Goal: Task Accomplishment & Management: Use online tool/utility

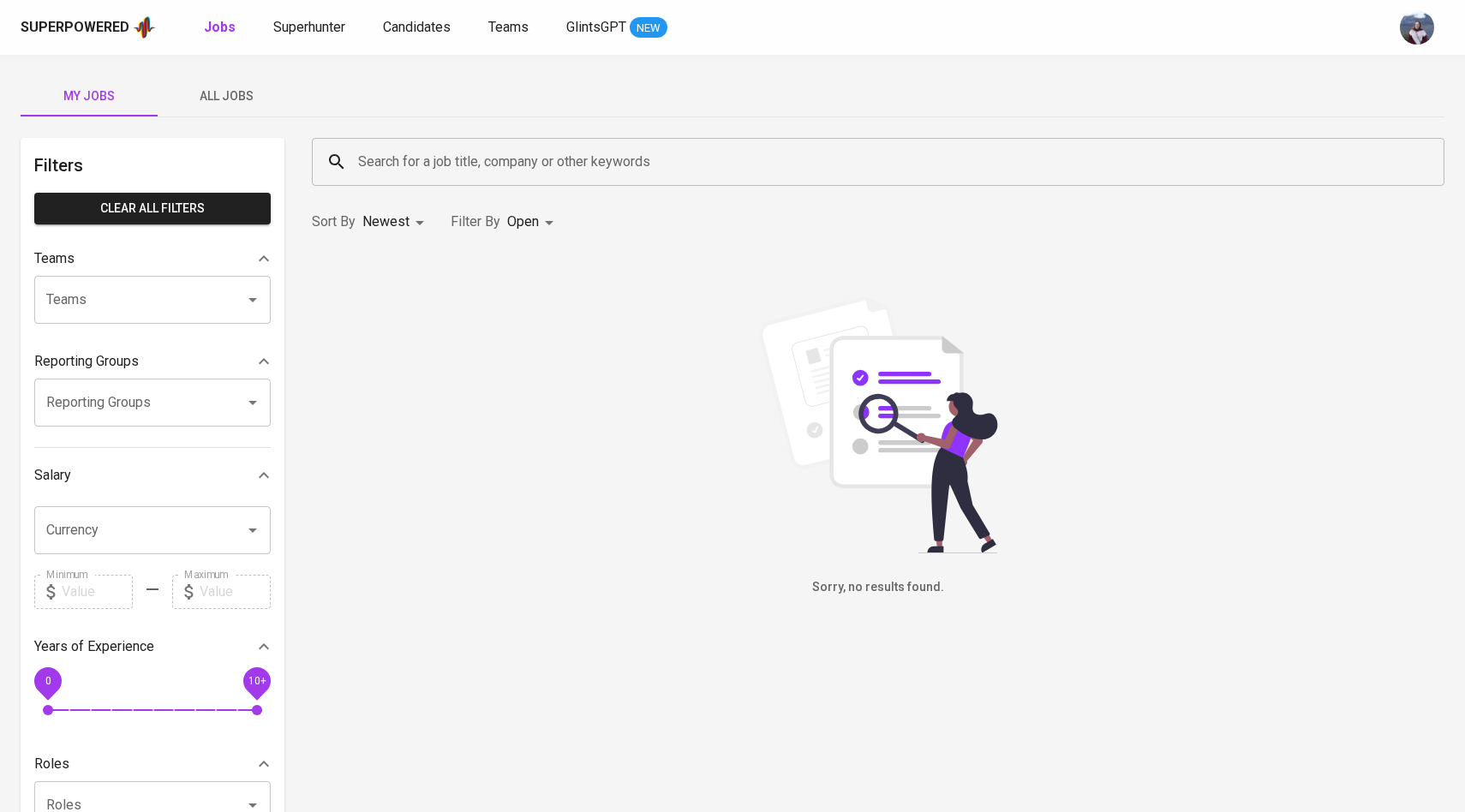
click at [202, 88] on span "All Jobs" at bounding box center [226, 96] width 116 height 22
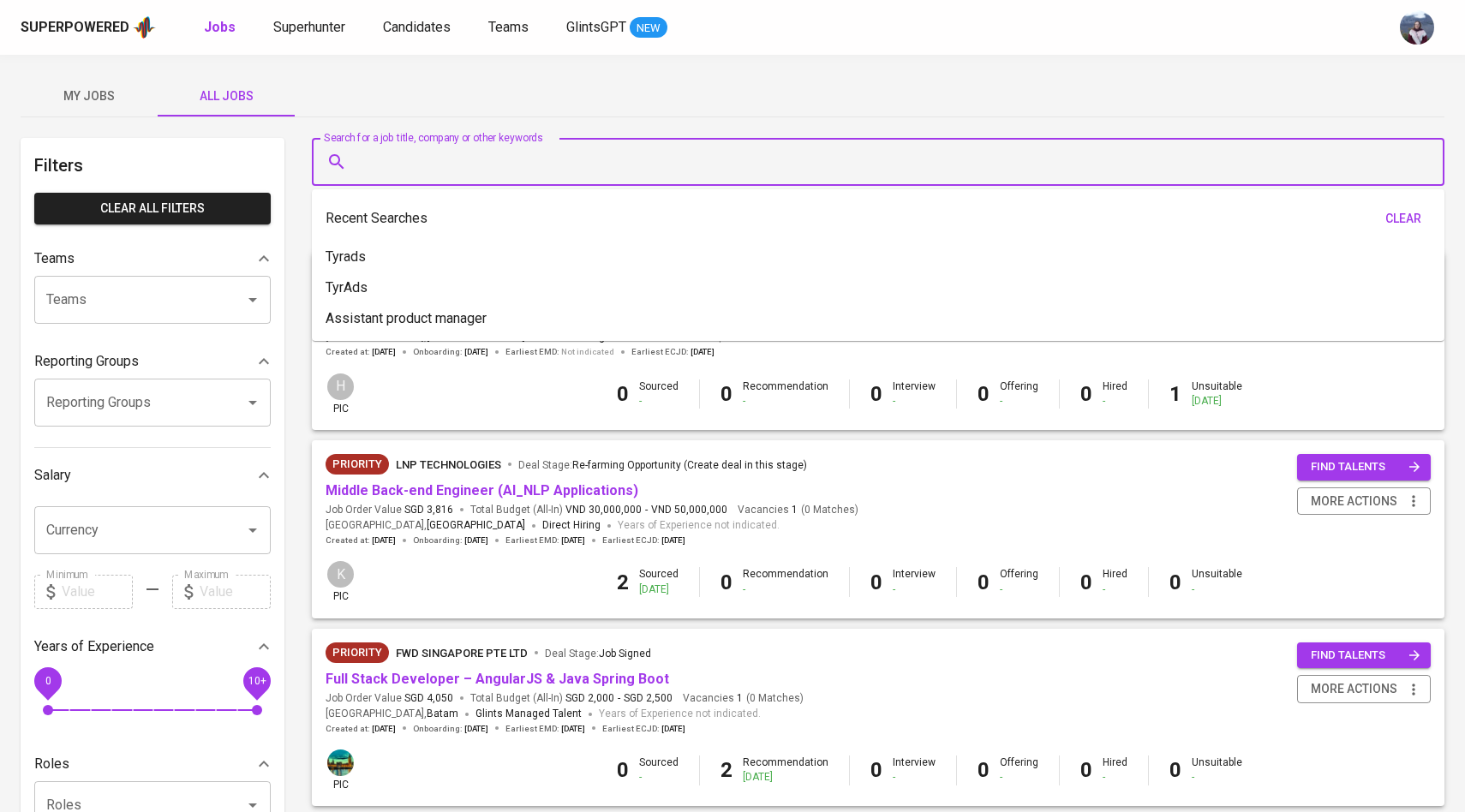
click at [414, 170] on input "Search for a job title, company or other keywords" at bounding box center [882, 162] width 1058 height 33
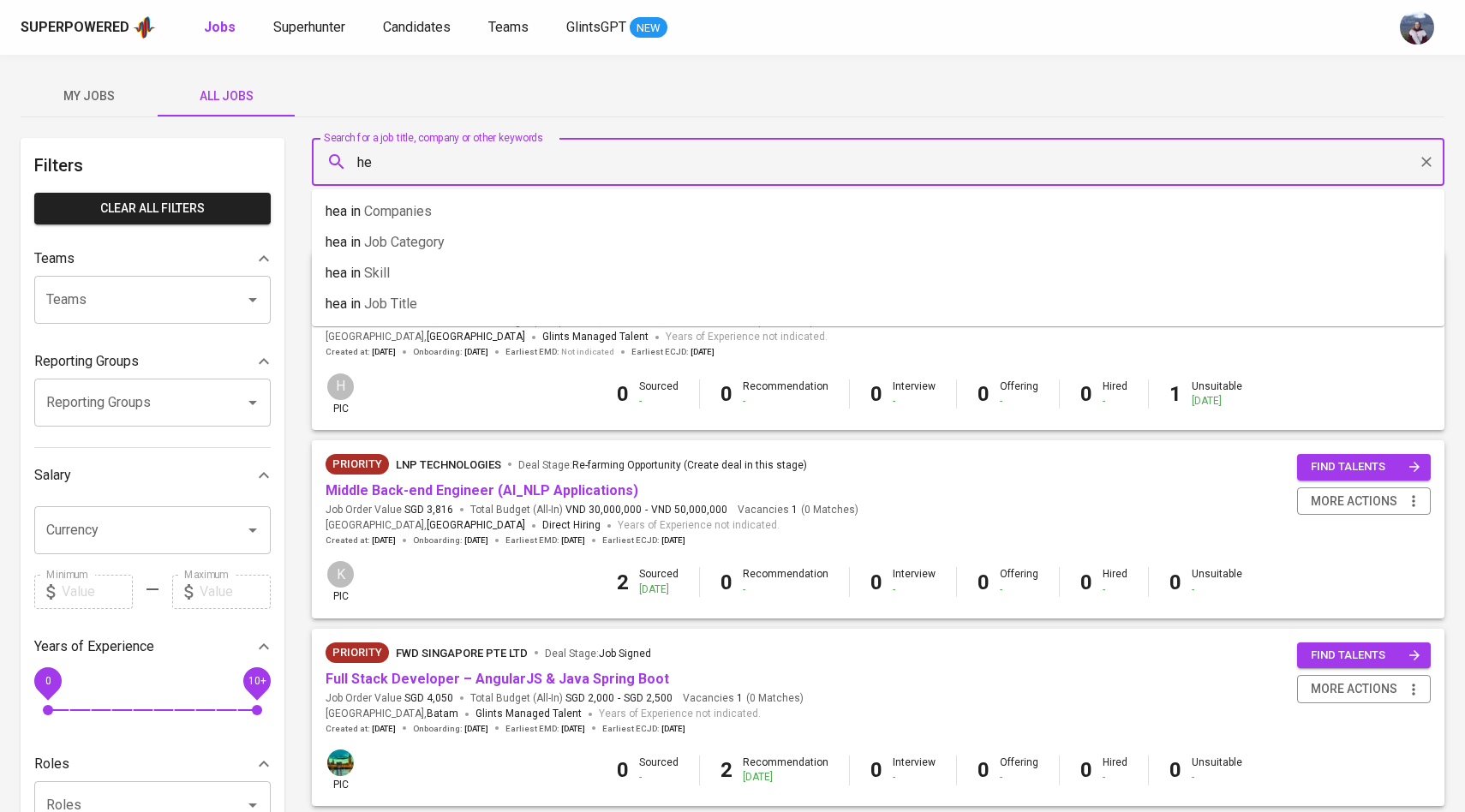
type input "h"
type input "HEAL"
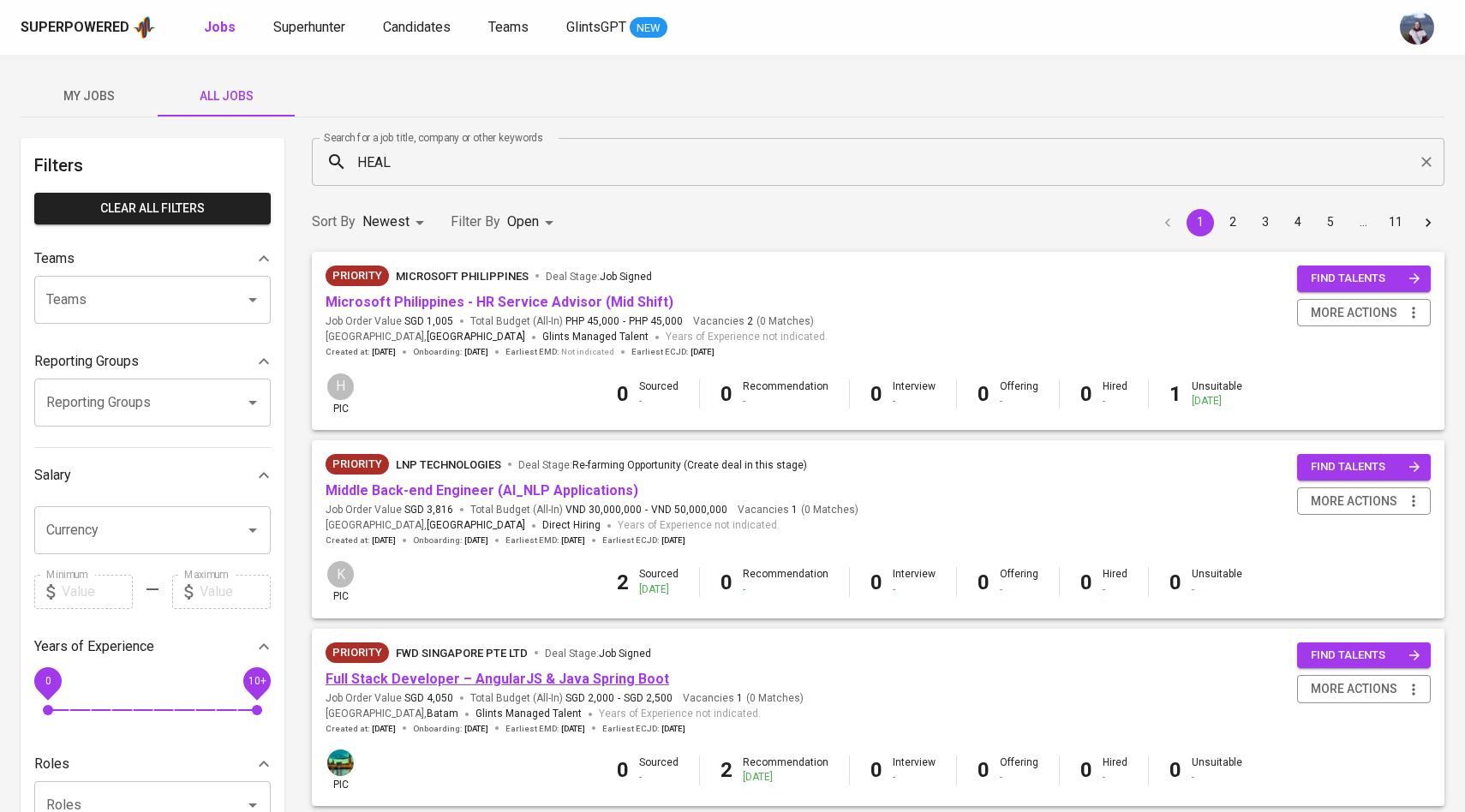
click at [483, 676] on link "Full Stack Developer – AngularJS & Java Spring Boot" at bounding box center [498, 679] width 343 height 16
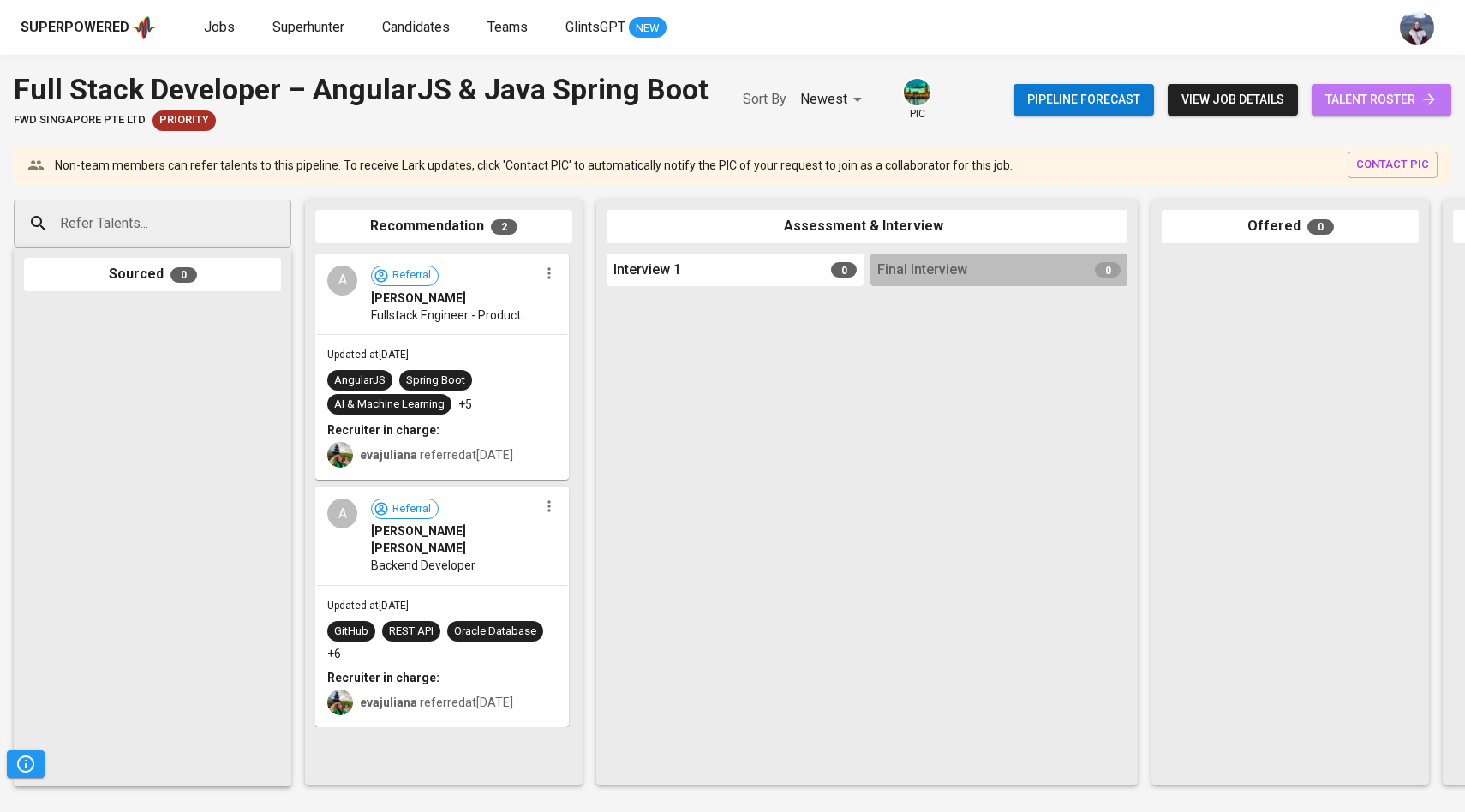
click at [1358, 110] on link "talent roster" at bounding box center [1382, 100] width 140 height 32
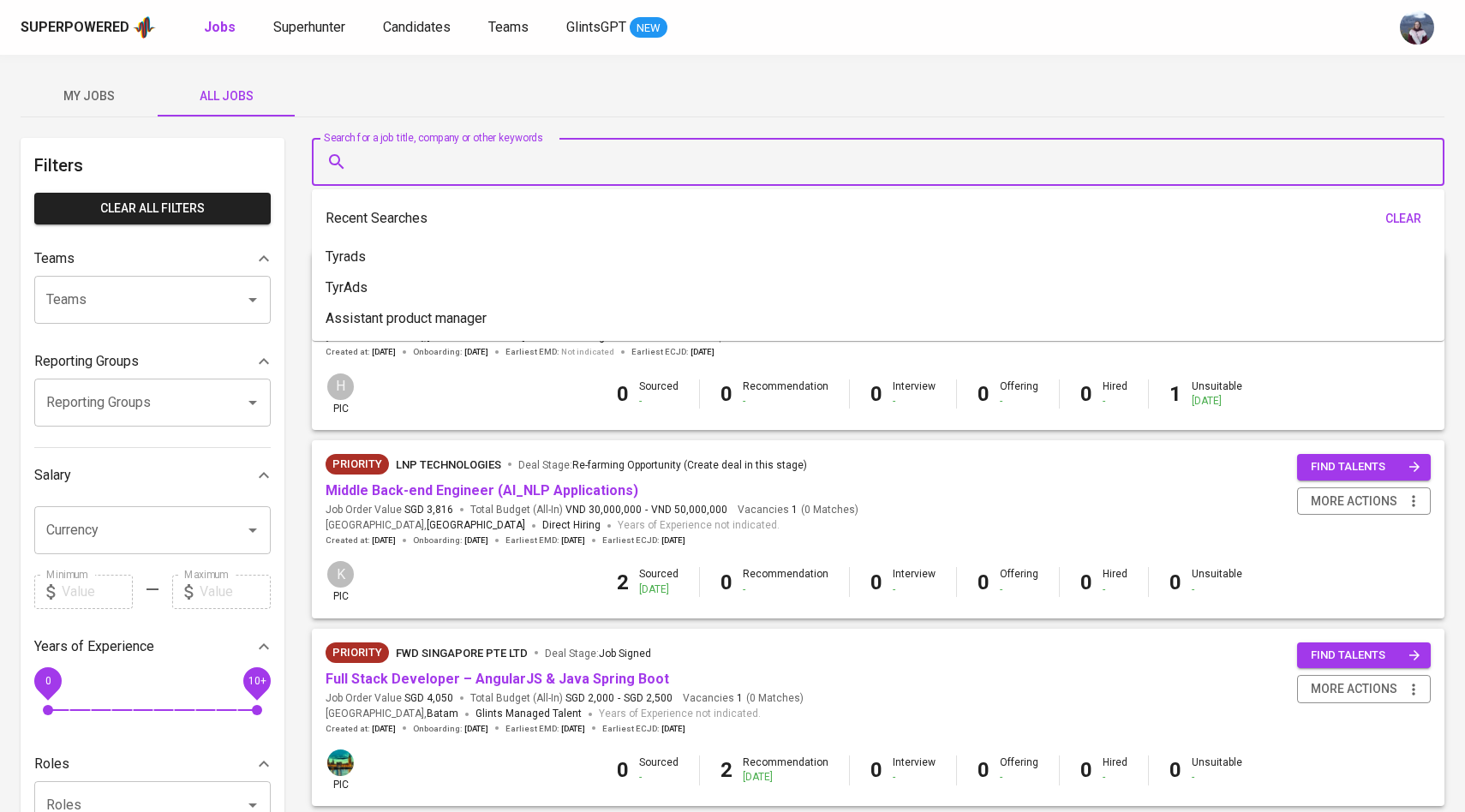
click at [379, 152] on input "Search for a job title, company or other keywords" at bounding box center [882, 162] width 1058 height 33
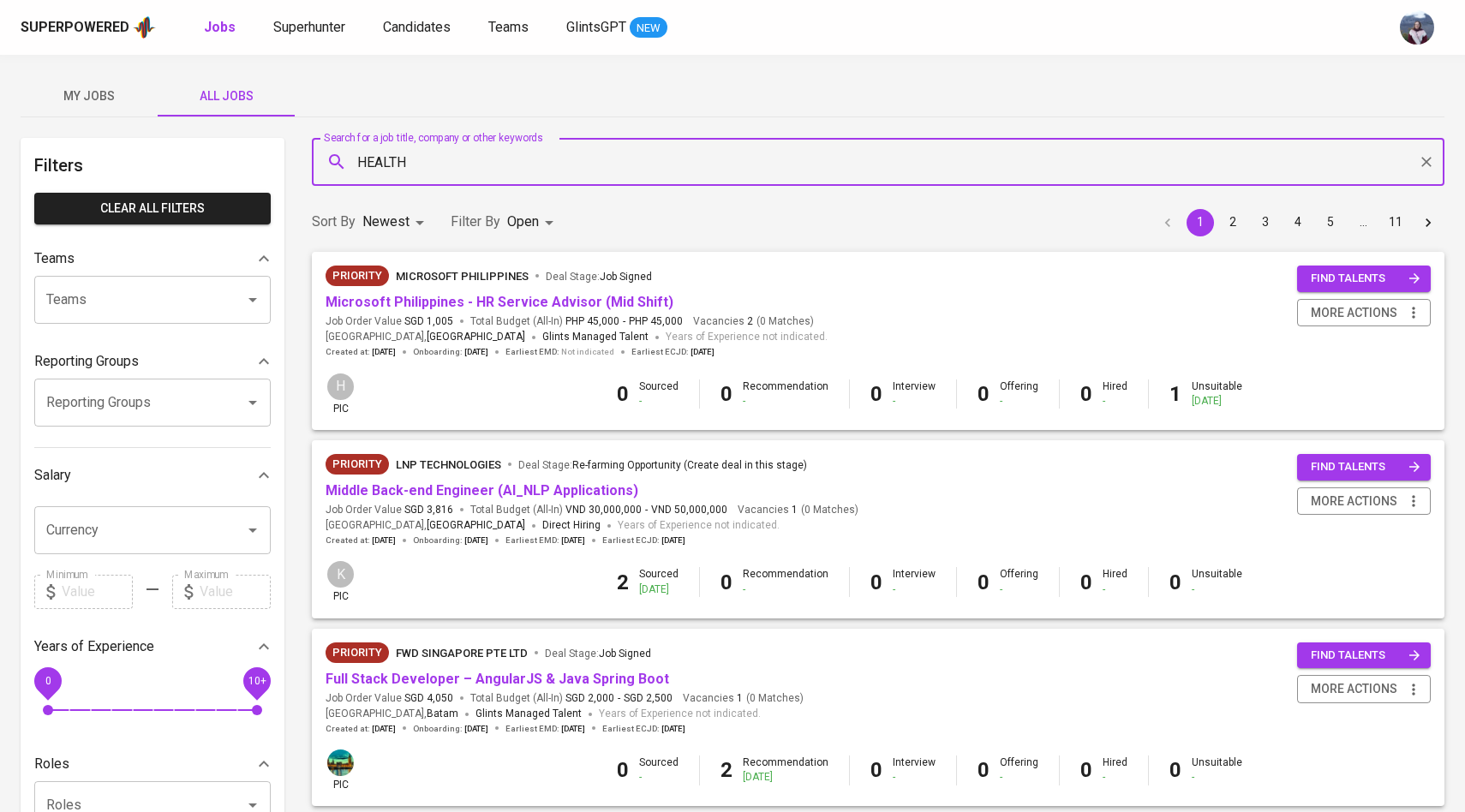
type input "HEALTH"
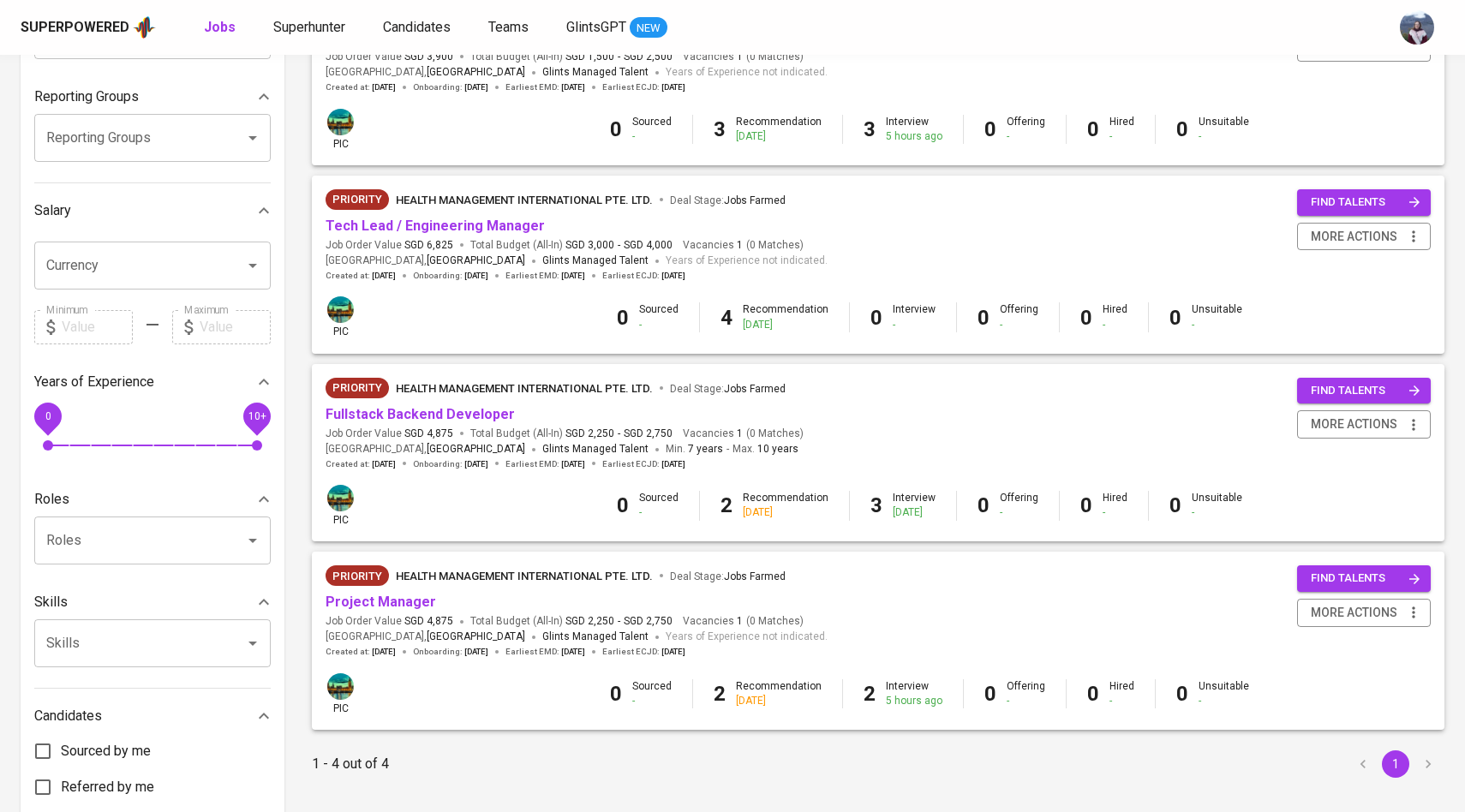
scroll to position [265, 0]
click at [446, 409] on link "Fullstack Backend Developer" at bounding box center [420, 413] width 189 height 16
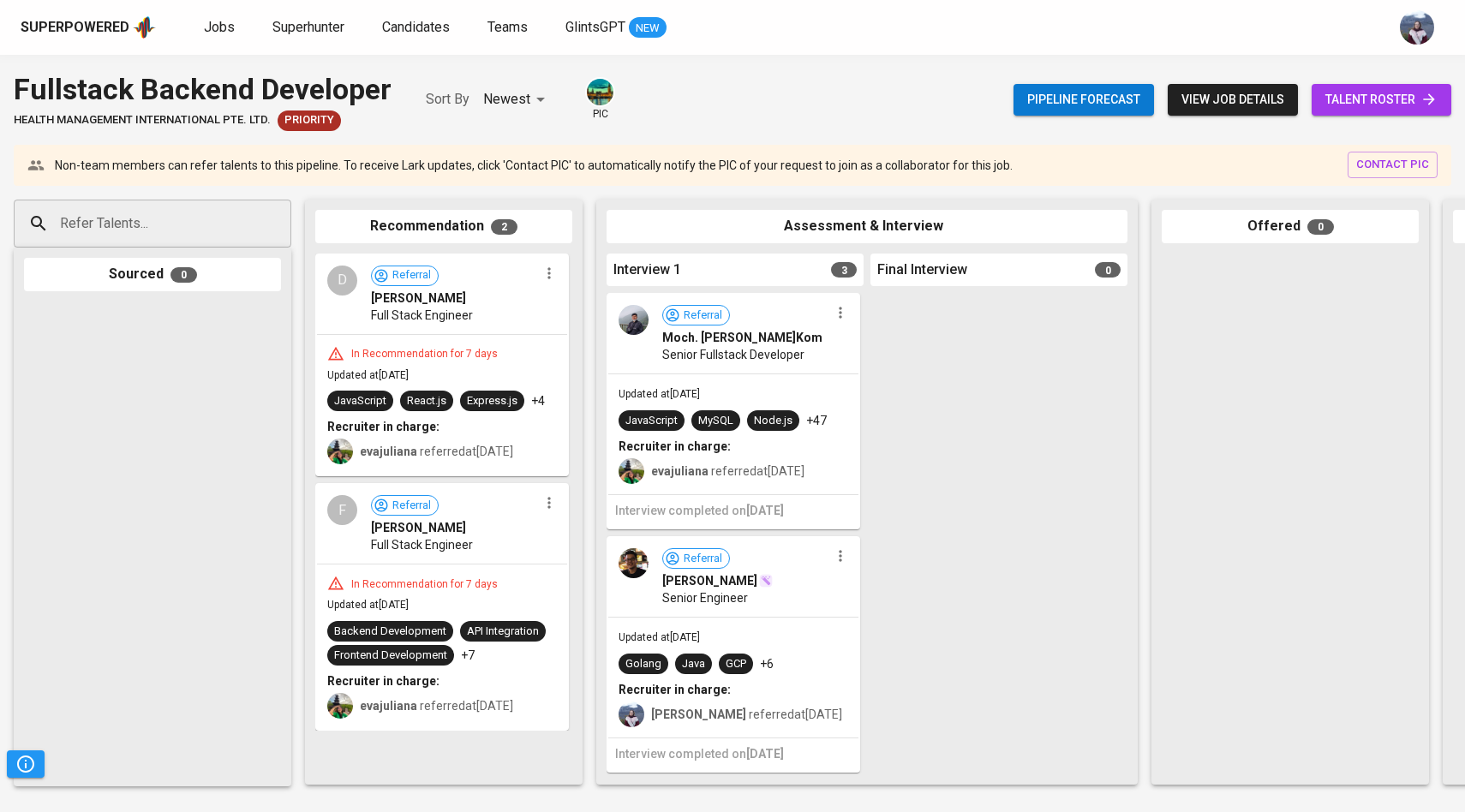
click at [1336, 101] on span "talent roster" at bounding box center [1382, 100] width 113 height 22
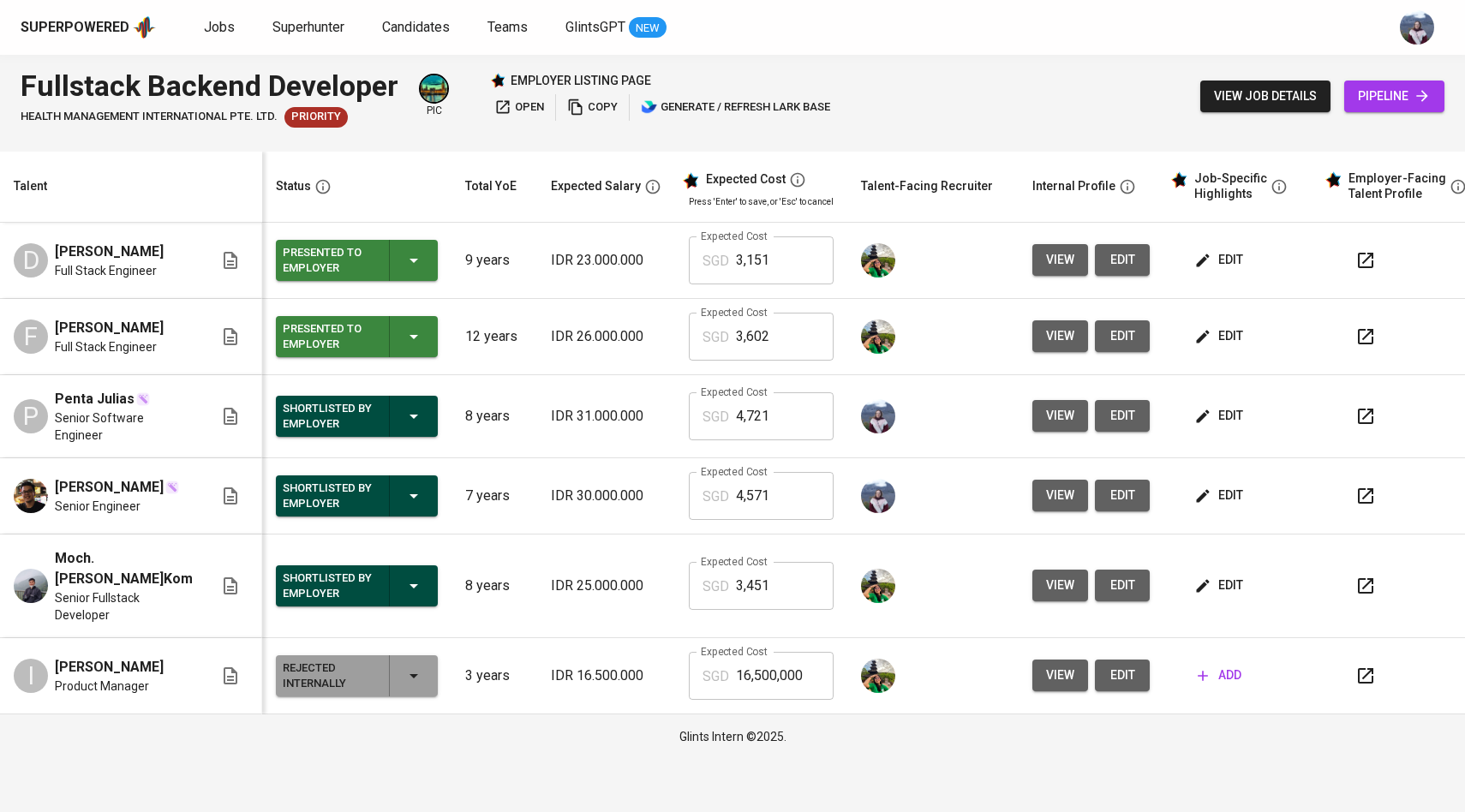
click at [1046, 265] on span "view" at bounding box center [1060, 260] width 29 height 22
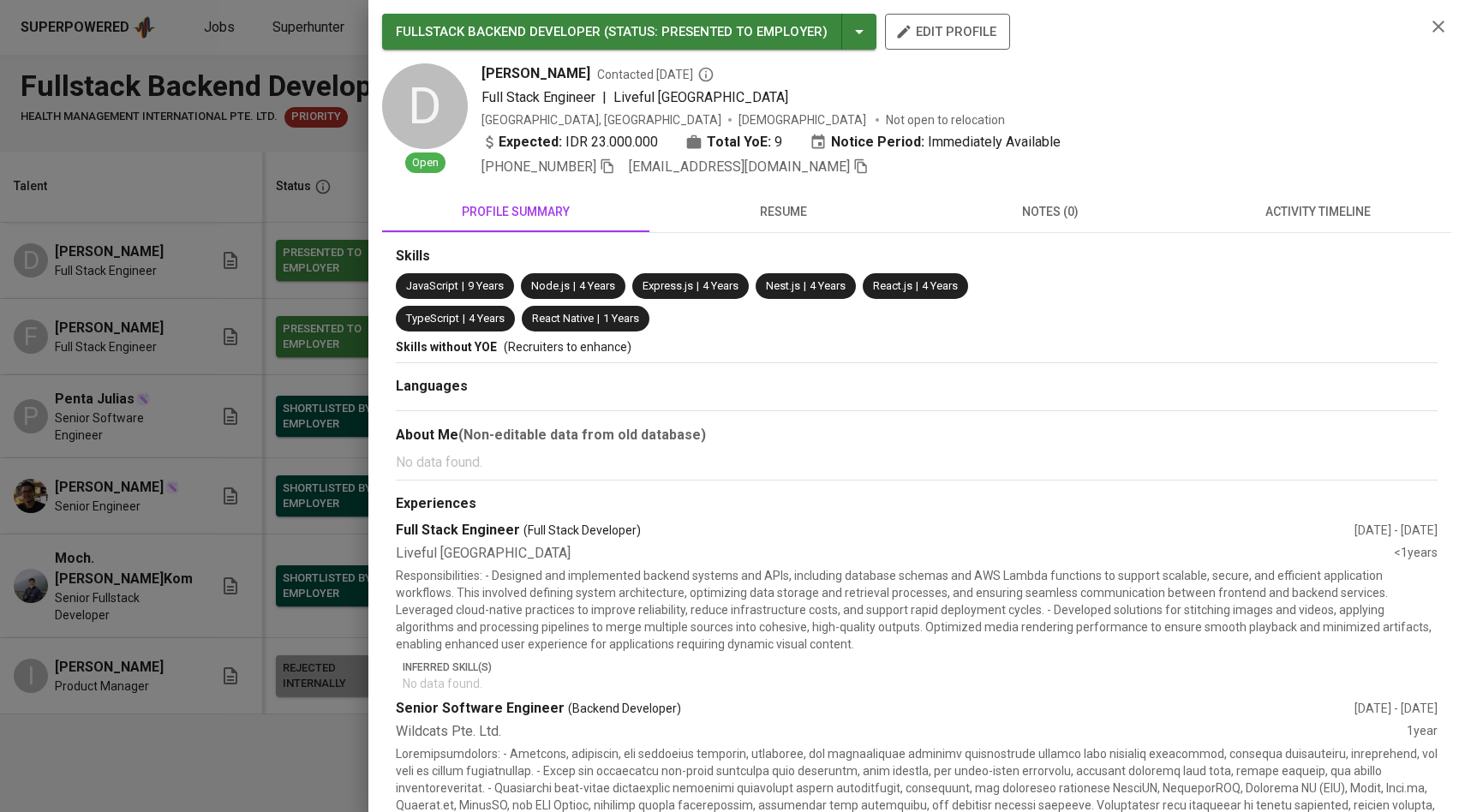
click at [1334, 205] on span "activity timeline" at bounding box center [1318, 211] width 247 height 22
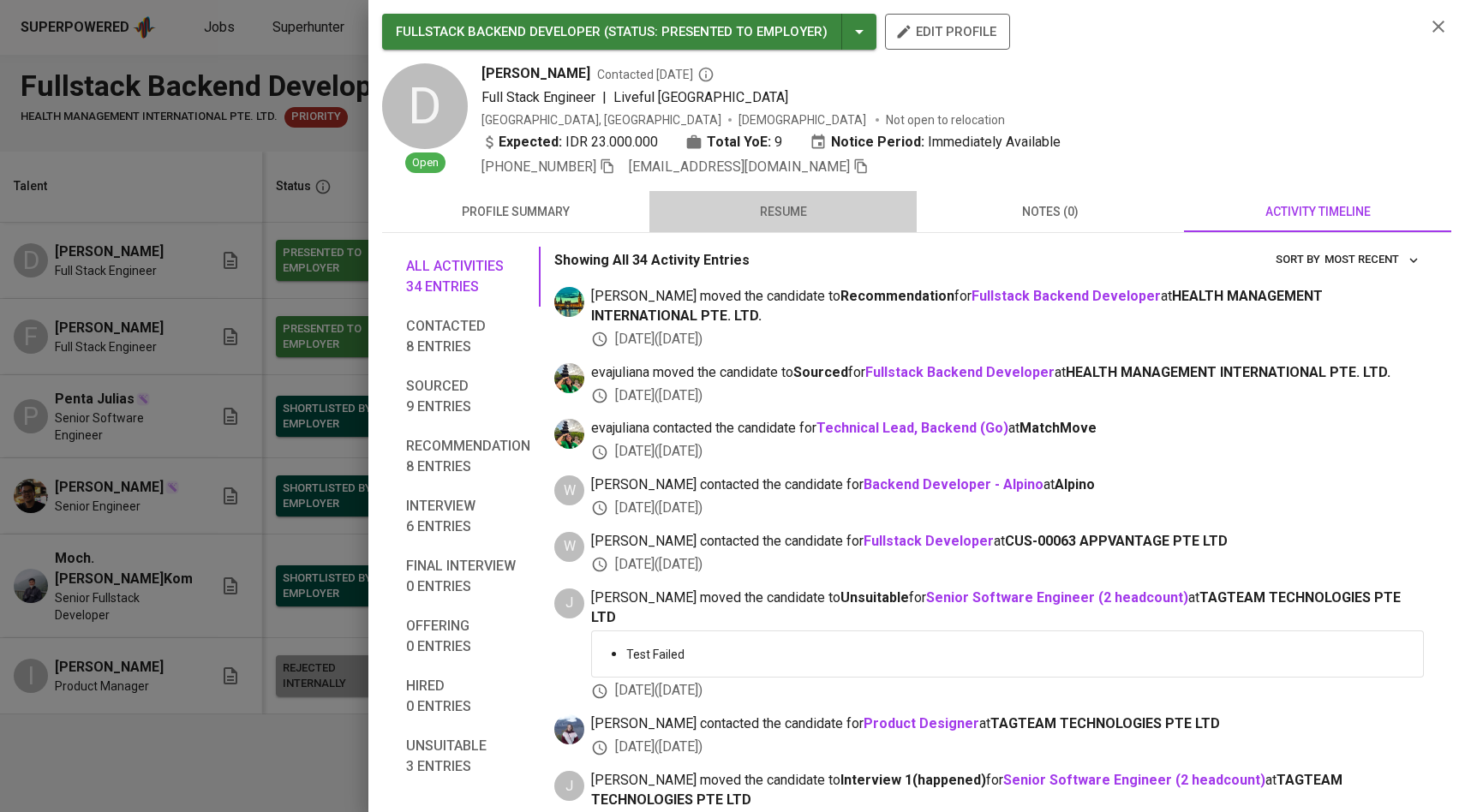
click at [777, 201] on span "resume" at bounding box center [783, 211] width 247 height 22
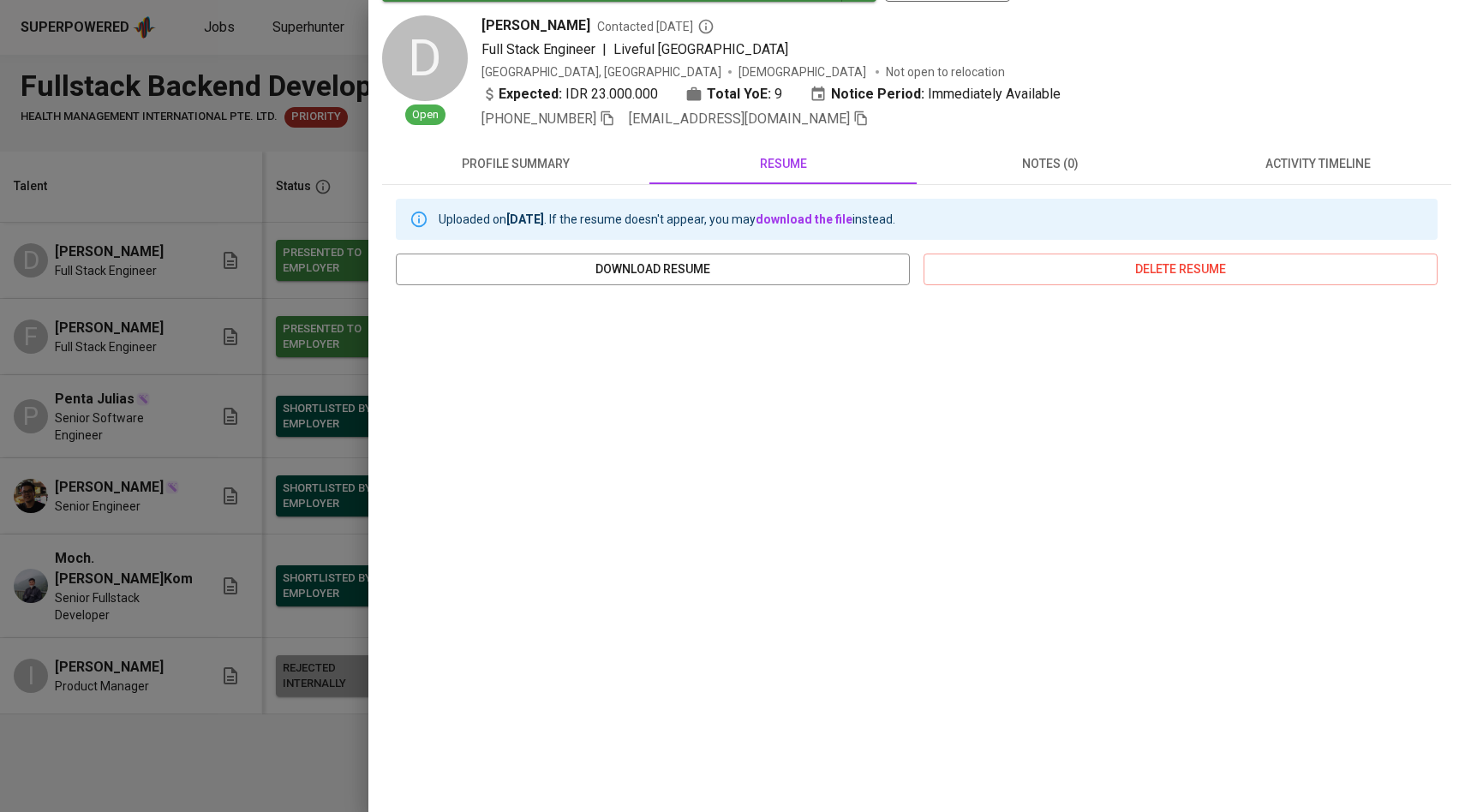
scroll to position [75, 0]
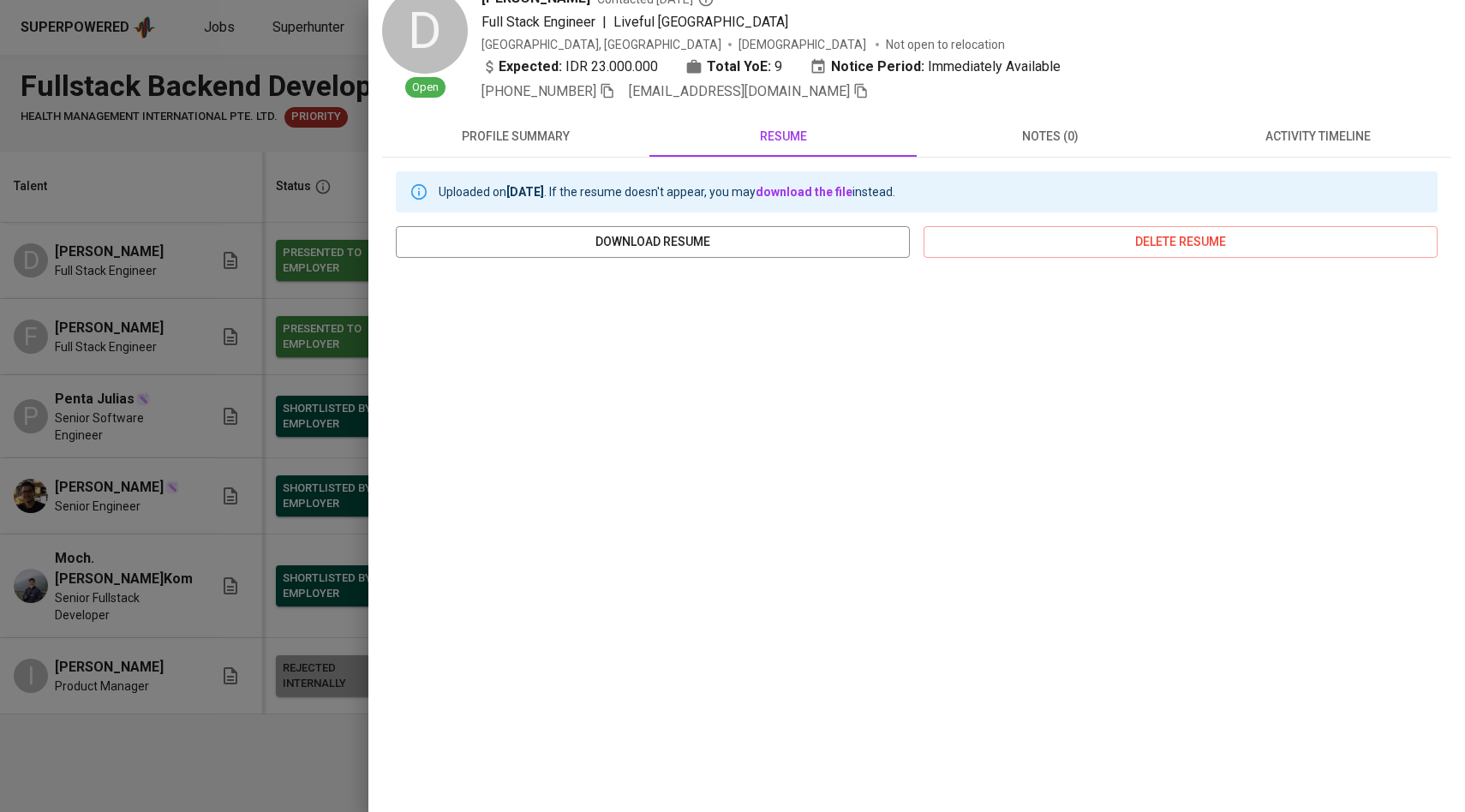
click at [238, 328] on div at bounding box center [732, 406] width 1465 height 812
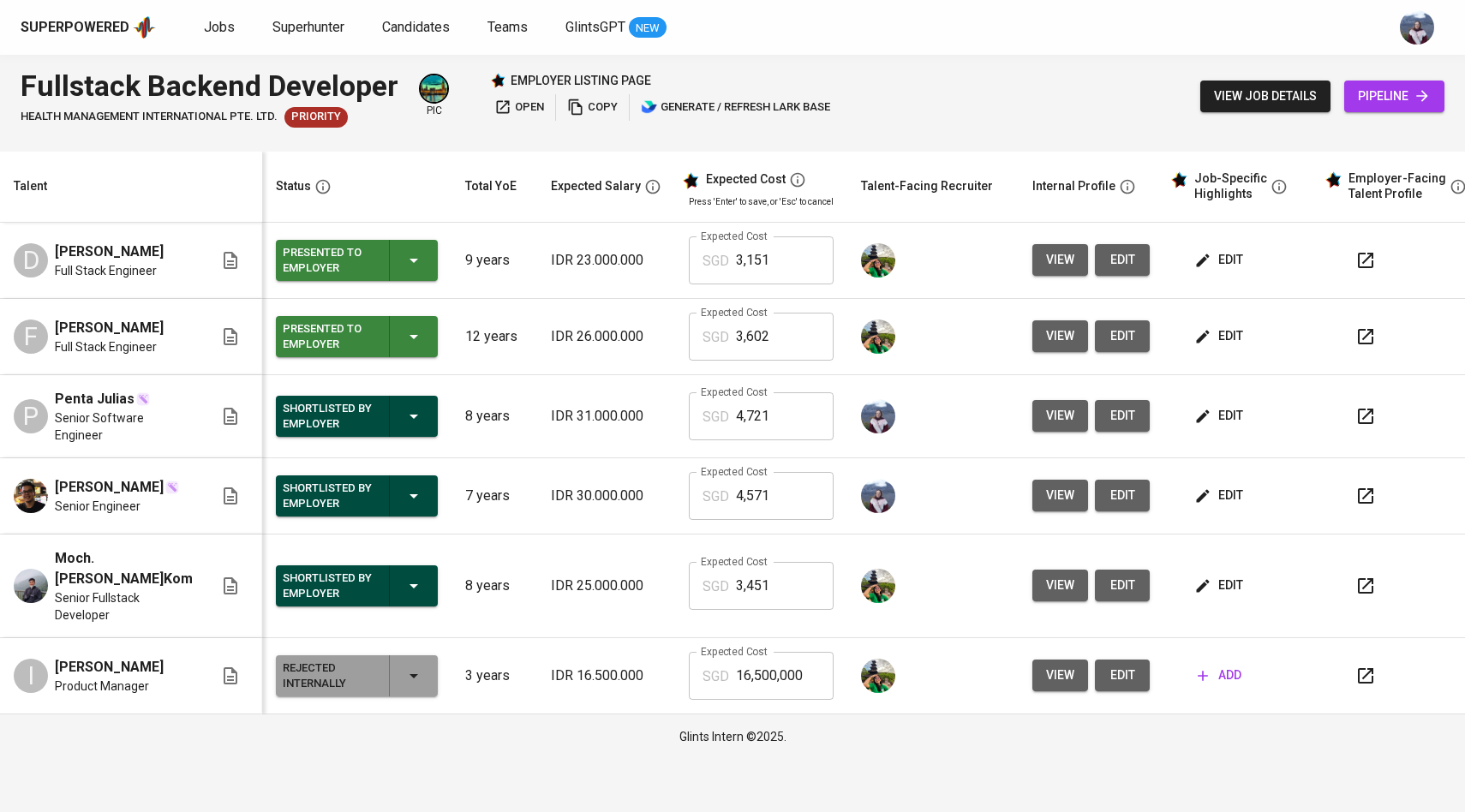
click at [1048, 587] on span "view" at bounding box center [1060, 585] width 29 height 22
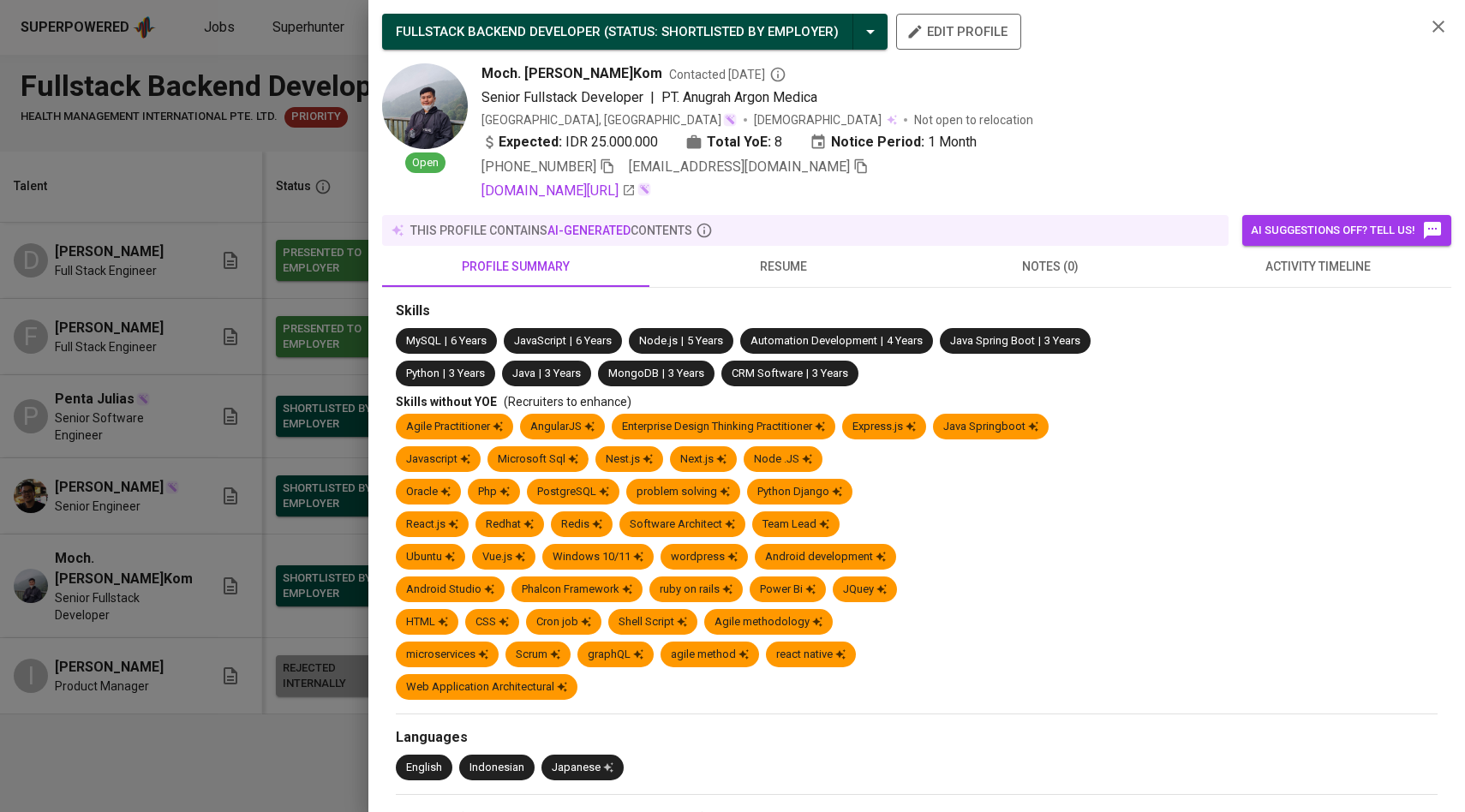
click at [795, 263] on span "resume" at bounding box center [783, 267] width 247 height 22
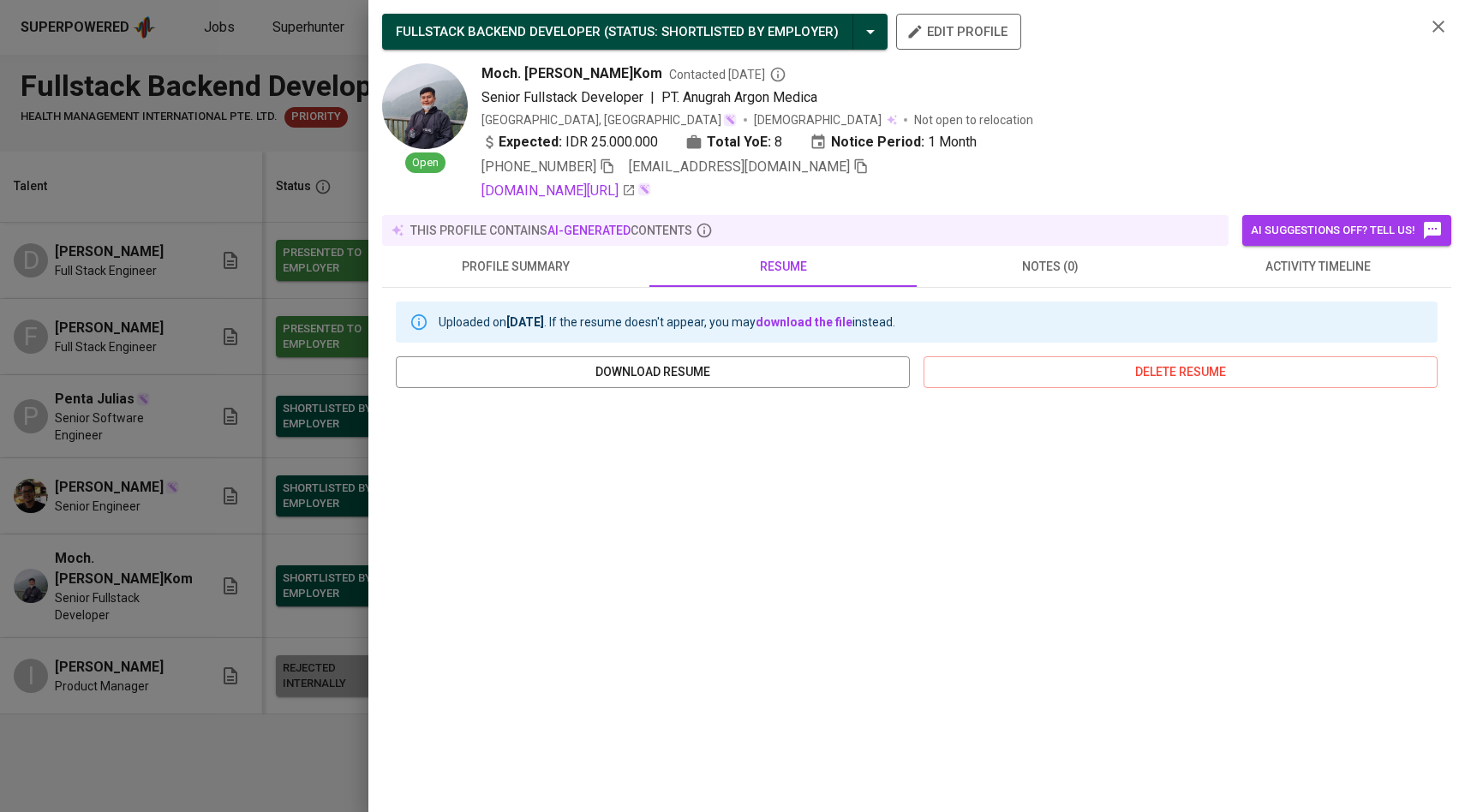
click at [295, 466] on div at bounding box center [732, 406] width 1465 height 812
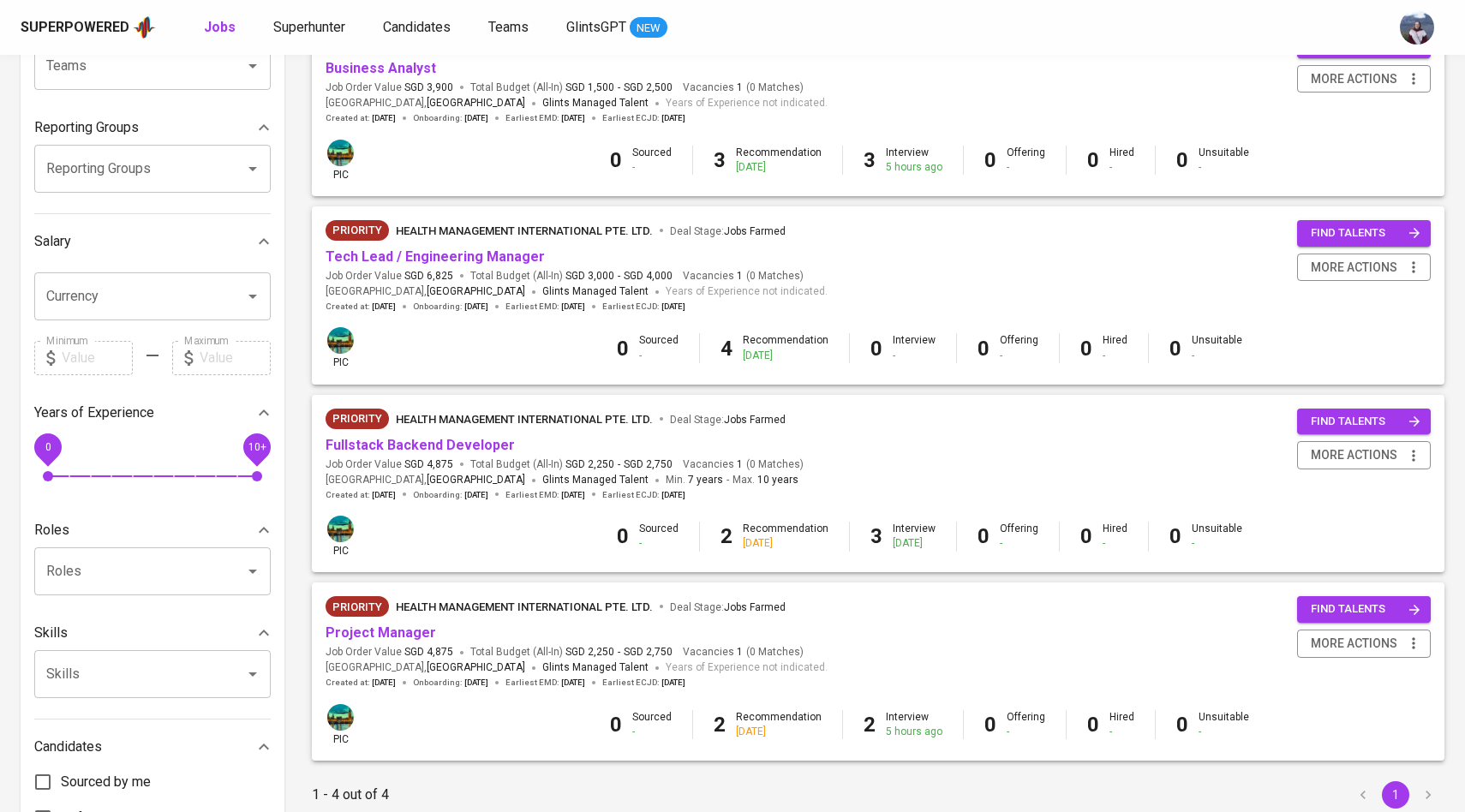
scroll to position [229, 0]
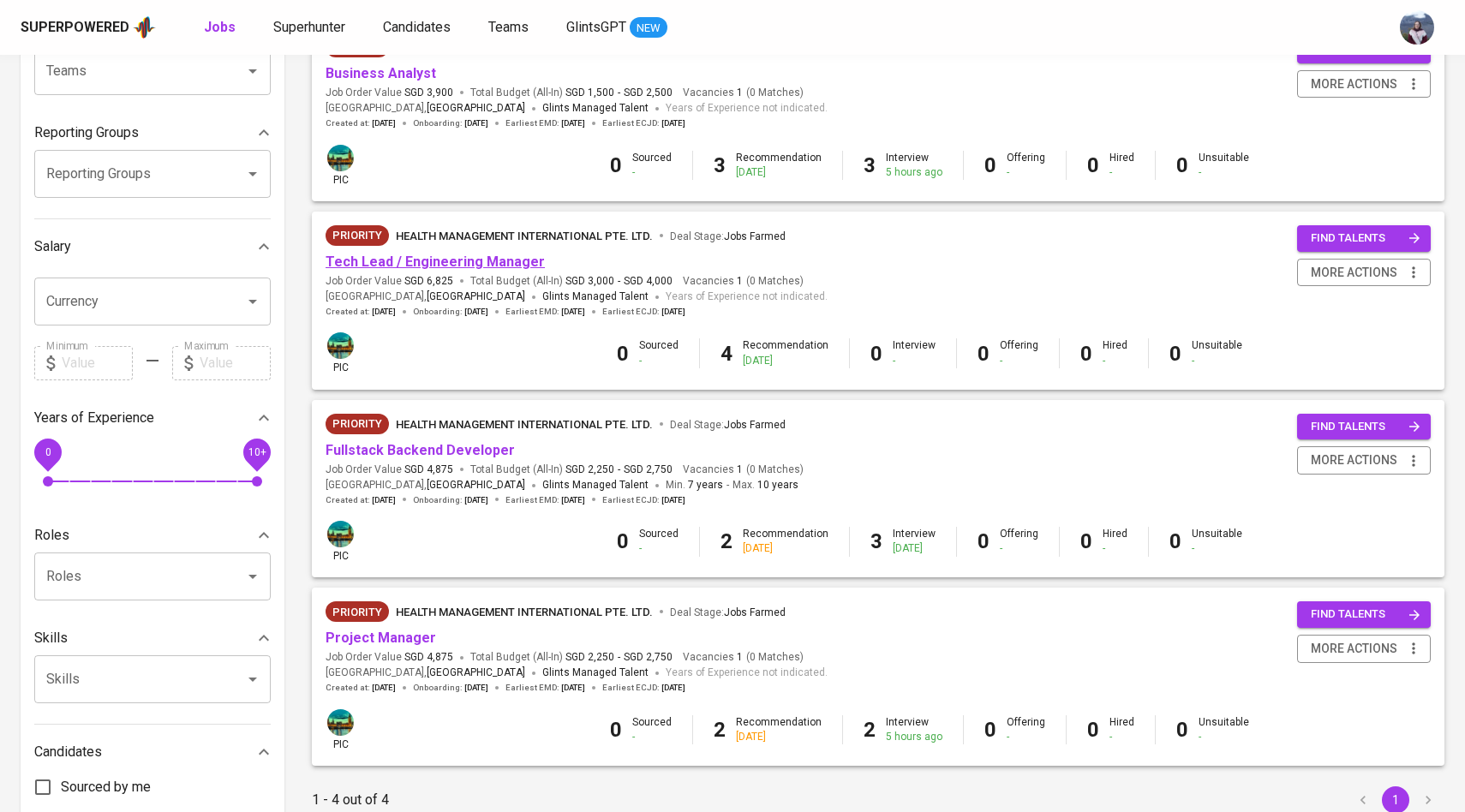
click at [505, 263] on link "Tech Lead / Engineering Manager" at bounding box center [435, 262] width 219 height 16
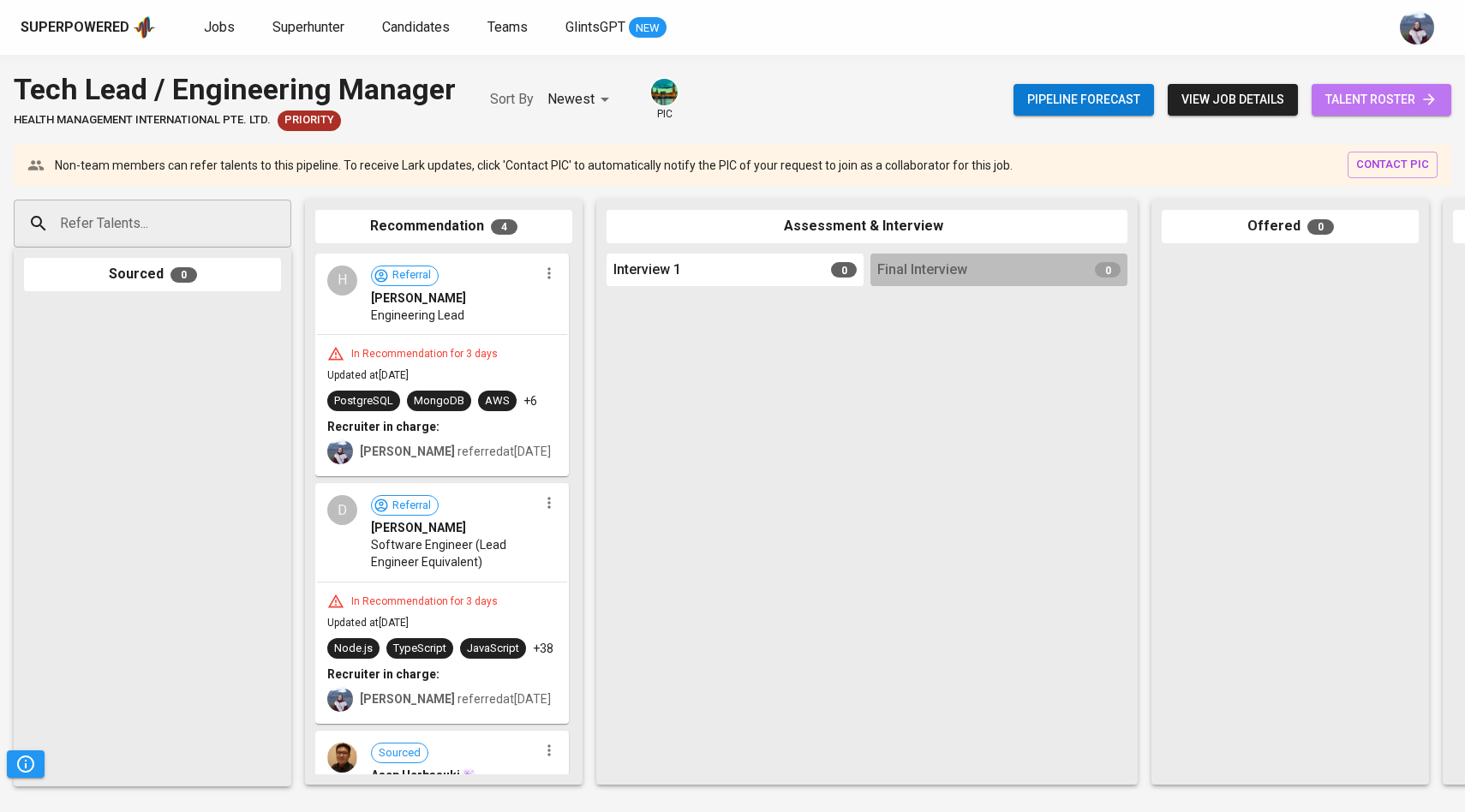
click at [1434, 88] on link "talent roster" at bounding box center [1382, 100] width 140 height 32
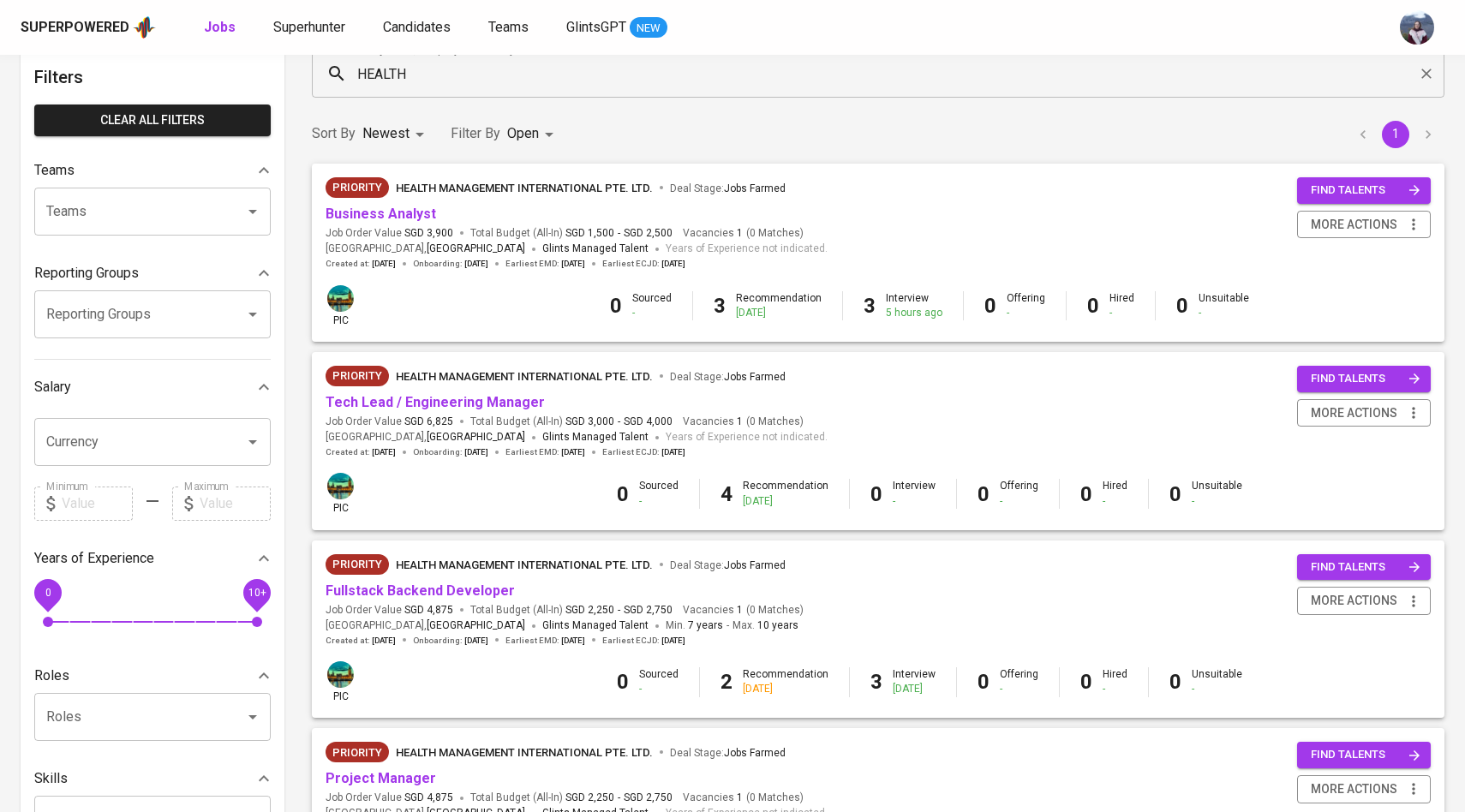
scroll to position [94, 0]
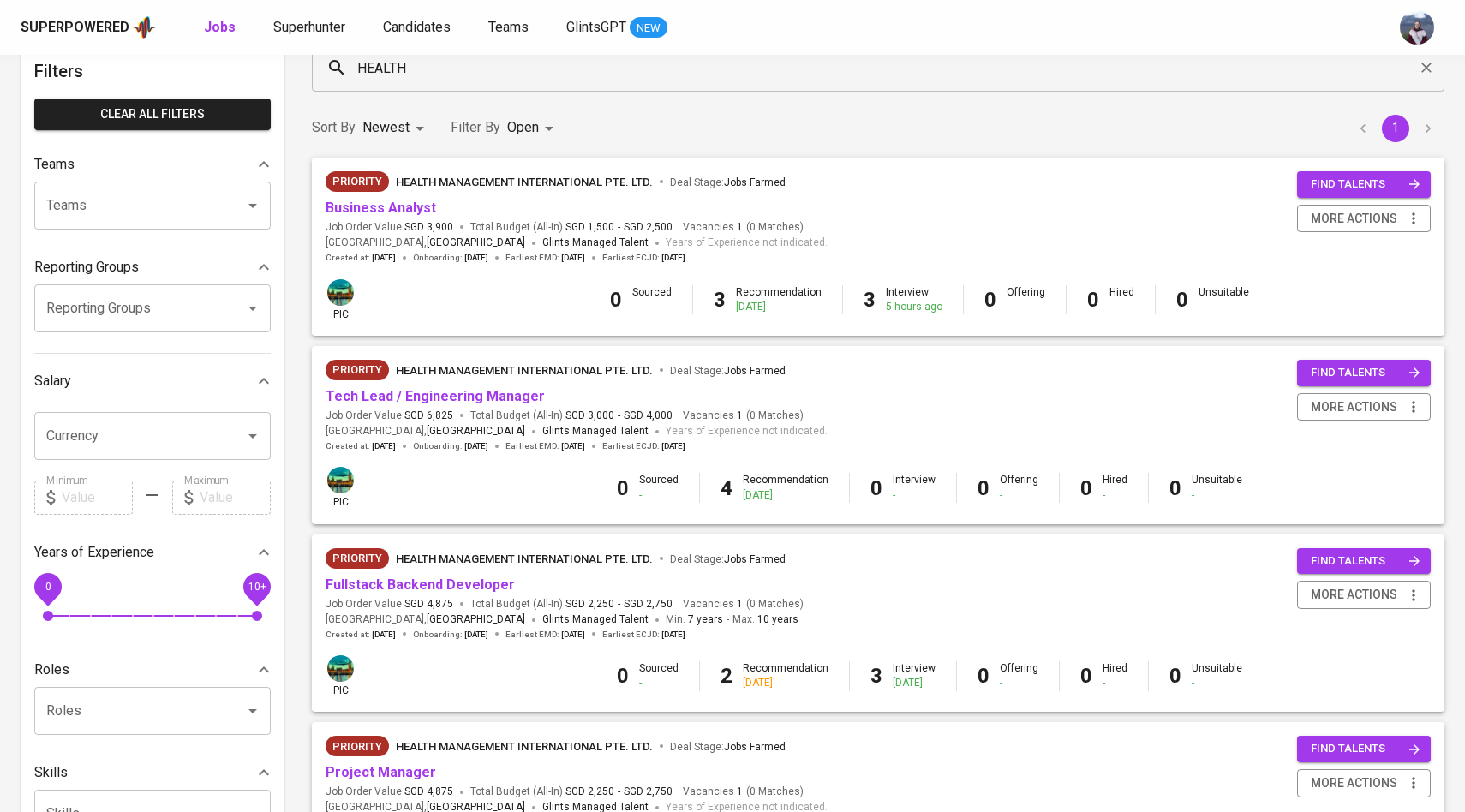
click at [396, 198] on span "Business Analyst" at bounding box center [381, 208] width 111 height 20
click at [396, 204] on link "Business Analyst" at bounding box center [381, 207] width 111 height 16
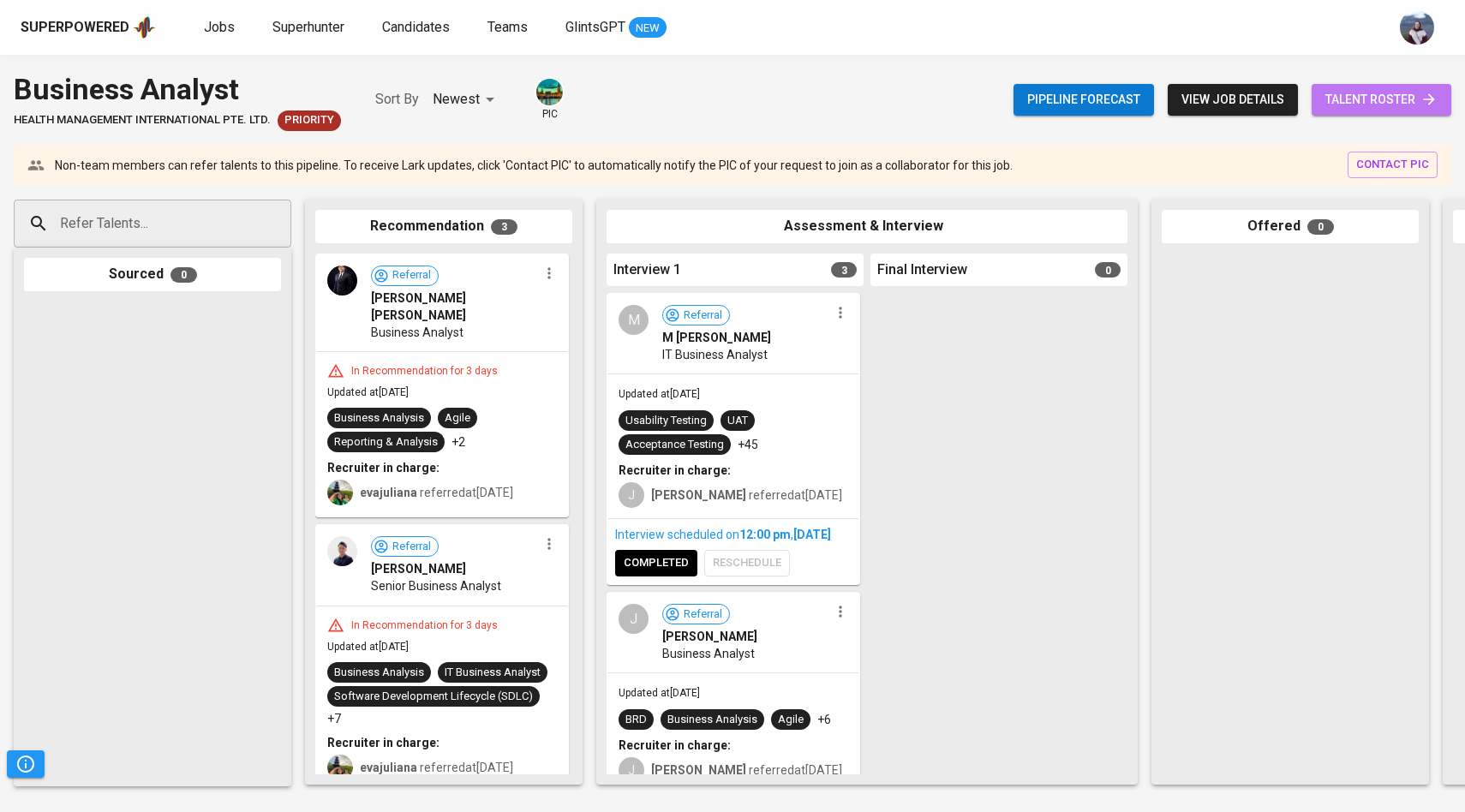
click at [1358, 107] on span "talent roster" at bounding box center [1382, 100] width 113 height 22
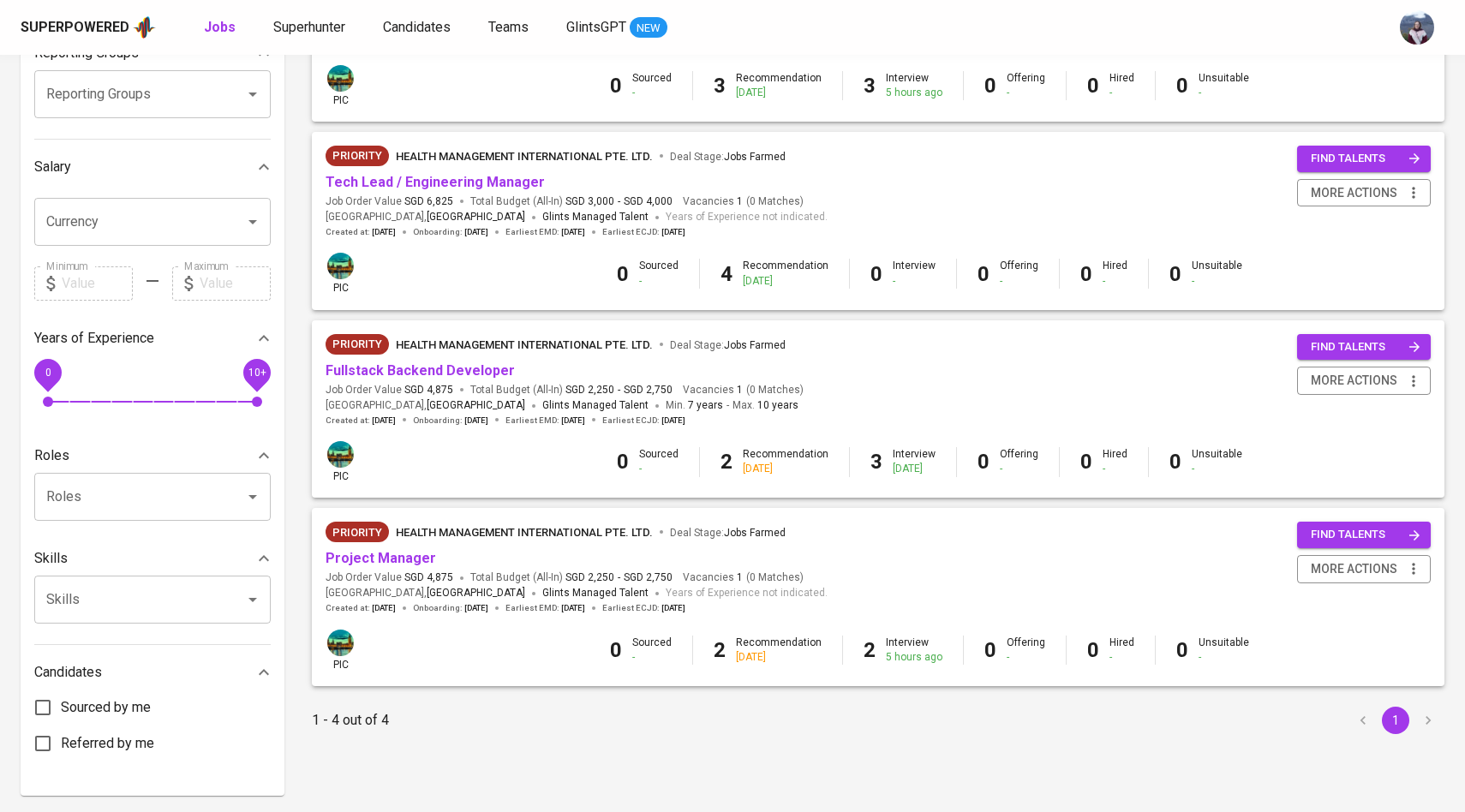
scroll to position [354, 0]
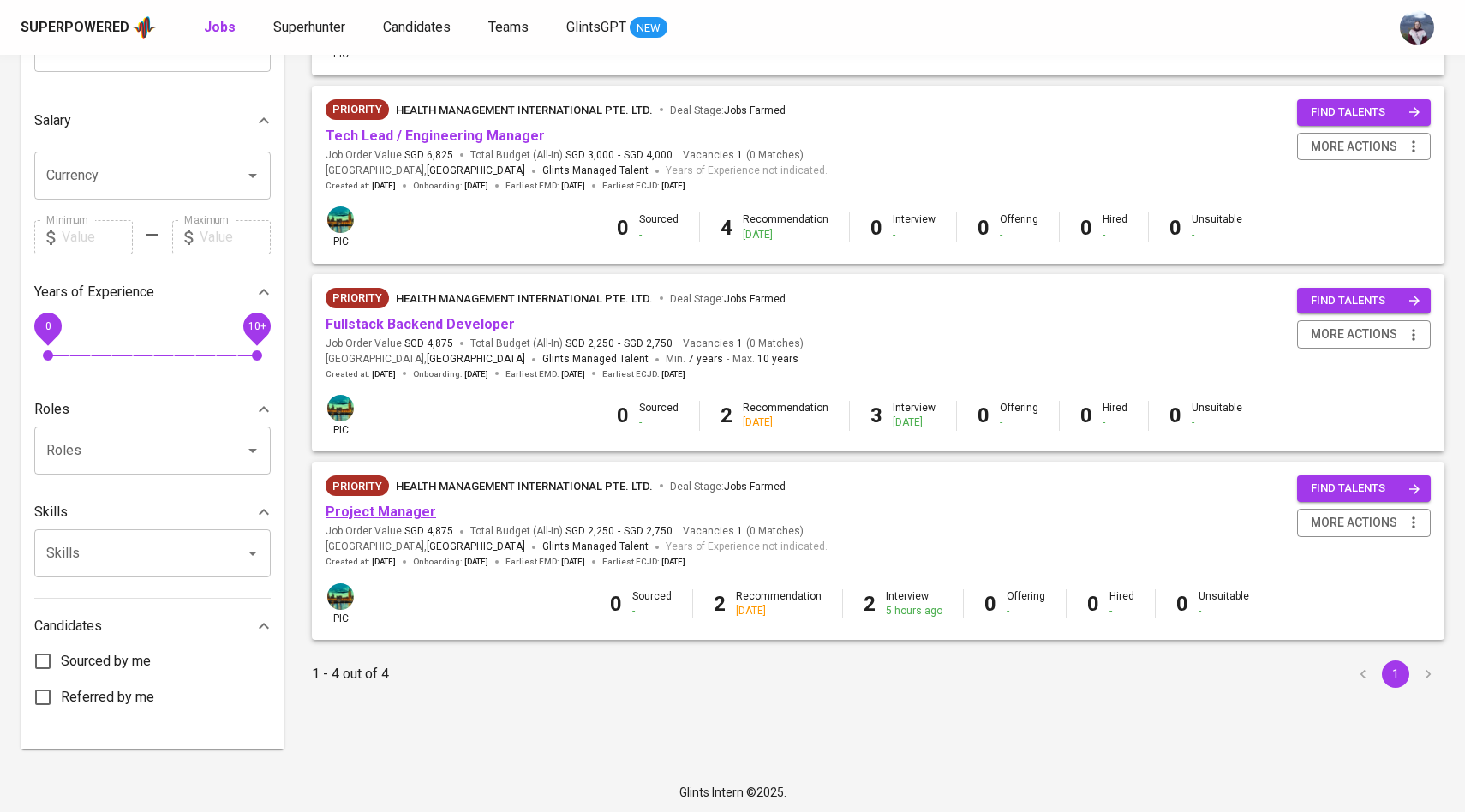
click at [424, 512] on link "Project Manager" at bounding box center [381, 511] width 111 height 16
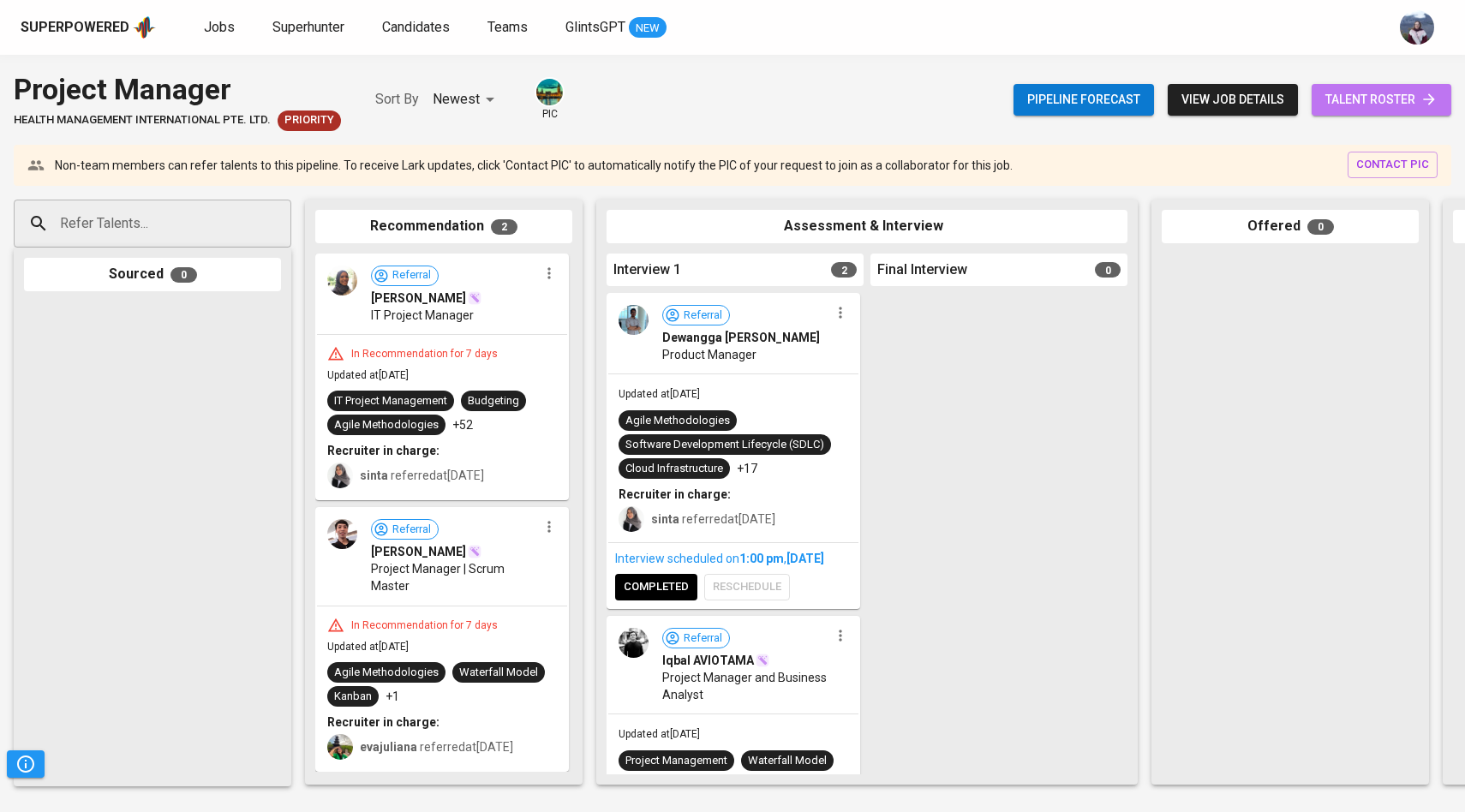
click at [1327, 106] on span "talent roster" at bounding box center [1382, 100] width 113 height 22
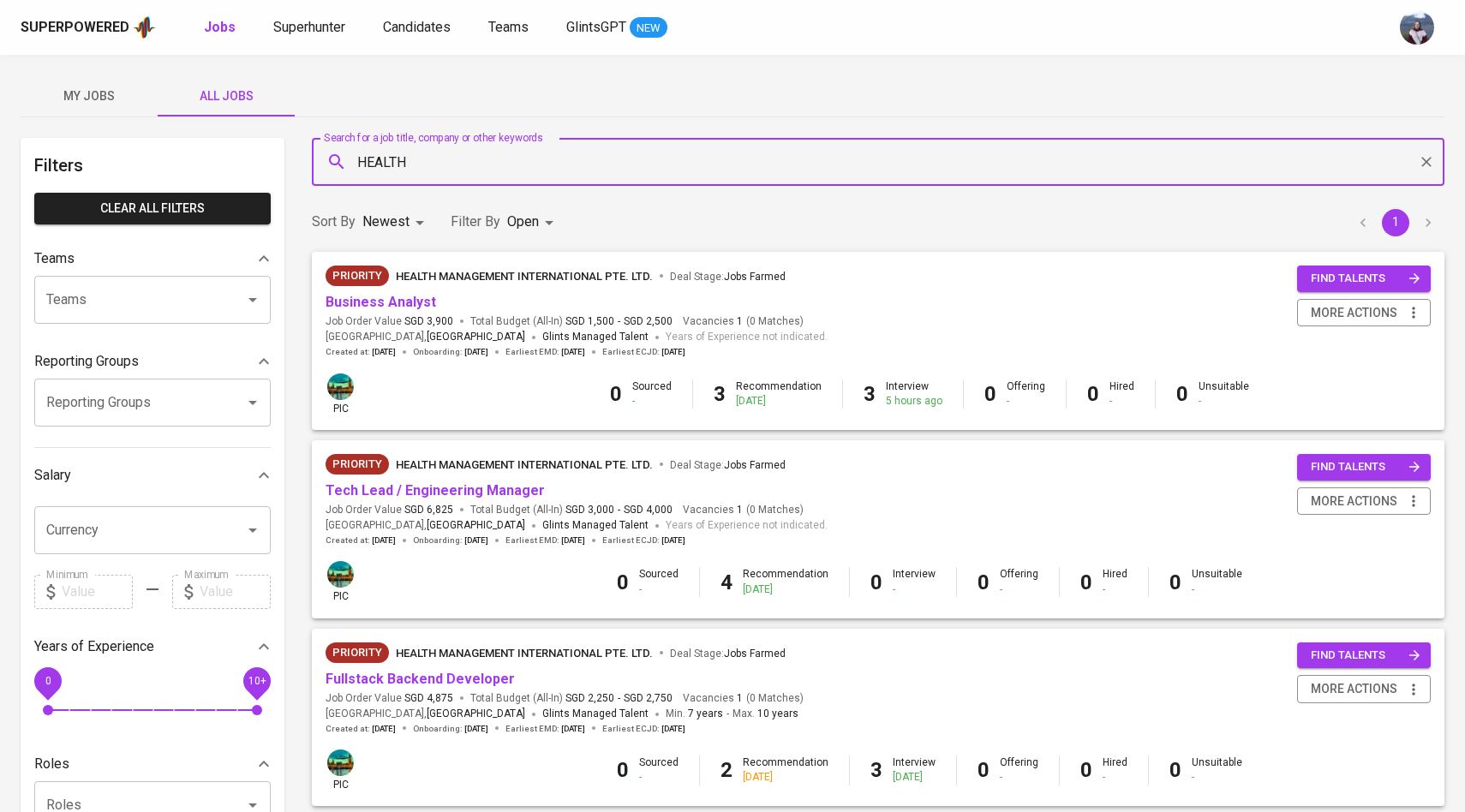
drag, startPoint x: 456, startPoint y: 161, endPoint x: 330, endPoint y: 161, distance: 126.0
click at [330, 161] on div "HEALTH Search for a job title, company or other keywords" at bounding box center [878, 161] width 1133 height 48
type input "FWD"
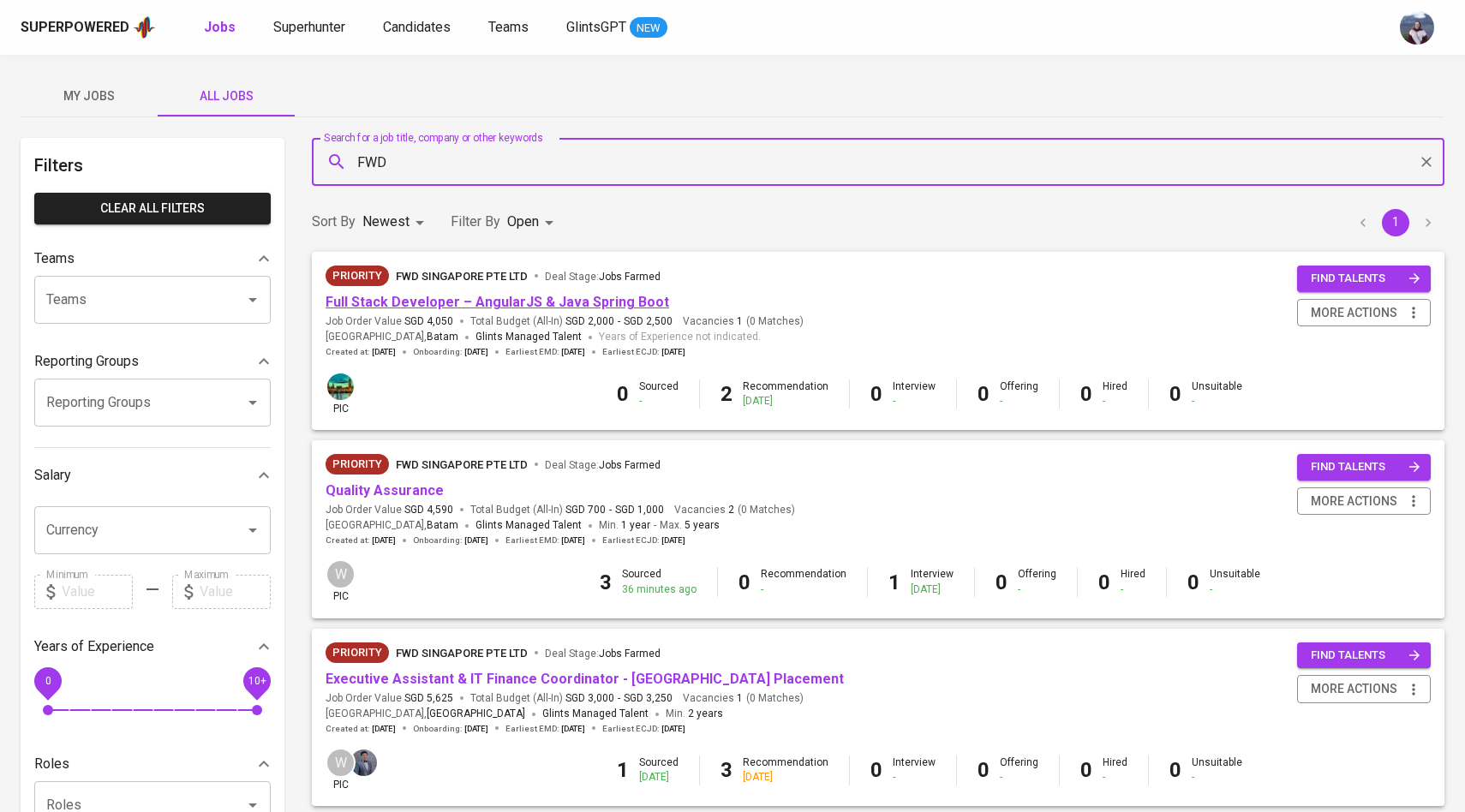
click at [471, 302] on link "Full Stack Developer – AngularJS & Java Spring Boot" at bounding box center [498, 302] width 343 height 16
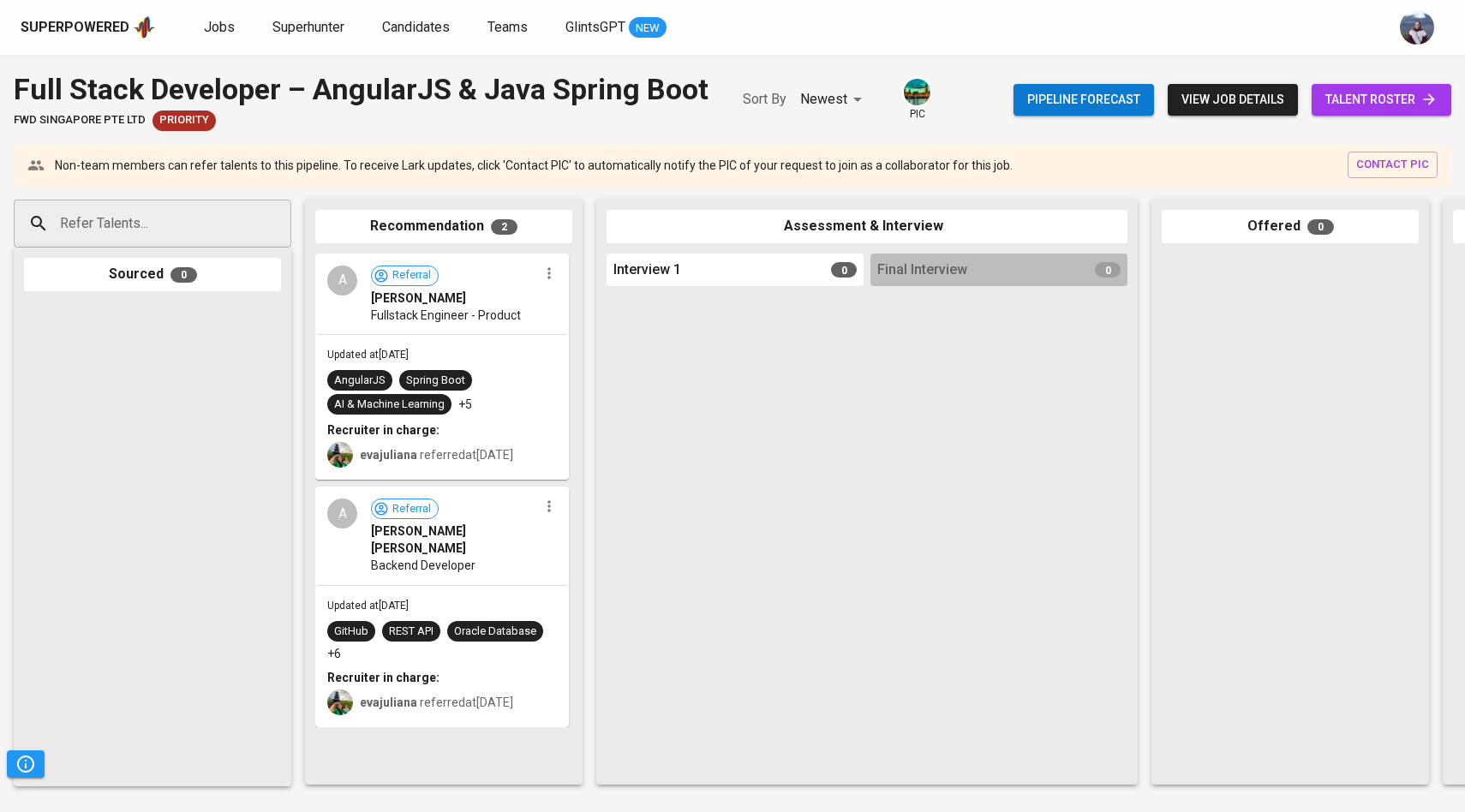
click at [1381, 105] on span "talent roster" at bounding box center [1382, 100] width 113 height 22
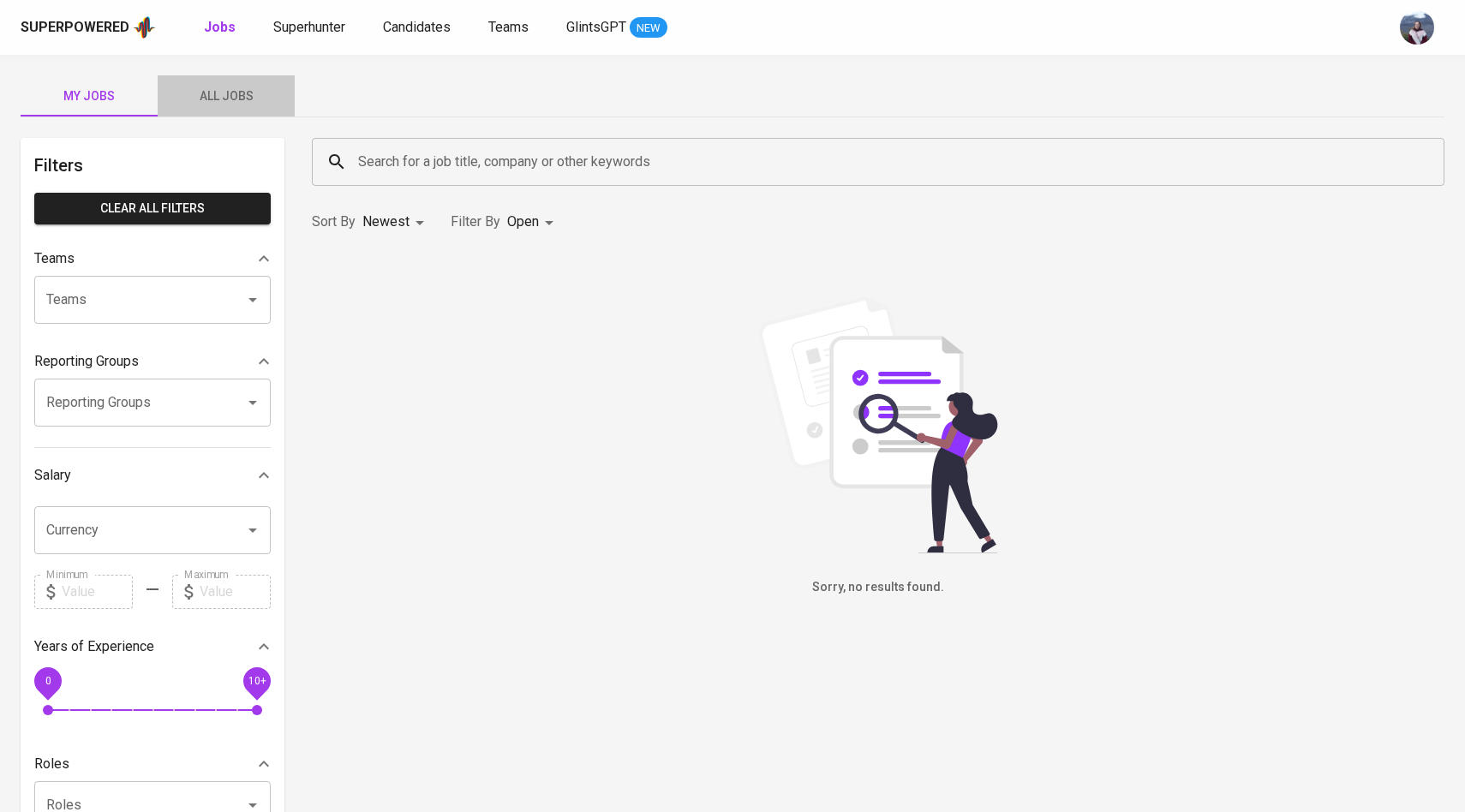
click at [221, 87] on span "All Jobs" at bounding box center [226, 96] width 116 height 22
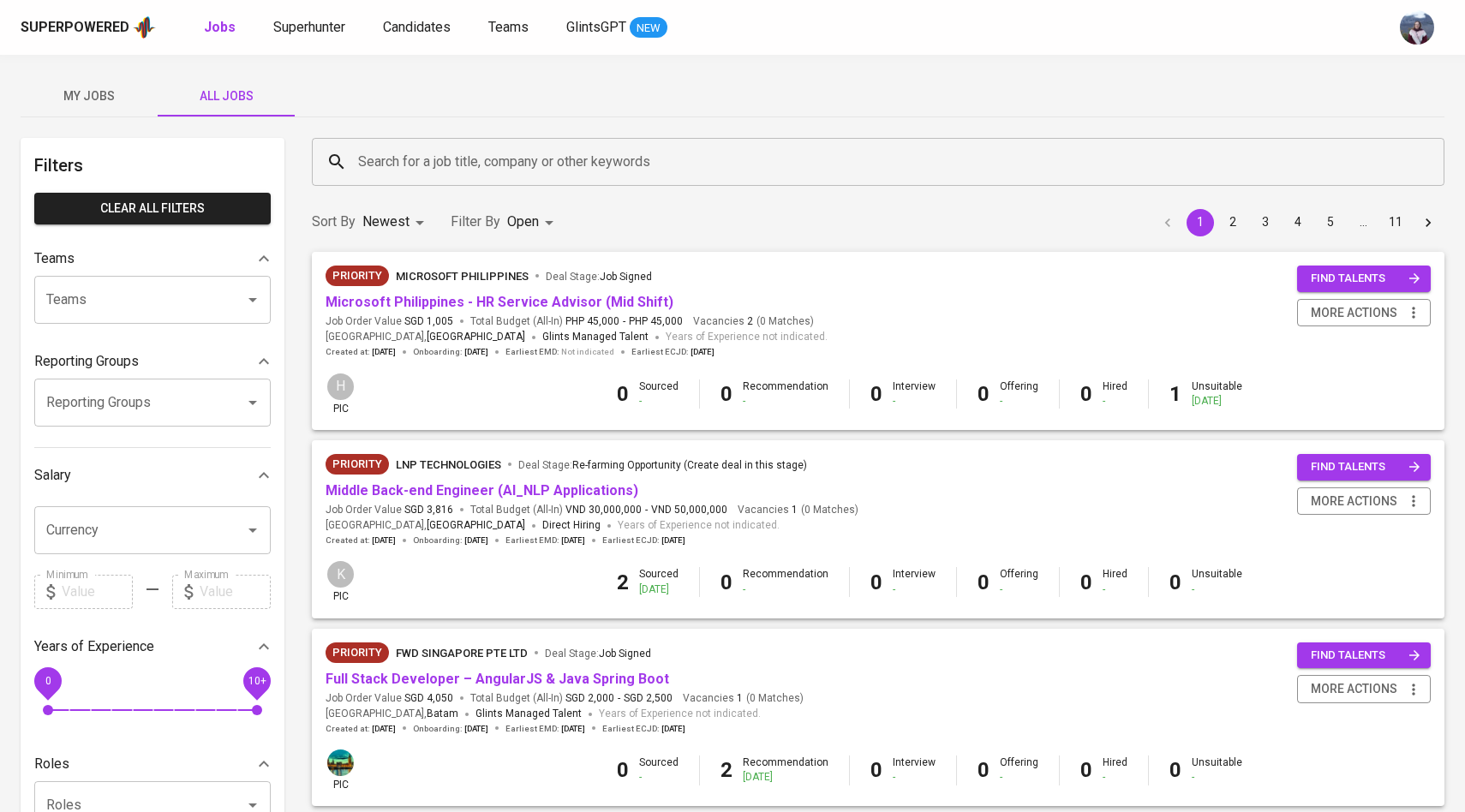
click at [407, 166] on input "Search for a job title, company or other keywords" at bounding box center [882, 162] width 1058 height 33
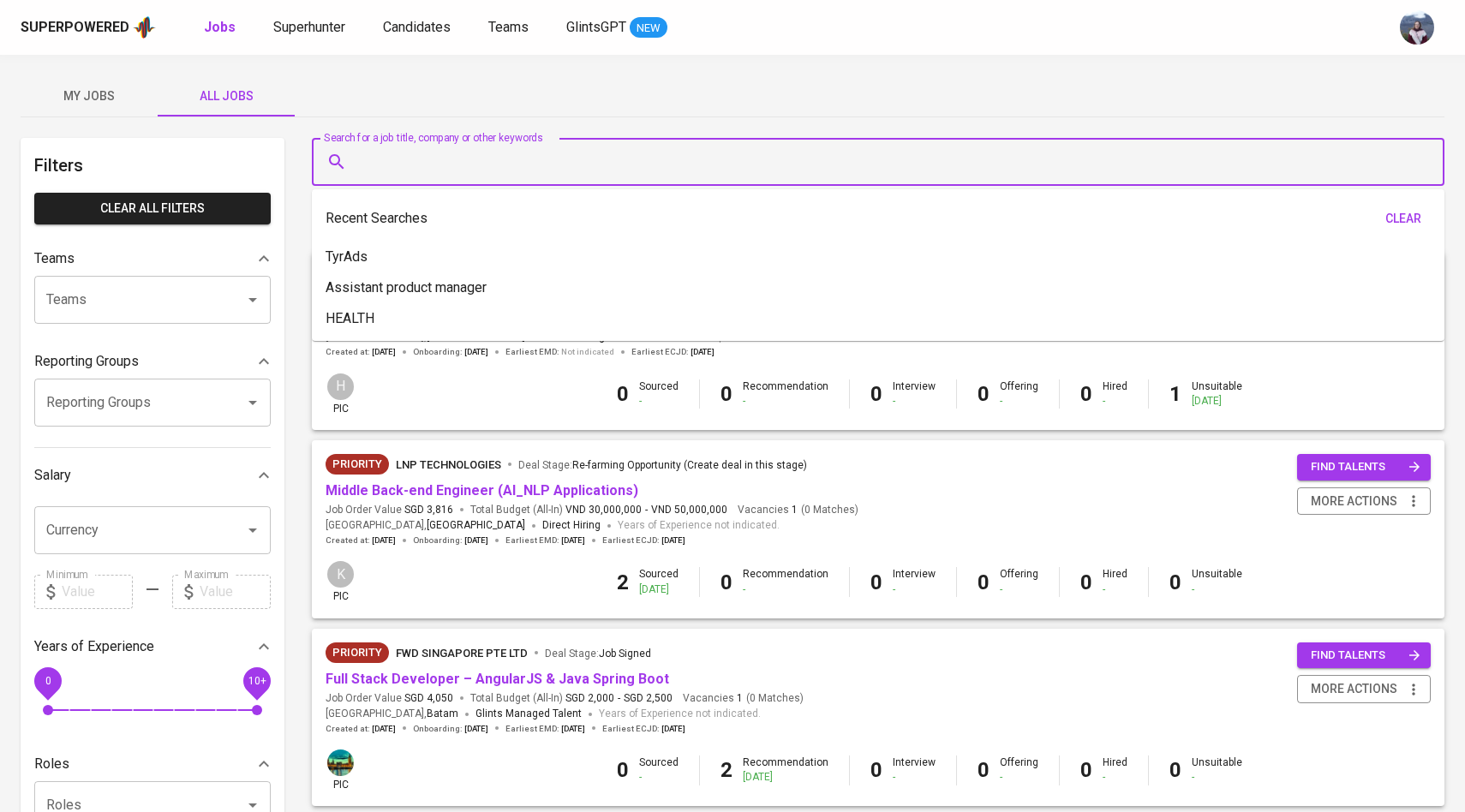
click at [321, 90] on div "My Jobs All Jobs" at bounding box center [732, 95] width 1424 height 41
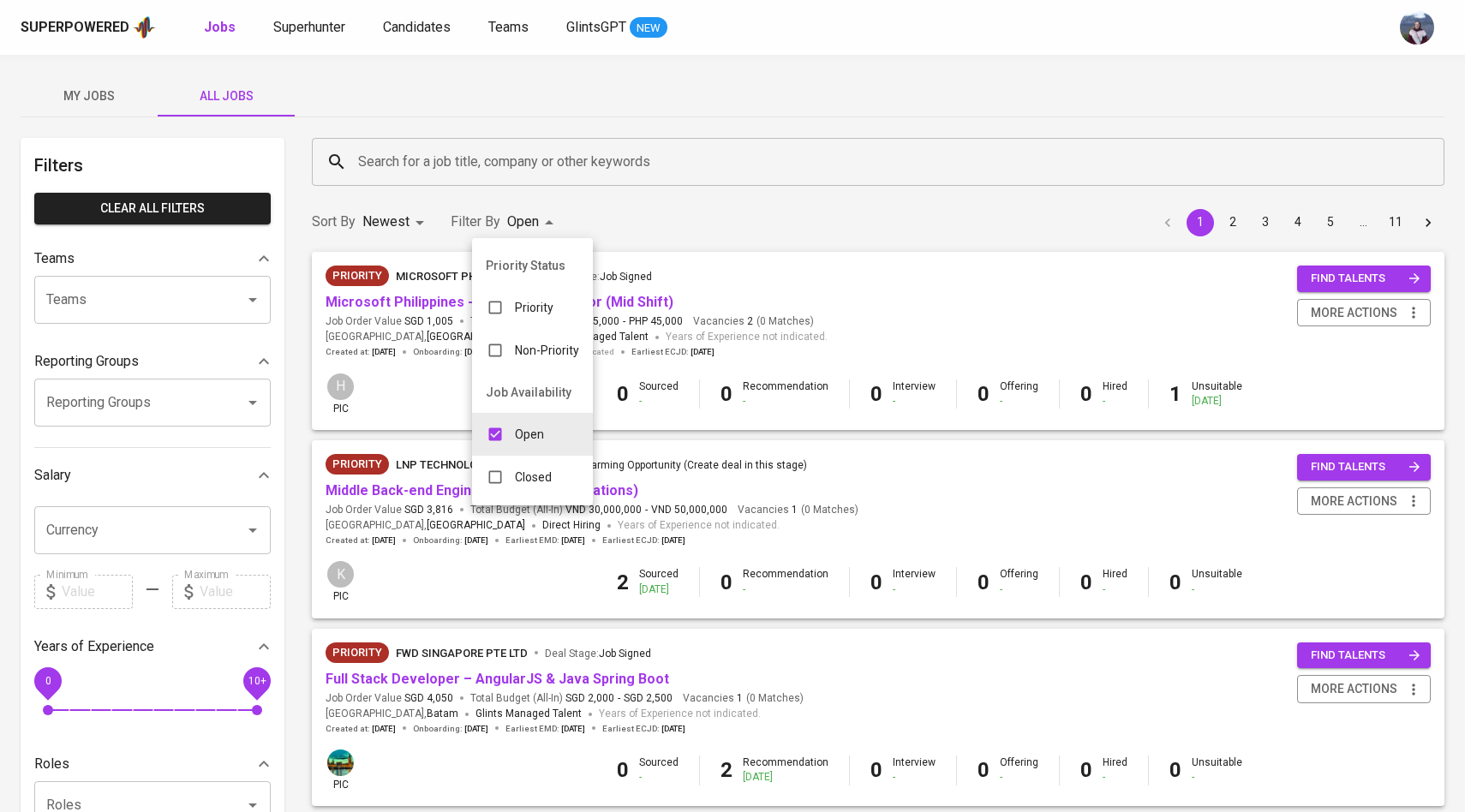
click at [498, 478] on input "checkbox" at bounding box center [496, 477] width 33 height 33
checkbox input "true"
type input "OPEN,CLOSE"
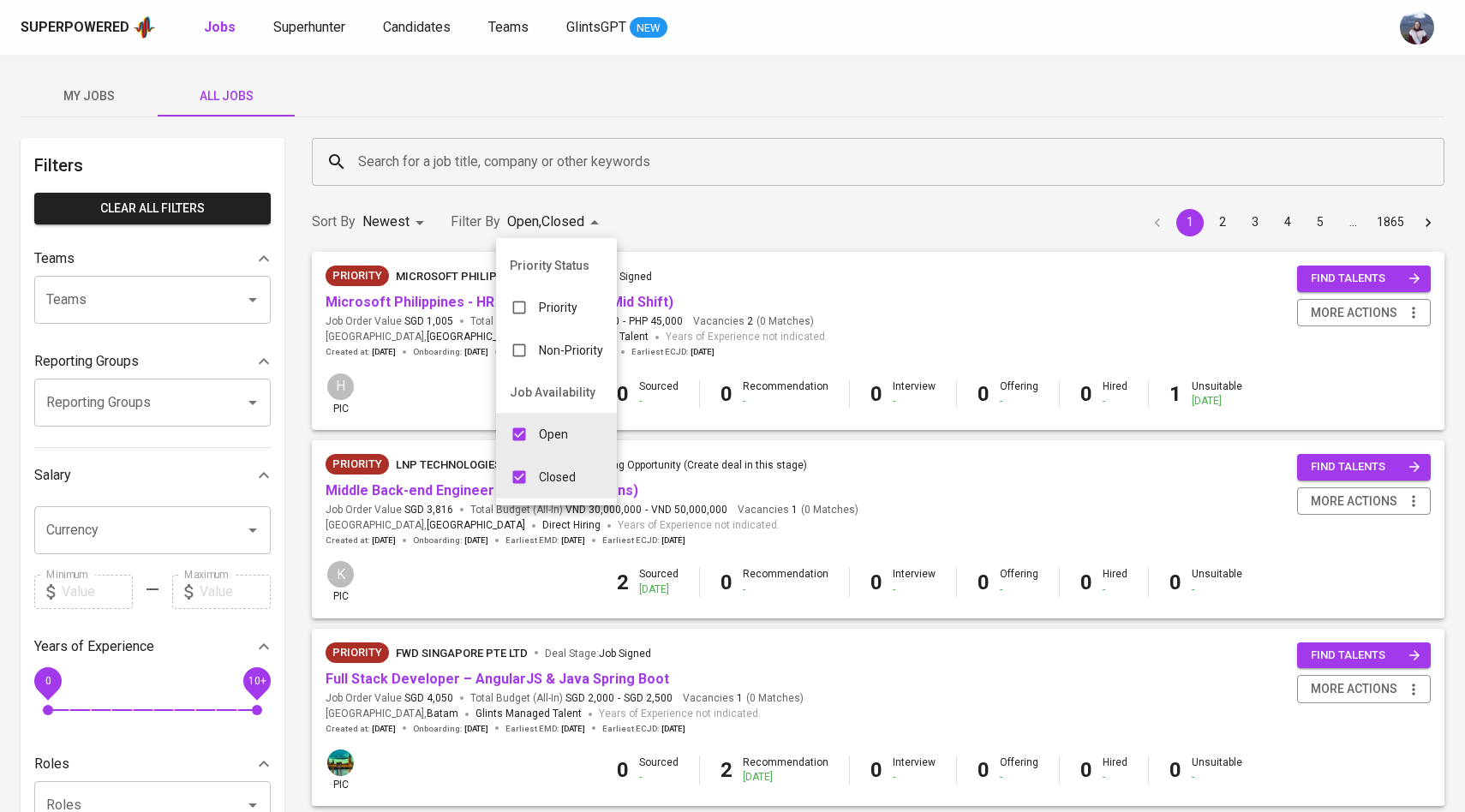
click at [524, 424] on input "checkbox" at bounding box center [519, 434] width 33 height 33
checkbox input "false"
type input "CLOSE"
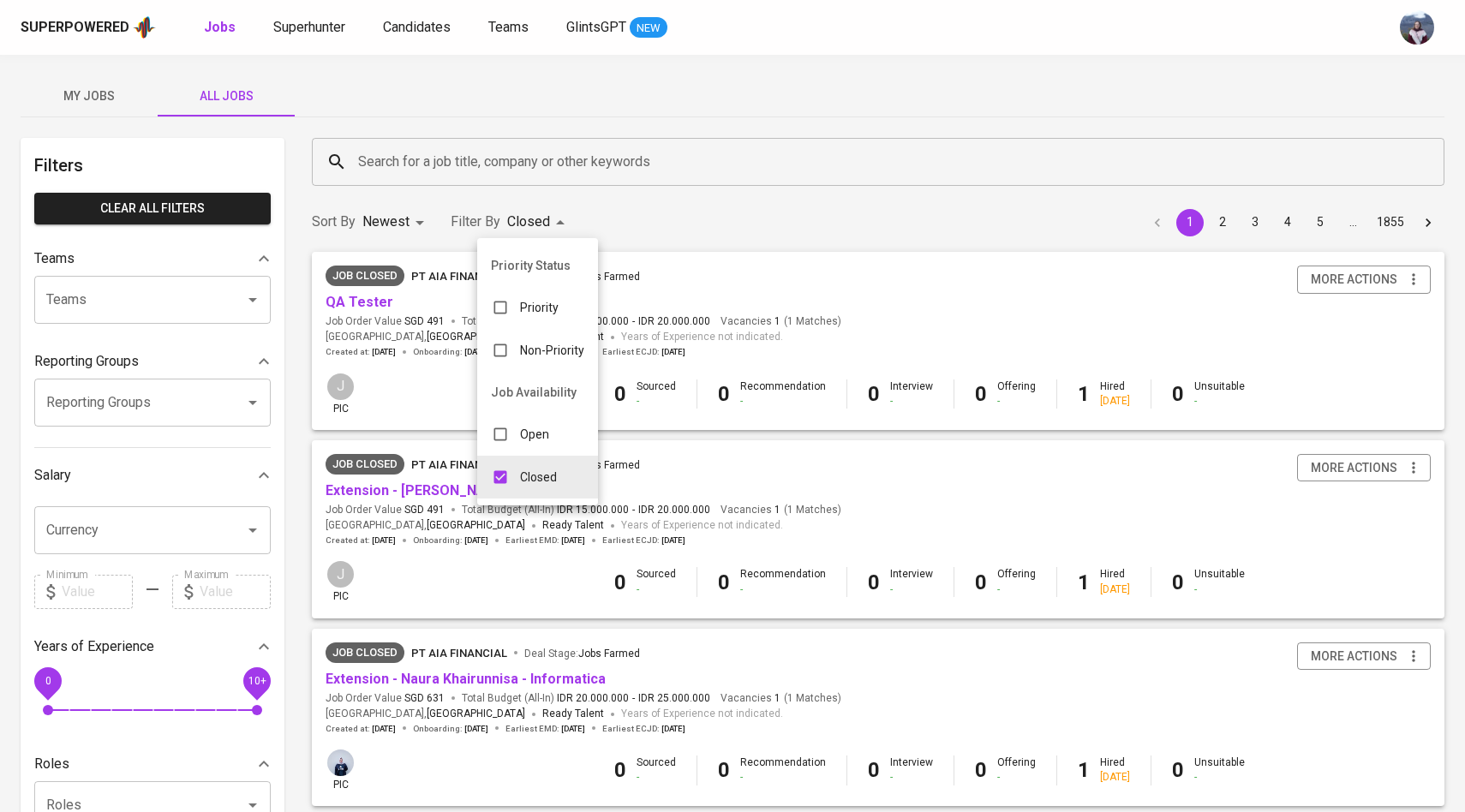
click at [508, 162] on div at bounding box center [732, 406] width 1465 height 812
click at [503, 163] on input "Search for a job title, company or other keywords" at bounding box center [882, 162] width 1058 height 33
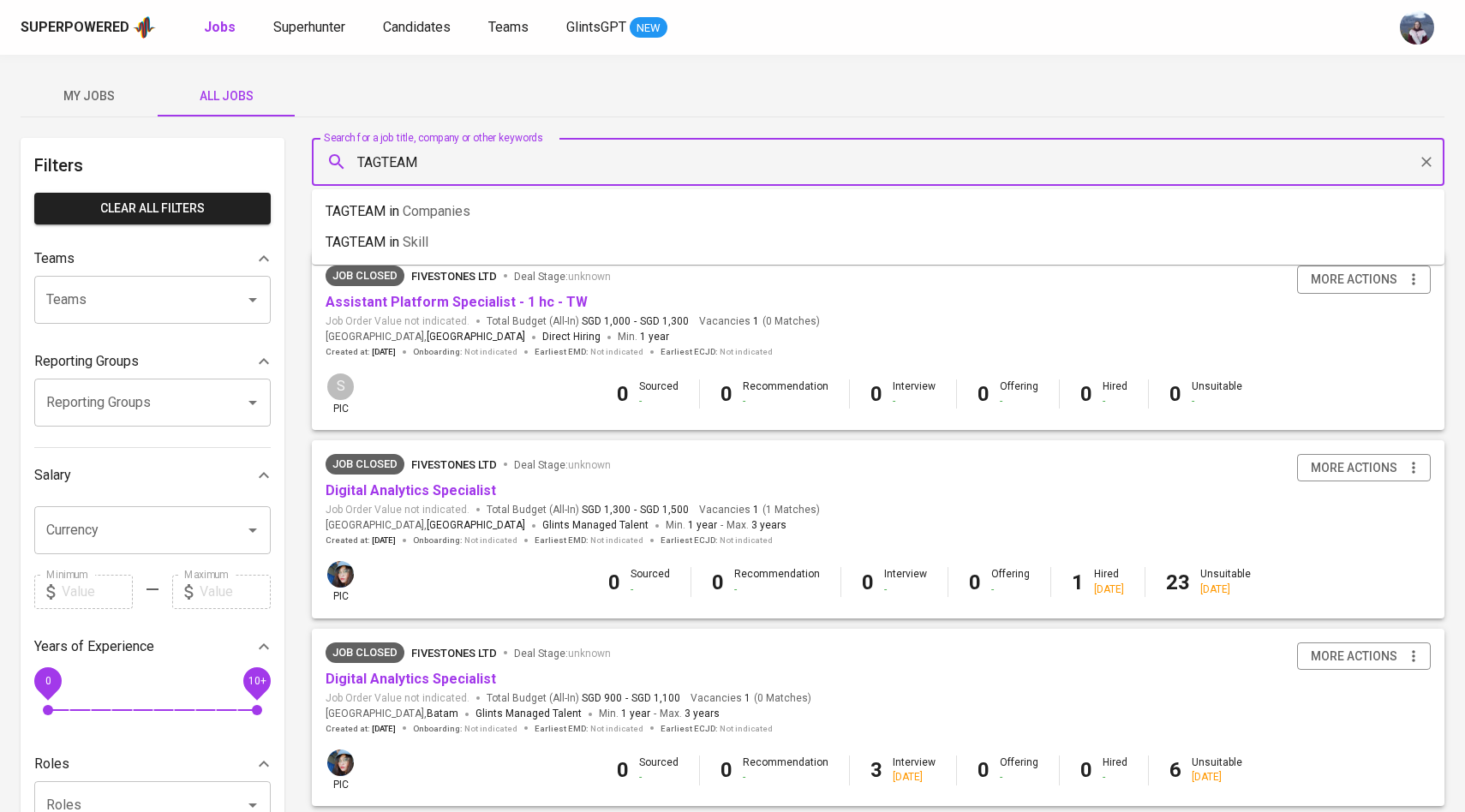
type input "TAGTEAM"
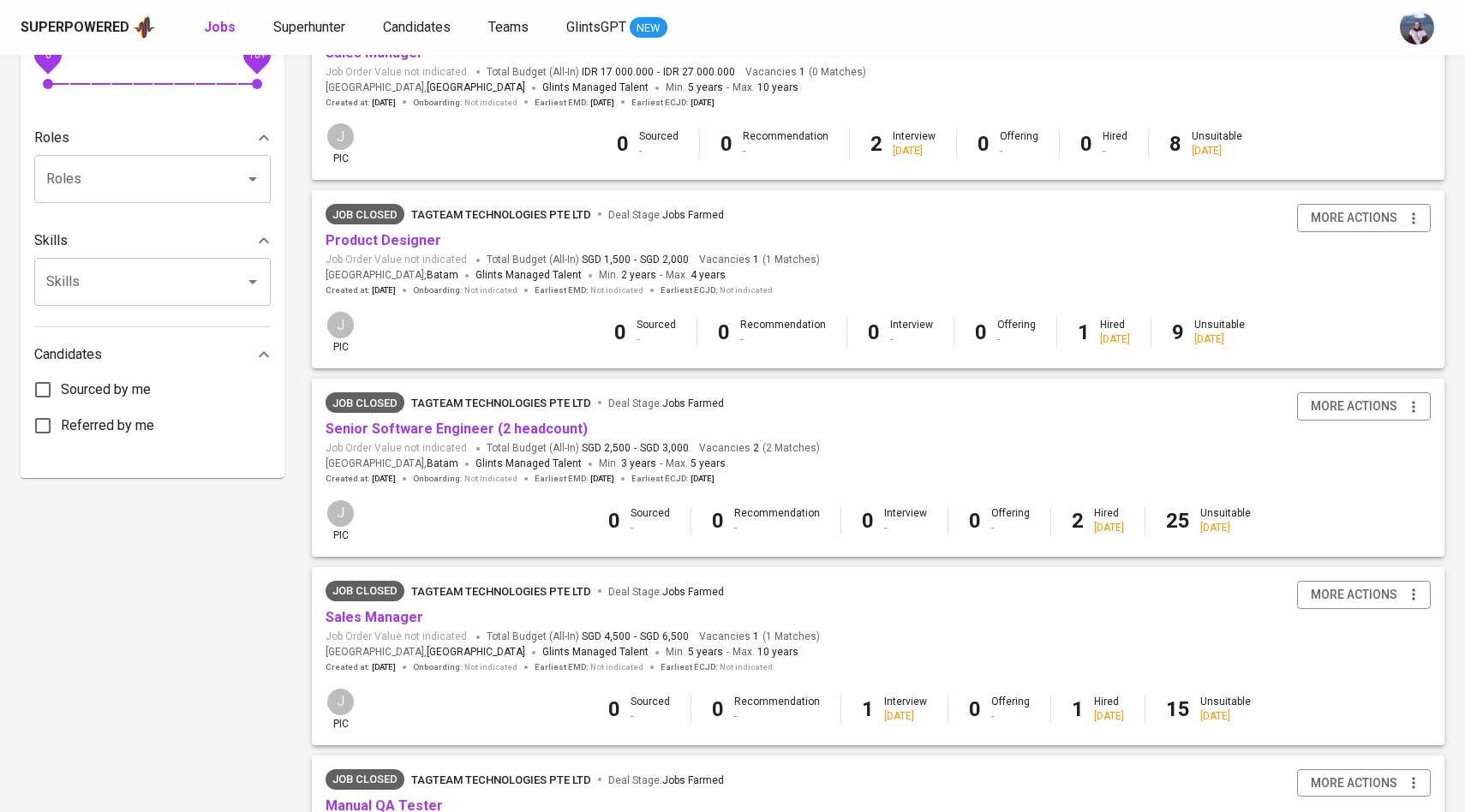
scroll to position [620, 0]
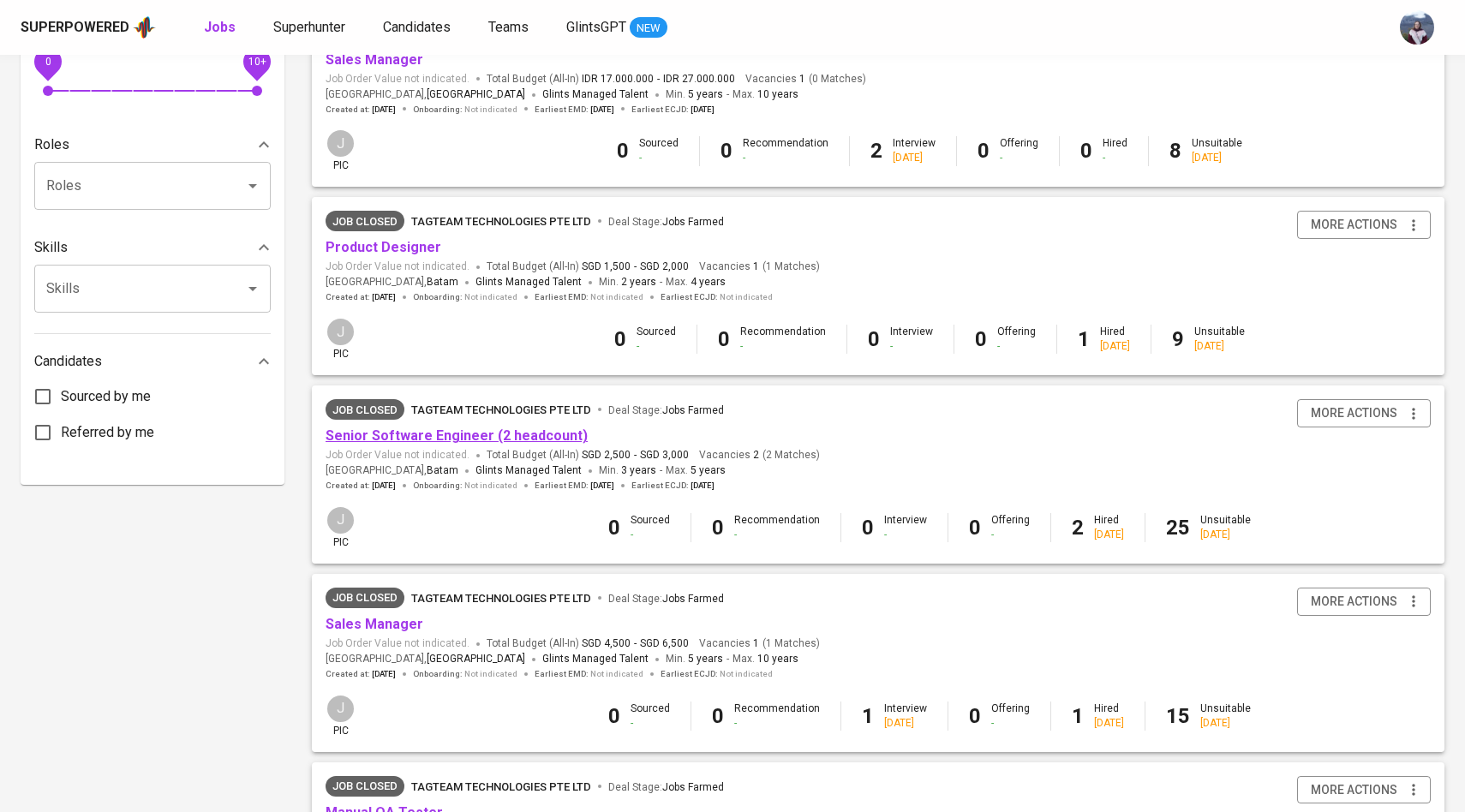
click at [509, 434] on link "Senior Software Engineer (2 headcount)" at bounding box center [457, 435] width 263 height 16
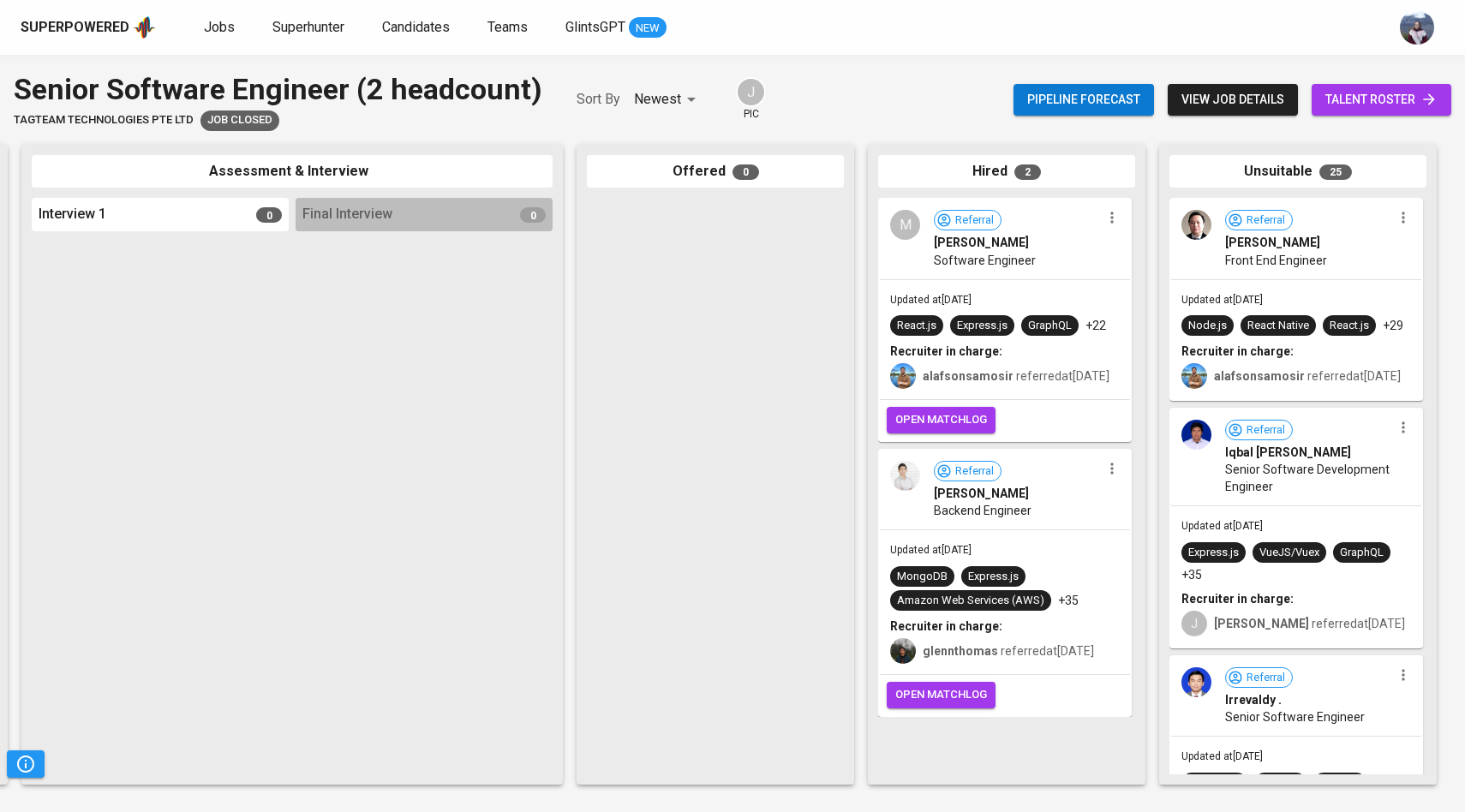
click at [1207, 234] on img at bounding box center [1196, 224] width 30 height 30
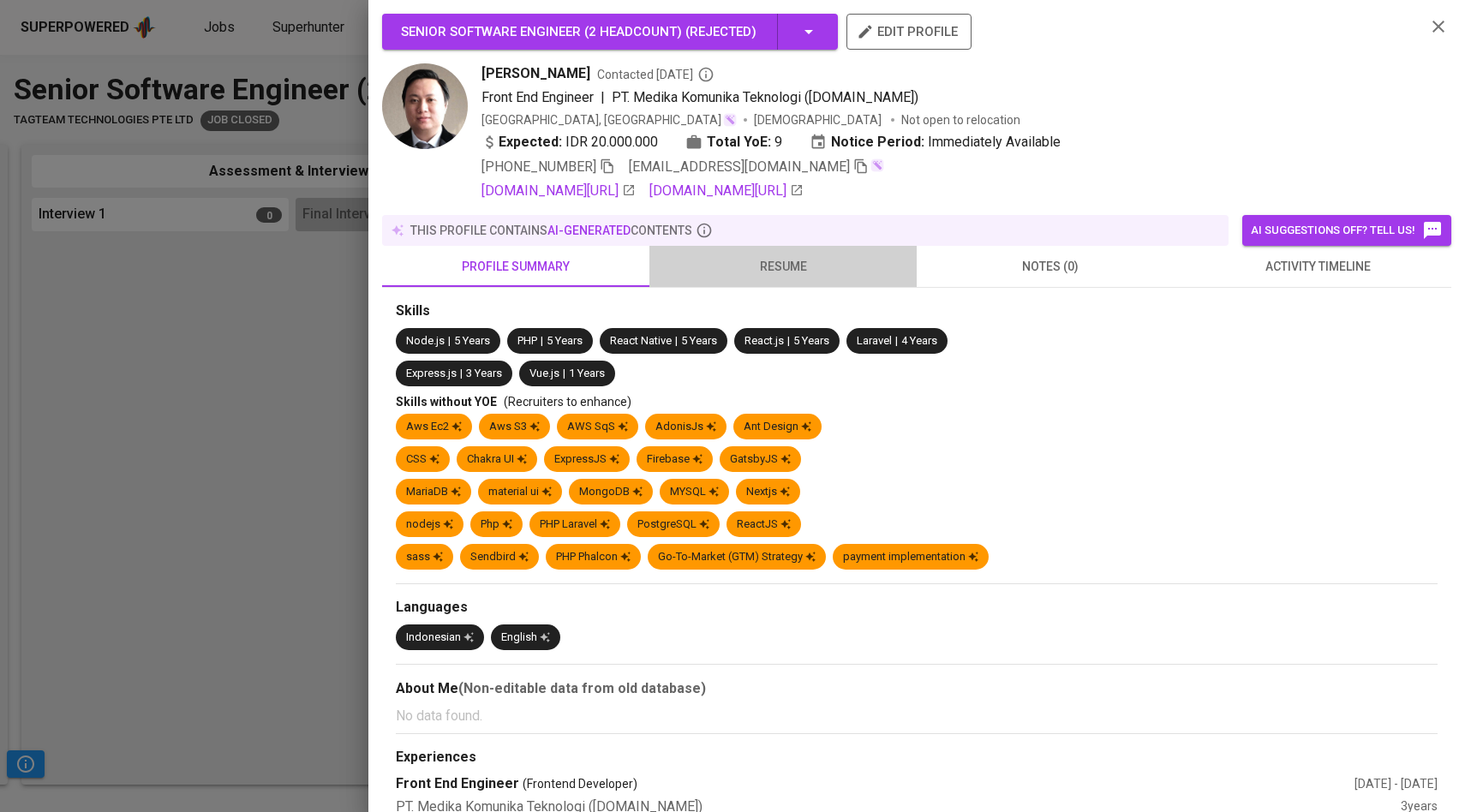
click at [791, 276] on button "resume" at bounding box center [783, 266] width 267 height 41
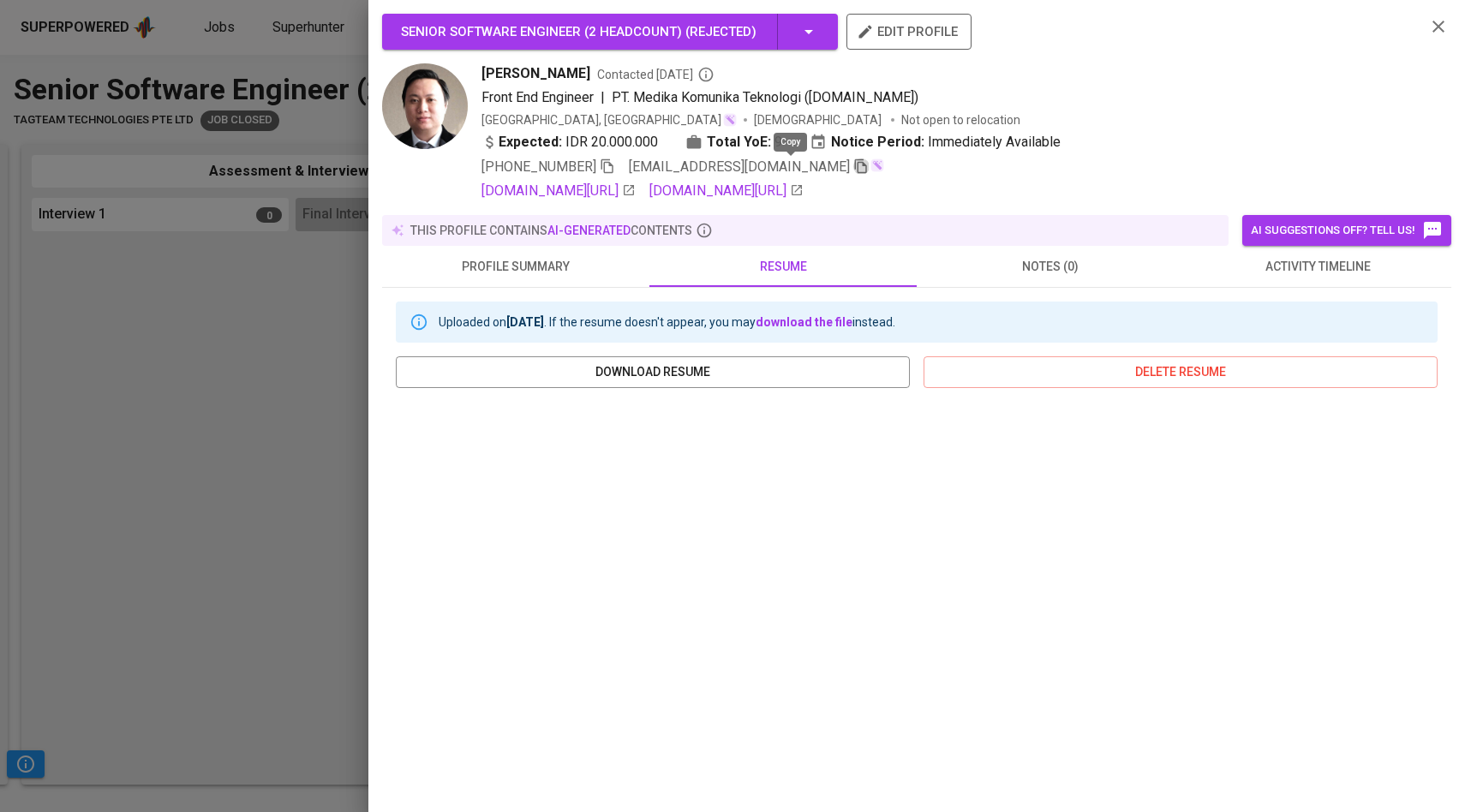
click at [856, 165] on icon "button" at bounding box center [862, 166] width 12 height 15
click at [251, 341] on div at bounding box center [732, 406] width 1465 height 812
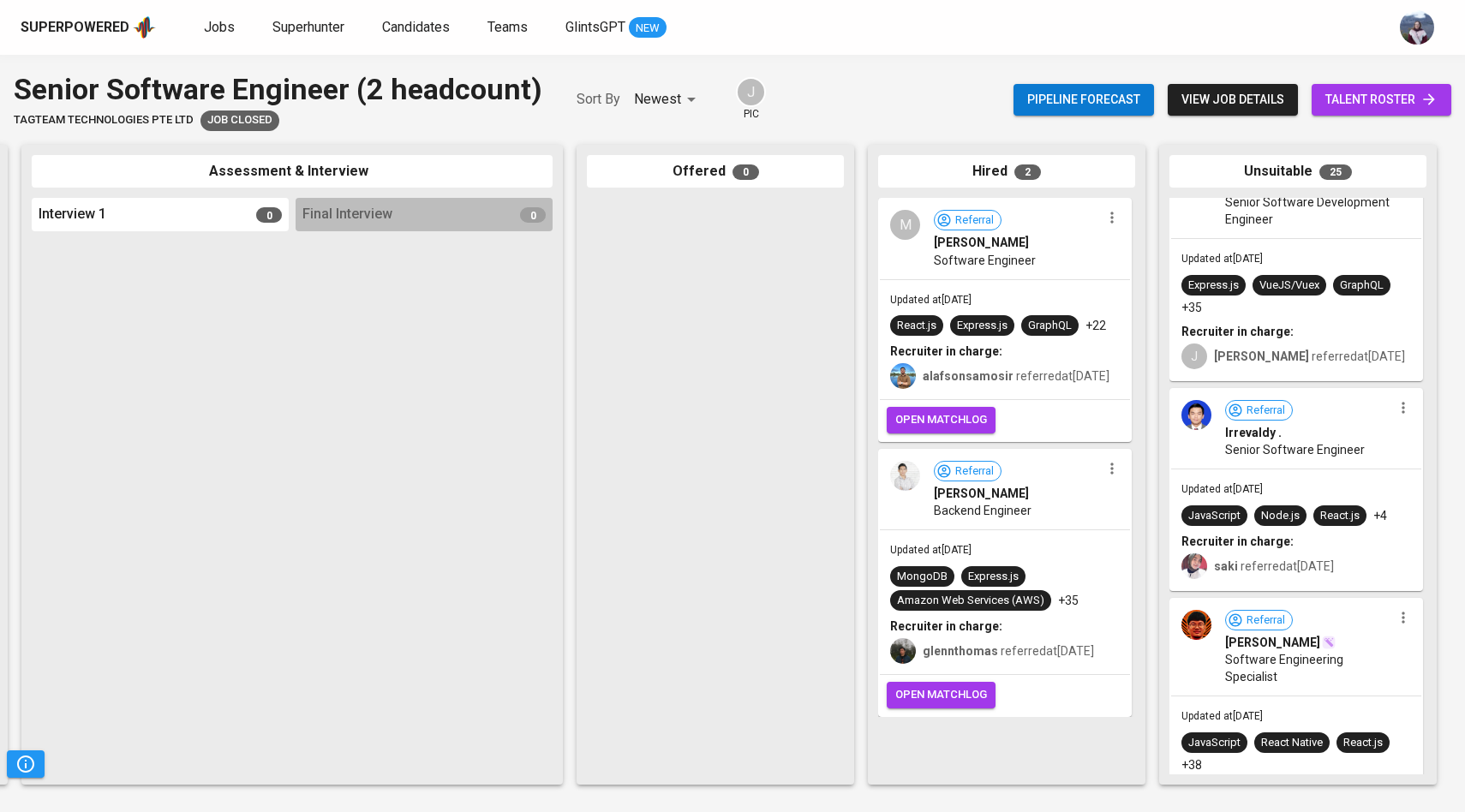
scroll to position [268, 0]
click at [1205, 428] on img at bounding box center [1196, 414] width 30 height 30
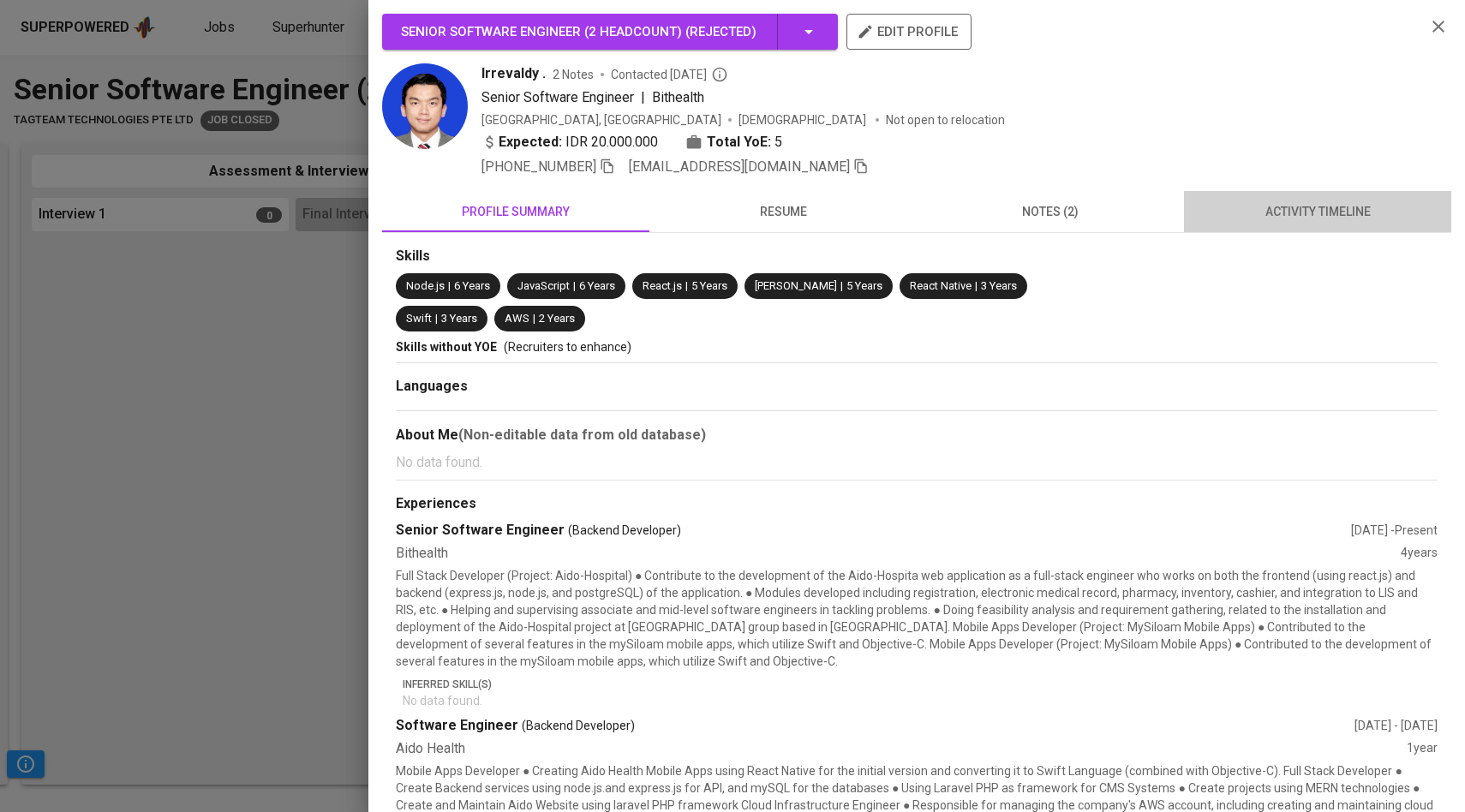
click at [1296, 207] on span "activity timeline" at bounding box center [1318, 211] width 247 height 22
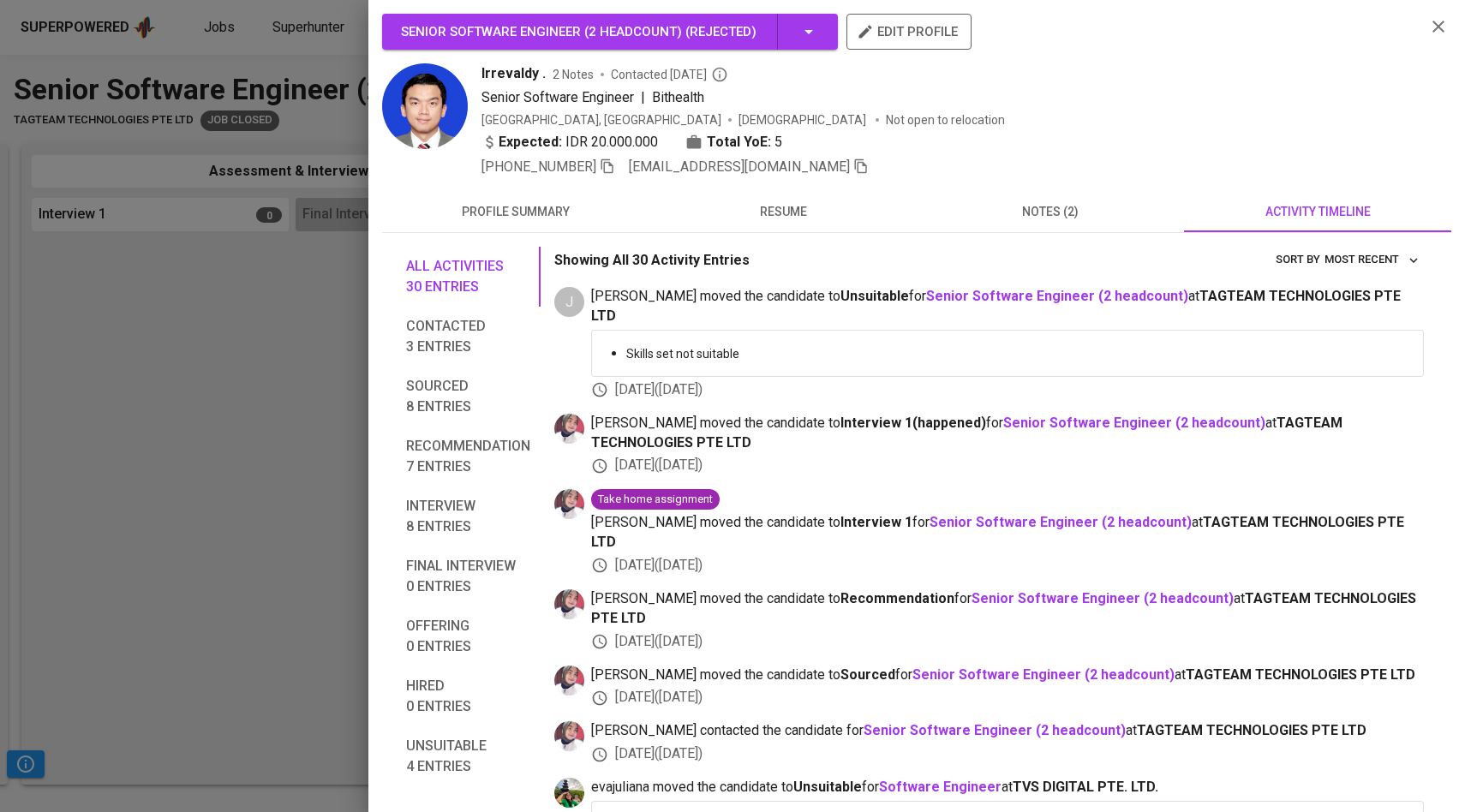
click at [817, 209] on span "resume" at bounding box center [783, 211] width 247 height 22
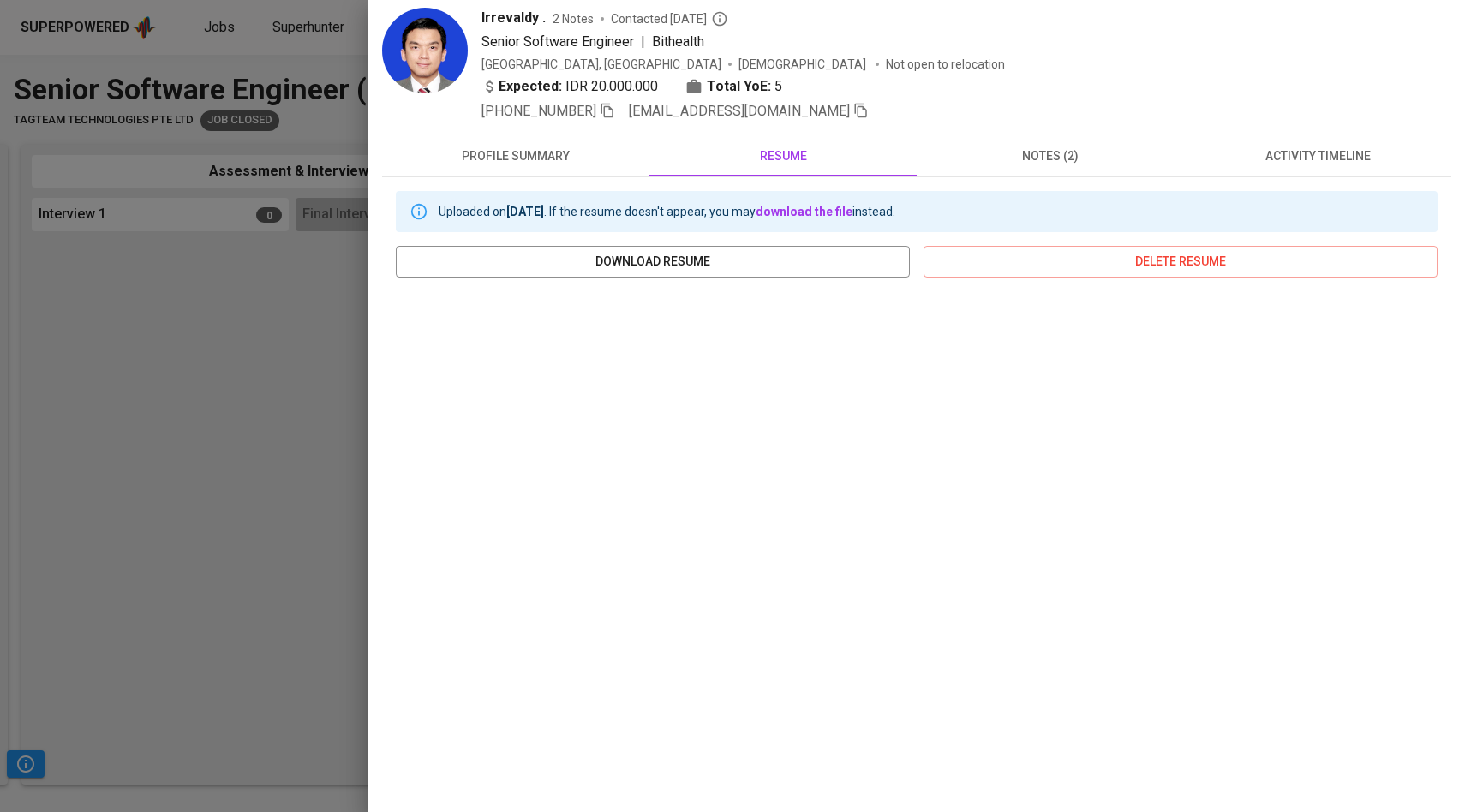
scroll to position [75, 0]
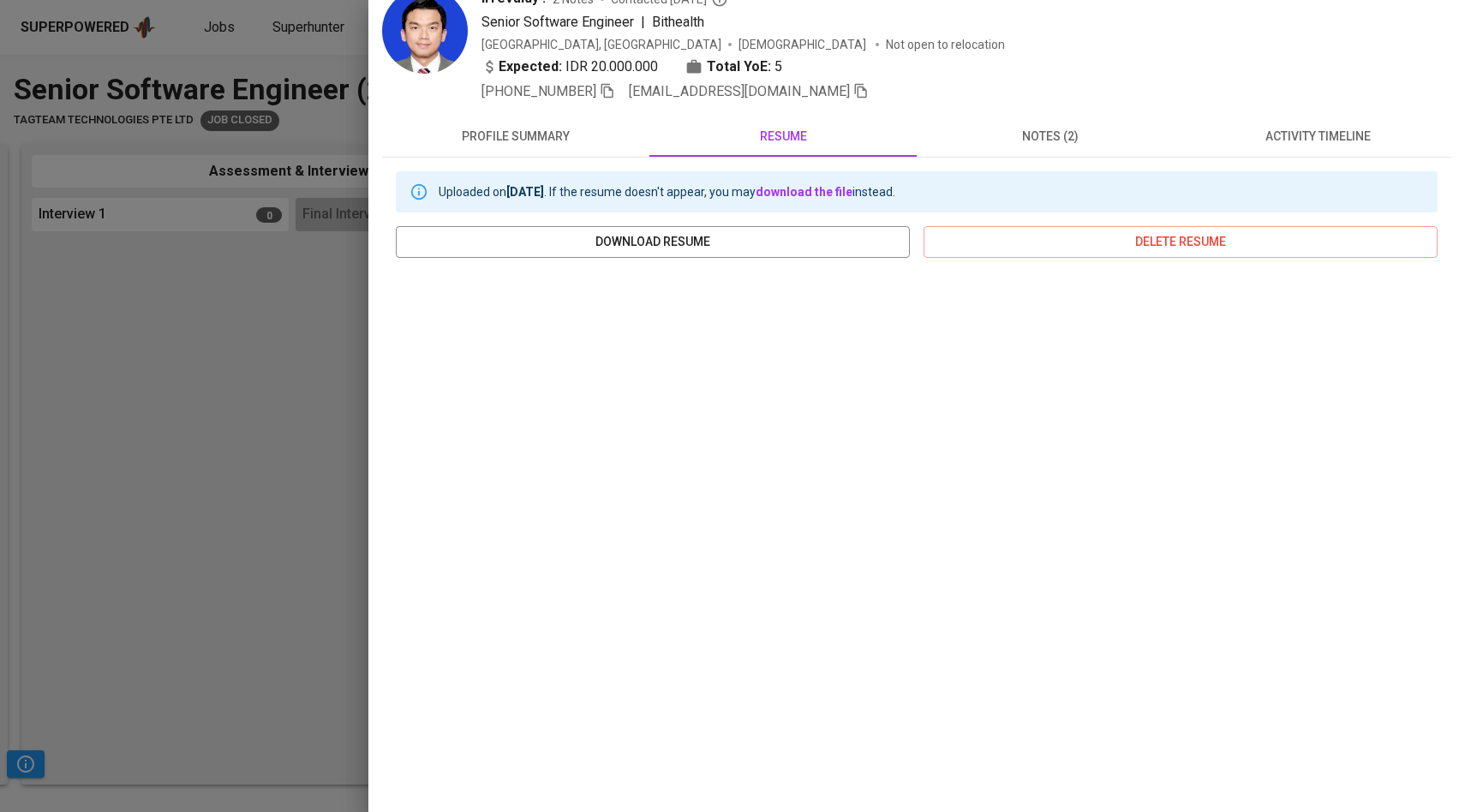
click at [270, 438] on div at bounding box center [732, 406] width 1465 height 812
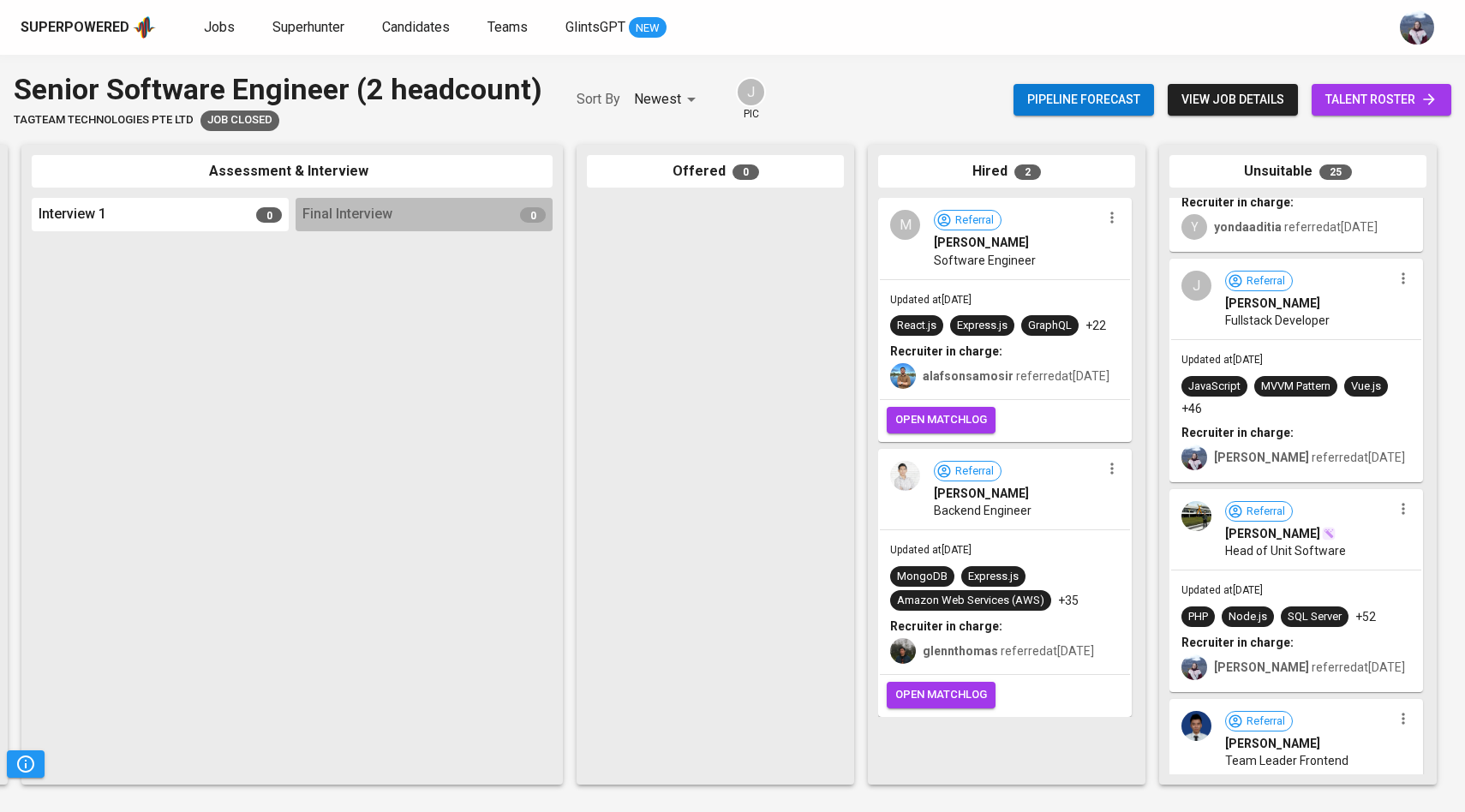
scroll to position [2173, 0]
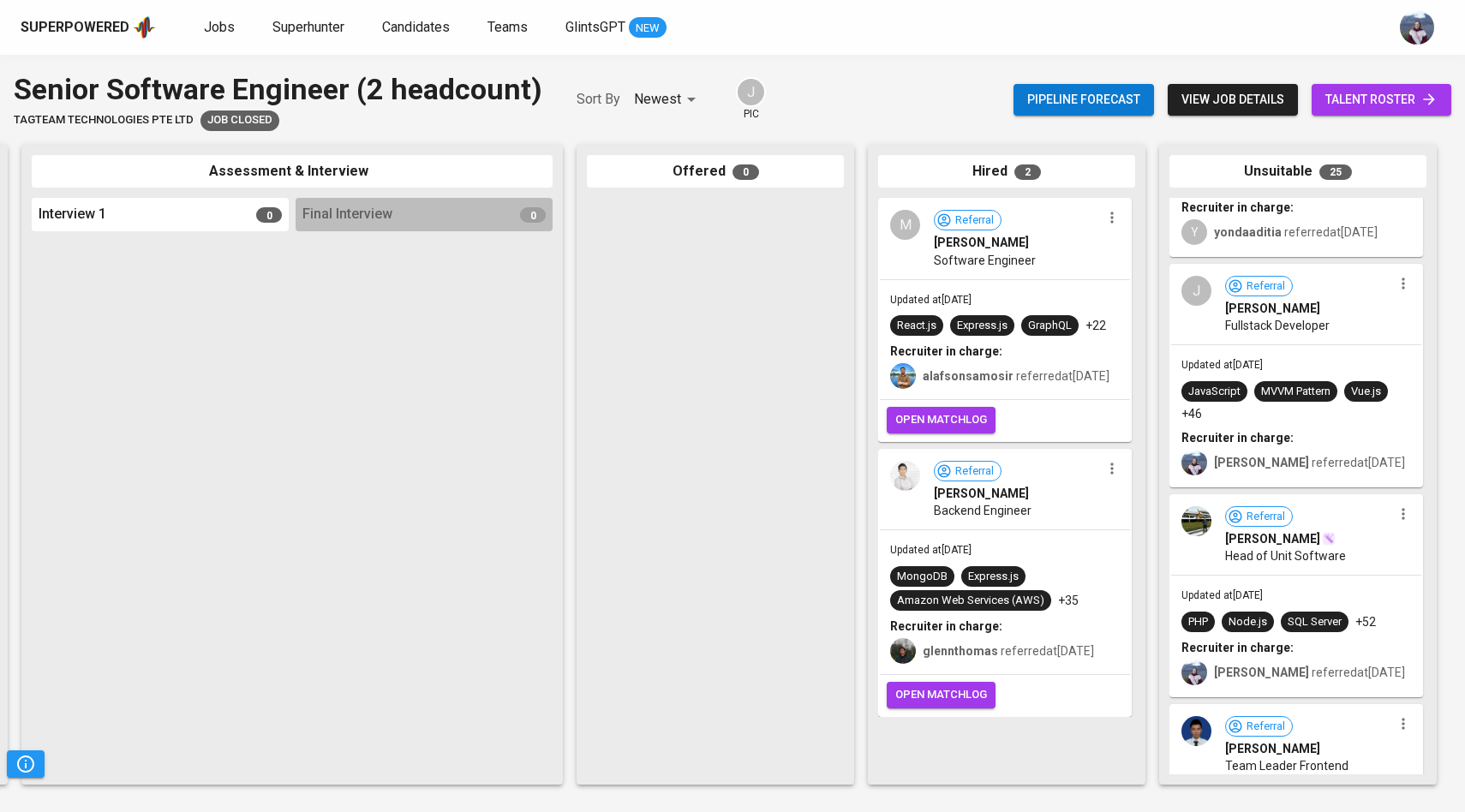
click at [1200, 322] on div "J Referral Johan Andreas Pranoto Fullstack Developer" at bounding box center [1296, 304] width 251 height 79
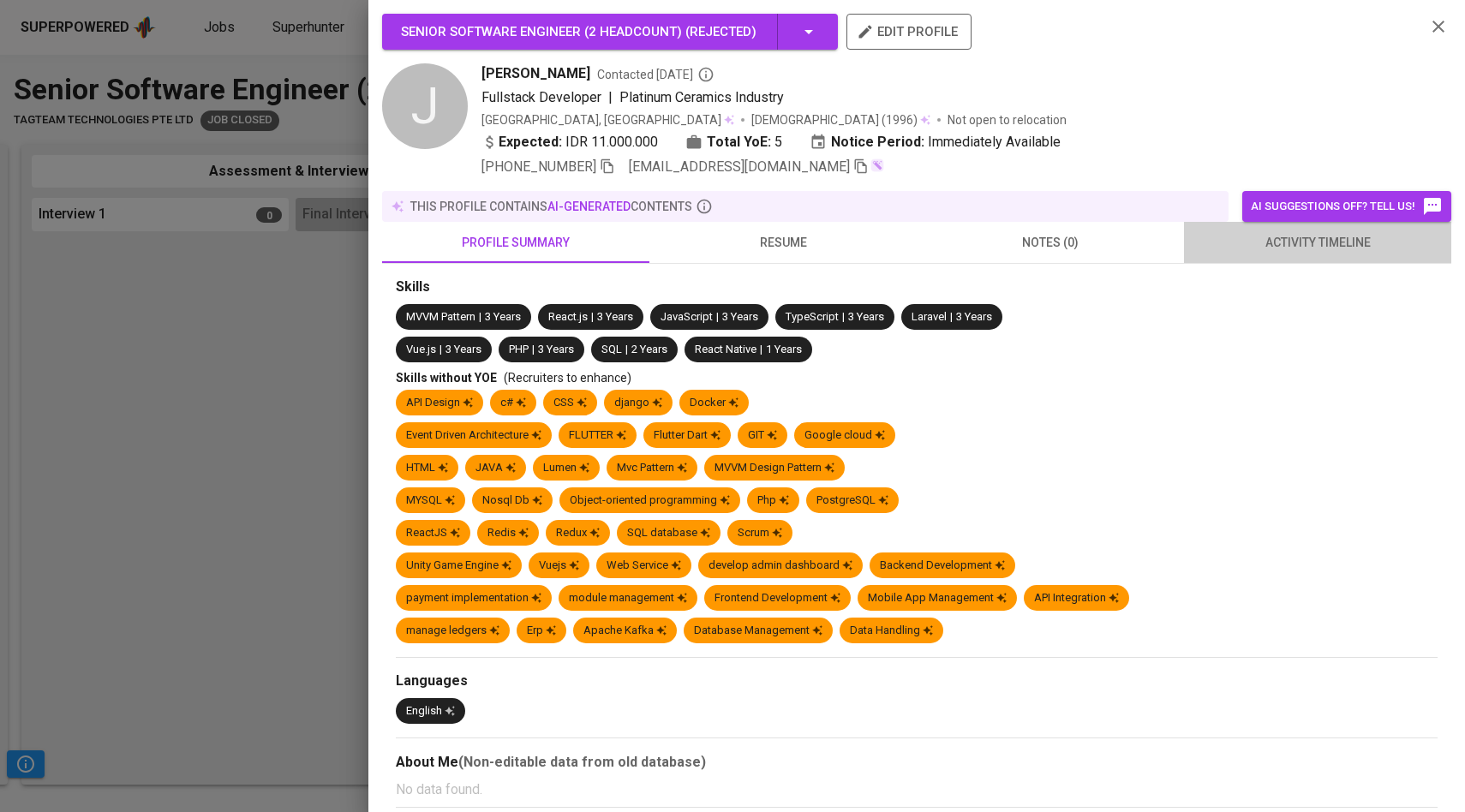
click at [1284, 239] on span "activity timeline" at bounding box center [1318, 243] width 247 height 22
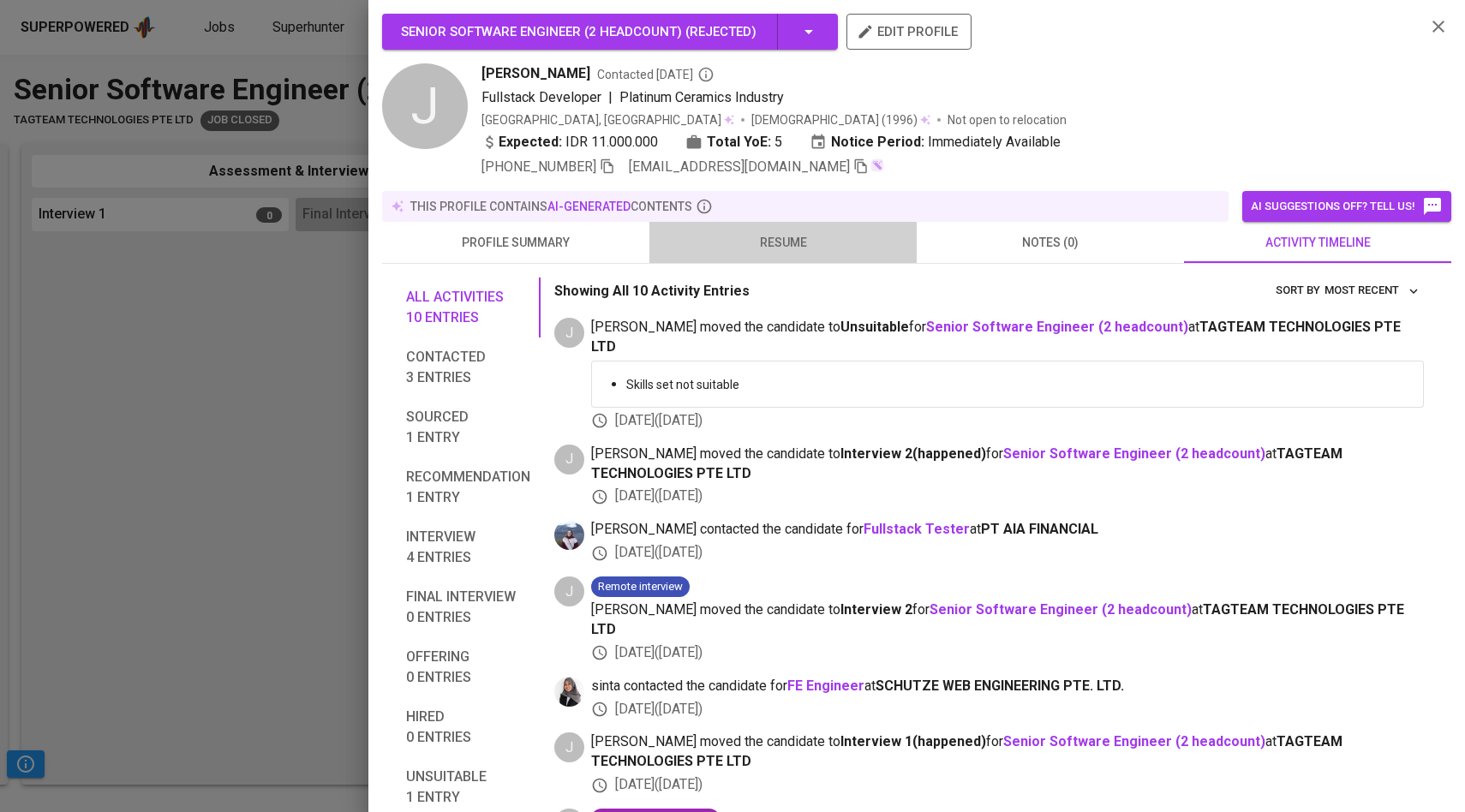
click at [811, 235] on span "resume" at bounding box center [783, 243] width 247 height 22
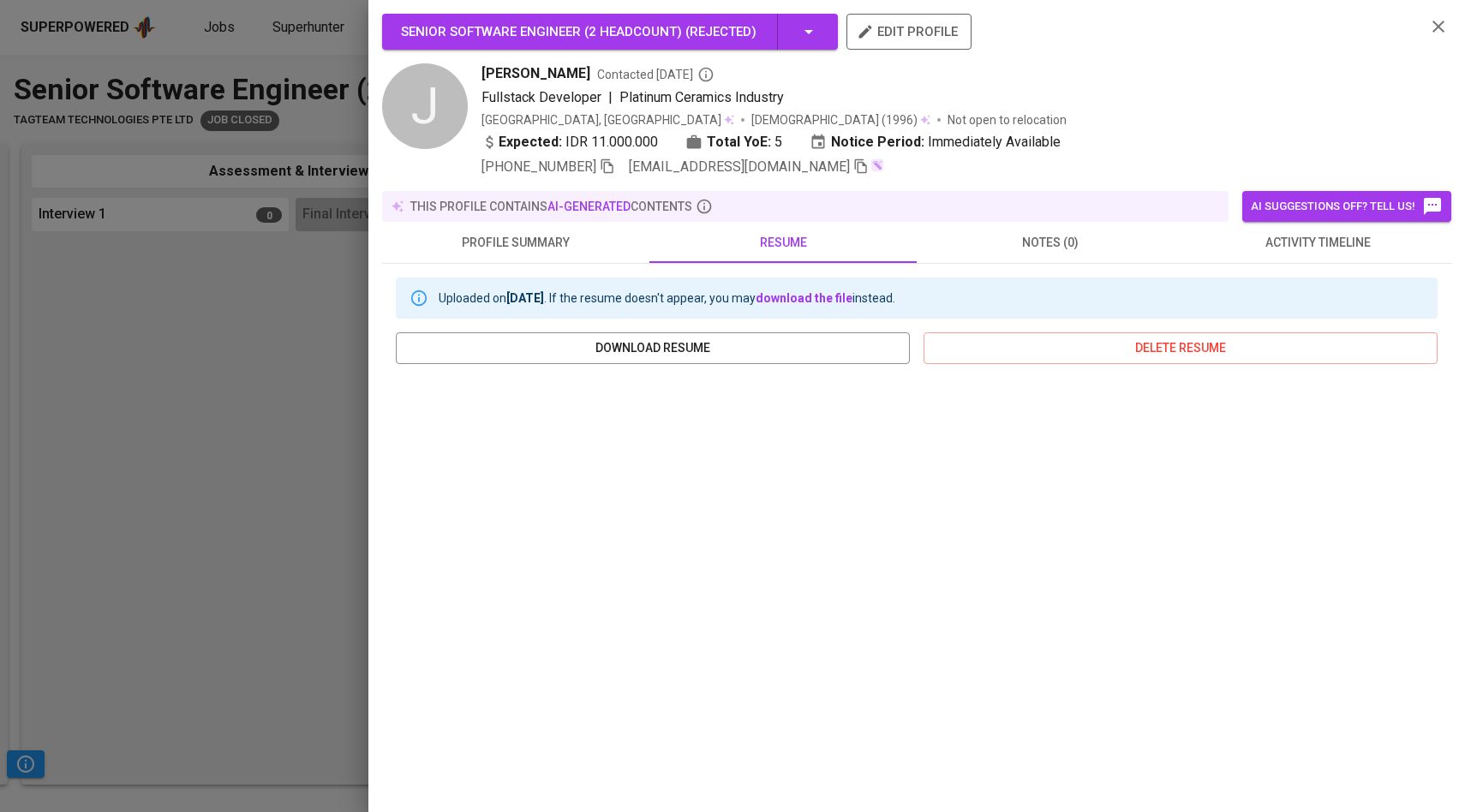
scroll to position [84, 0]
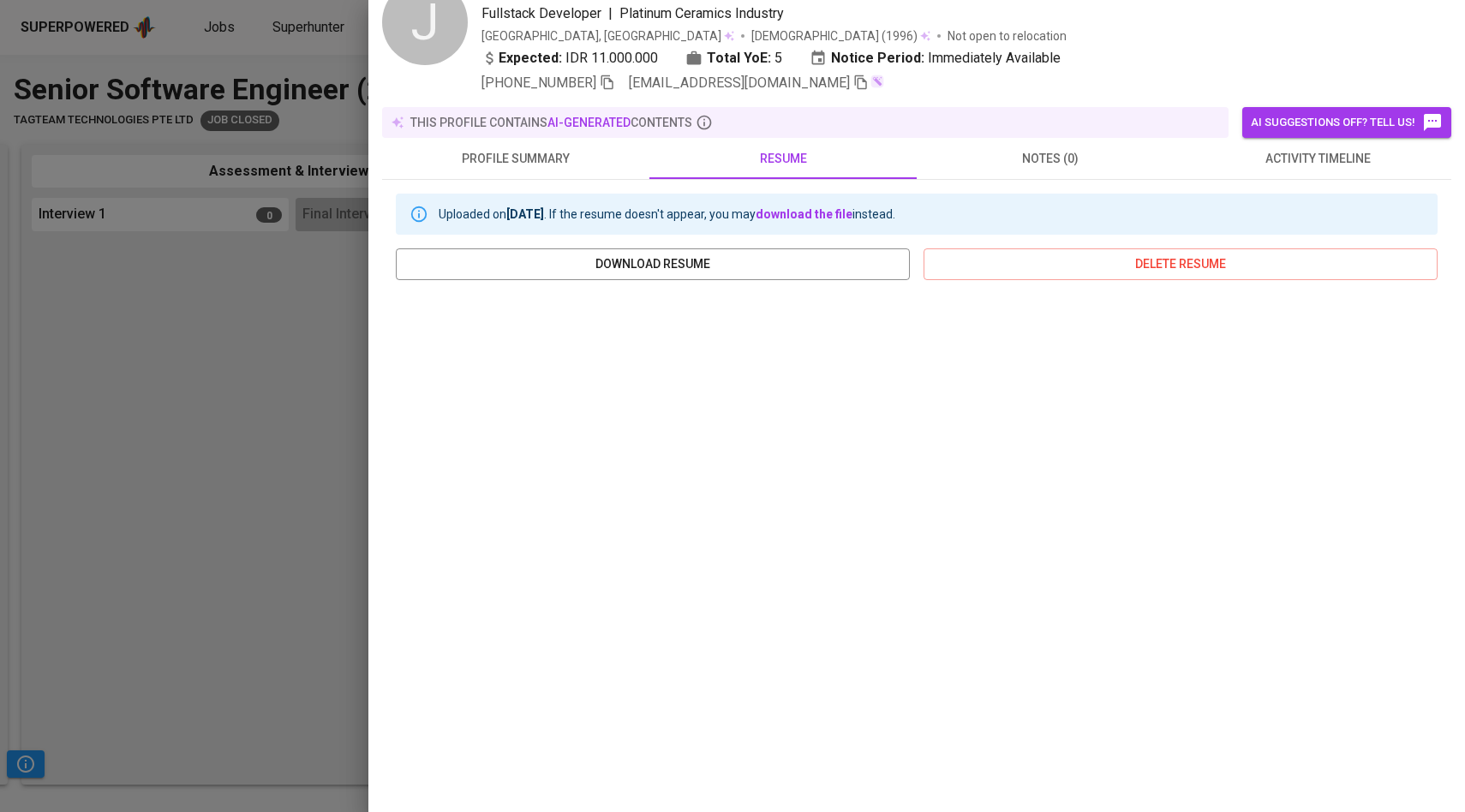
click at [188, 451] on div at bounding box center [732, 406] width 1465 height 812
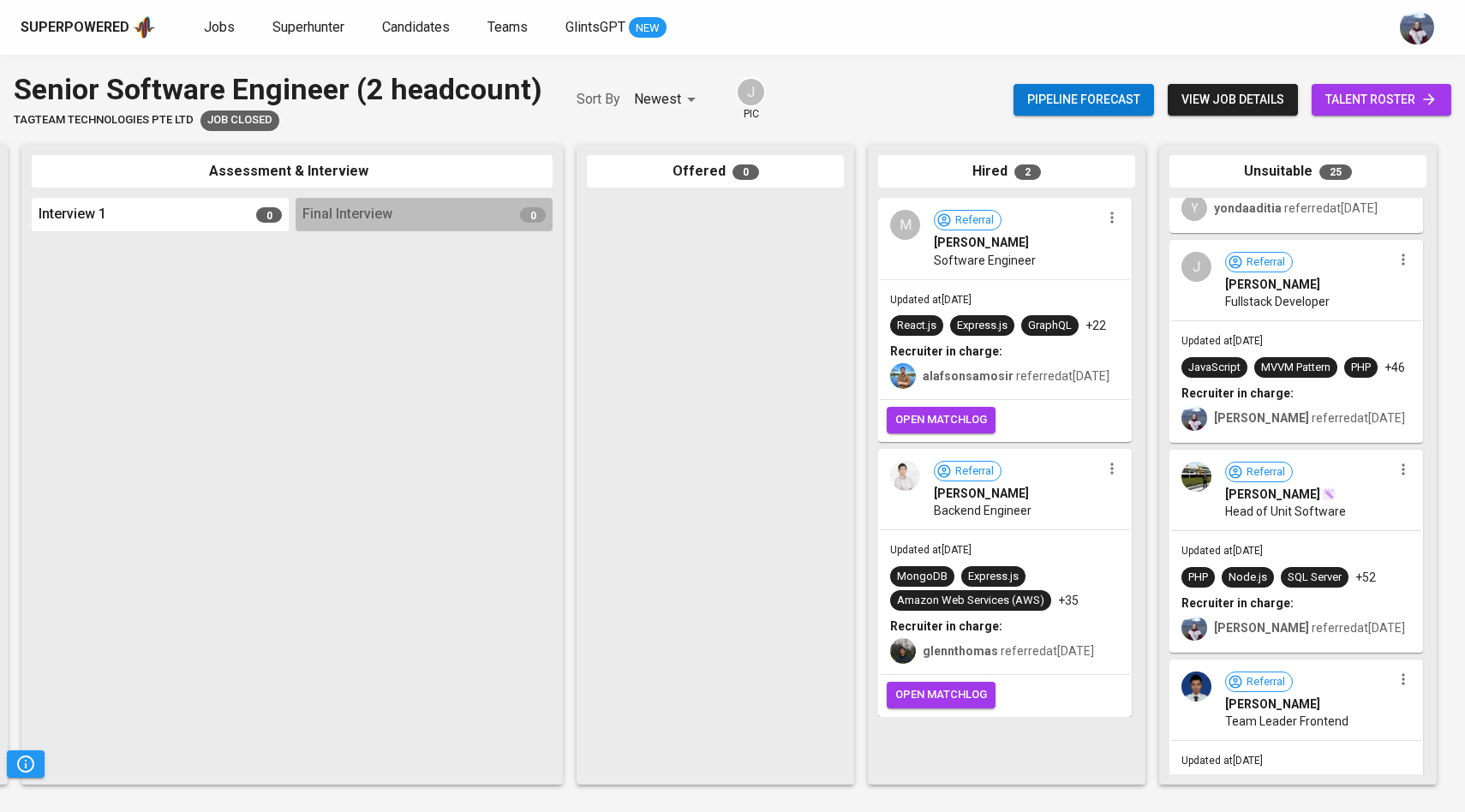
scroll to position [2206, 0]
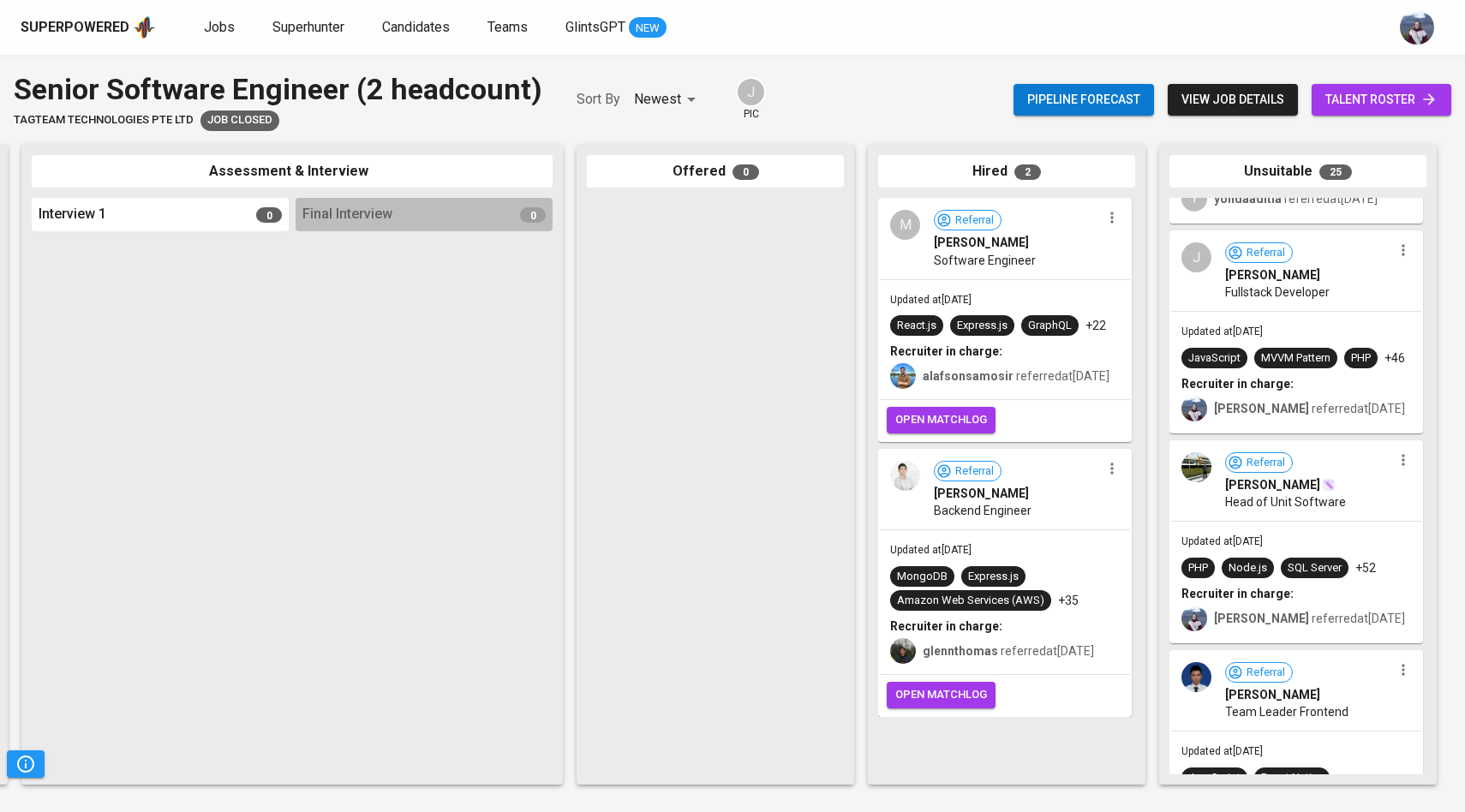
click at [1201, 483] on div at bounding box center [1196, 467] width 30 height 30
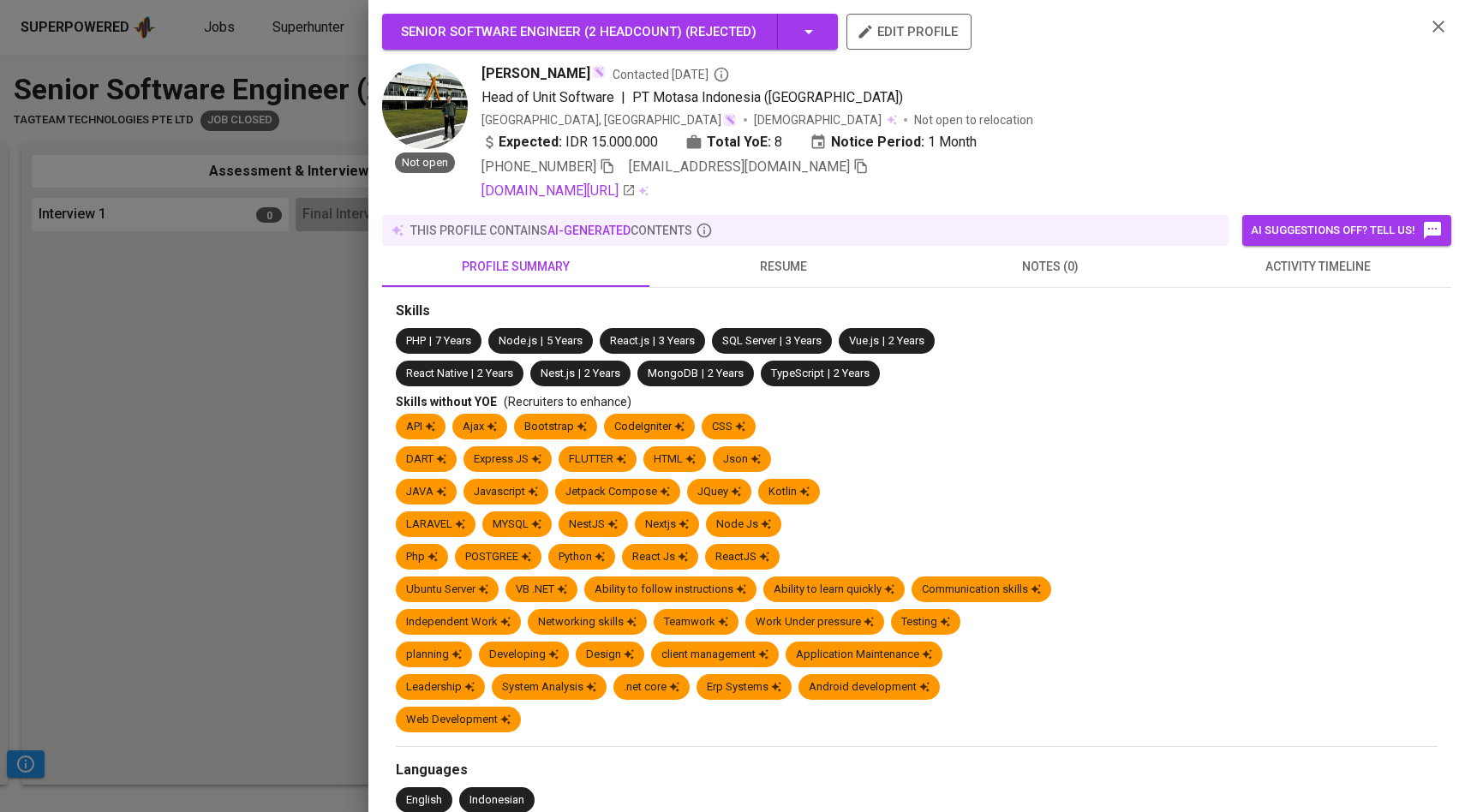
click at [1305, 271] on span "activity timeline" at bounding box center [1318, 267] width 247 height 22
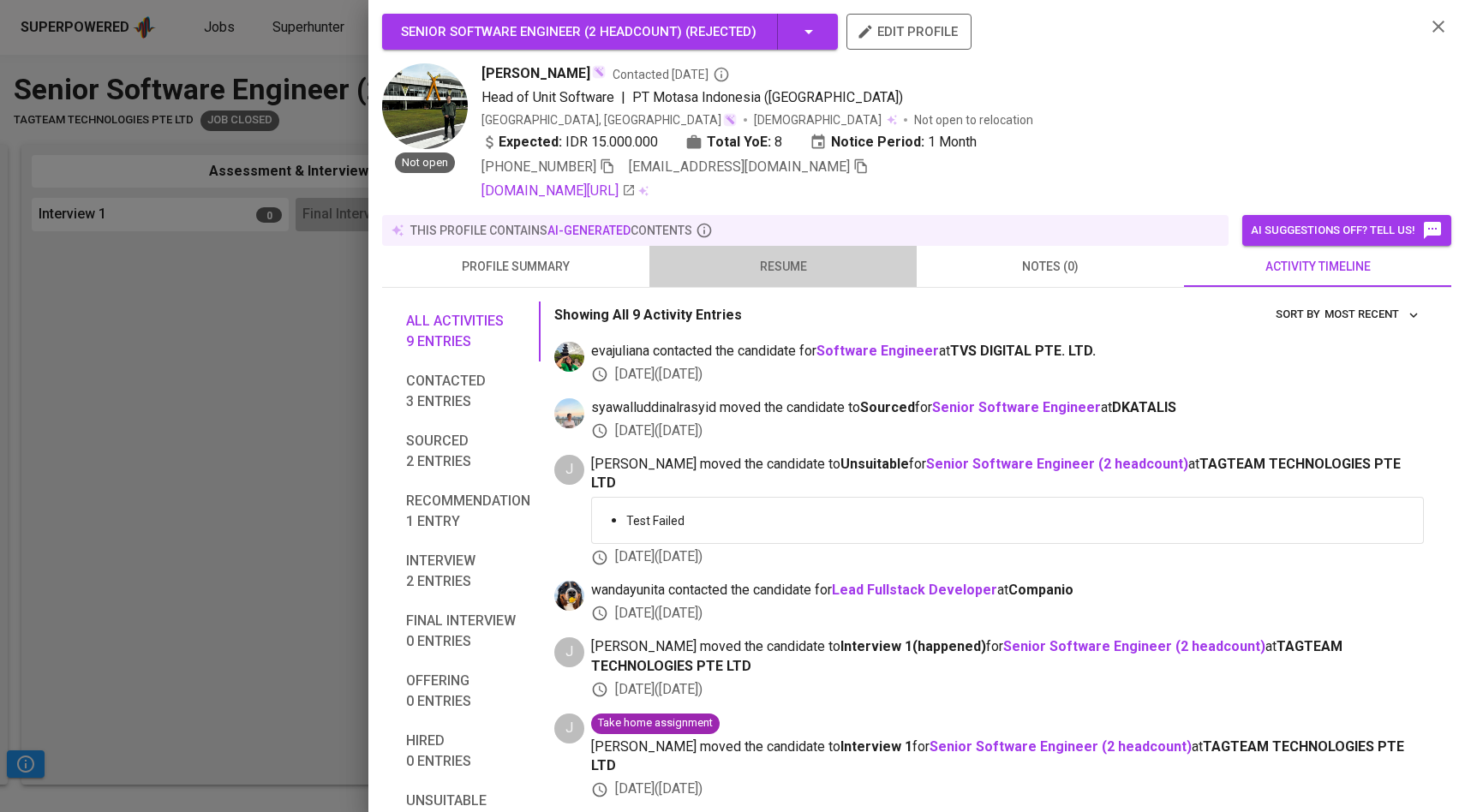
click at [775, 258] on span "resume" at bounding box center [783, 267] width 247 height 22
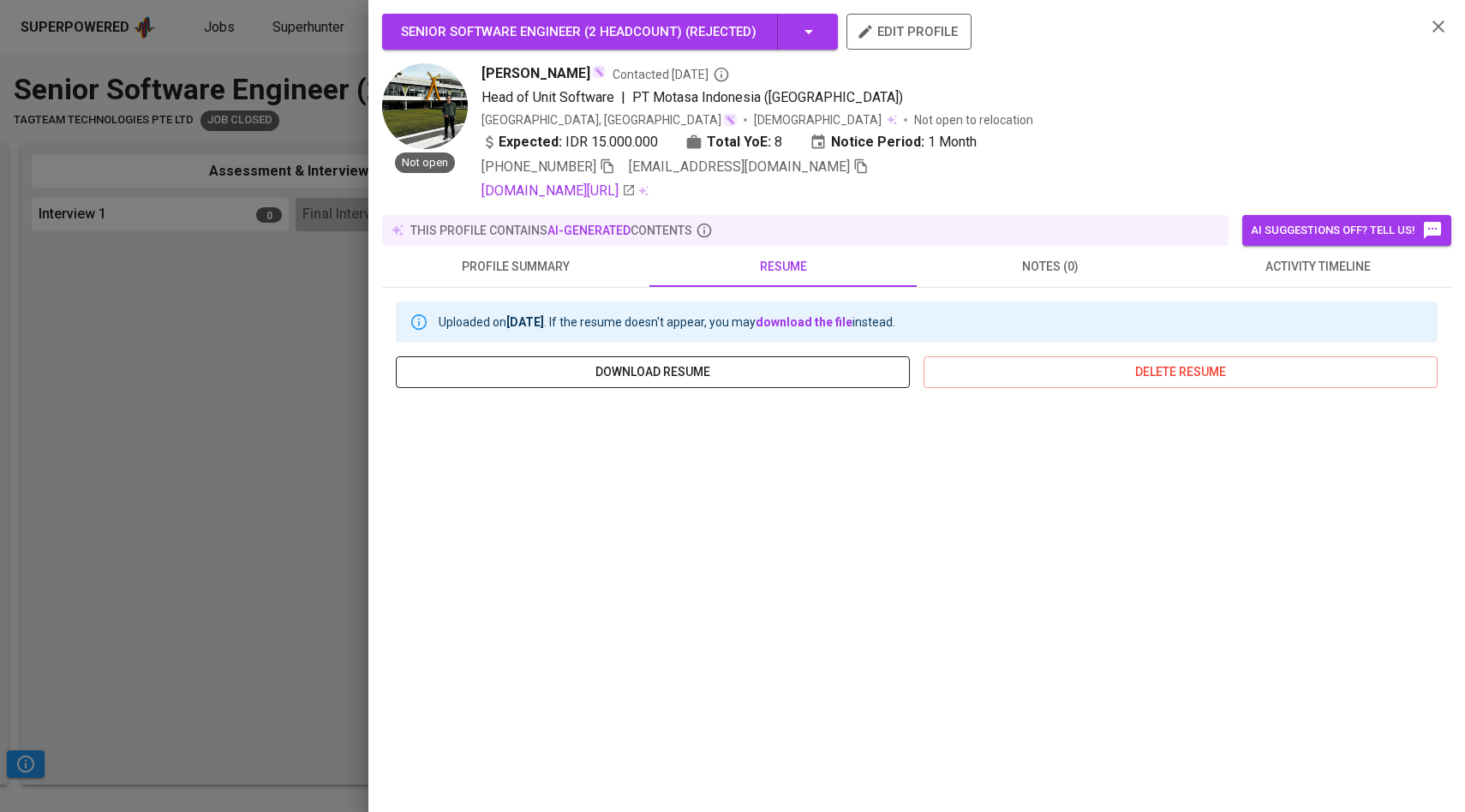
scroll to position [130, 0]
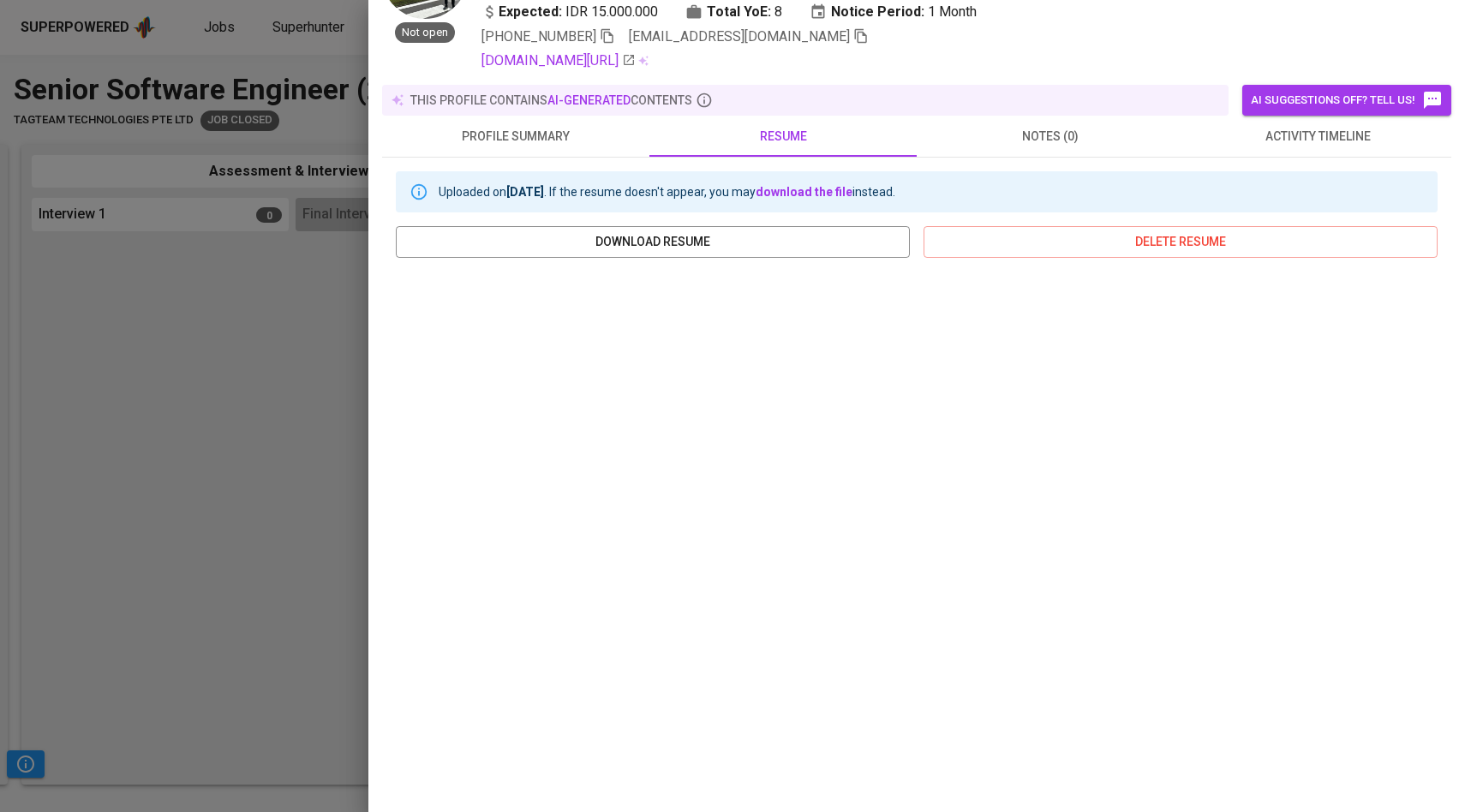
click at [370, 413] on div "Senior Software Engineer (2 headcount) ( Rejected ) edit profile Not open Dodik…" at bounding box center [916, 406] width 1097 height 812
click at [197, 445] on div at bounding box center [732, 406] width 1465 height 812
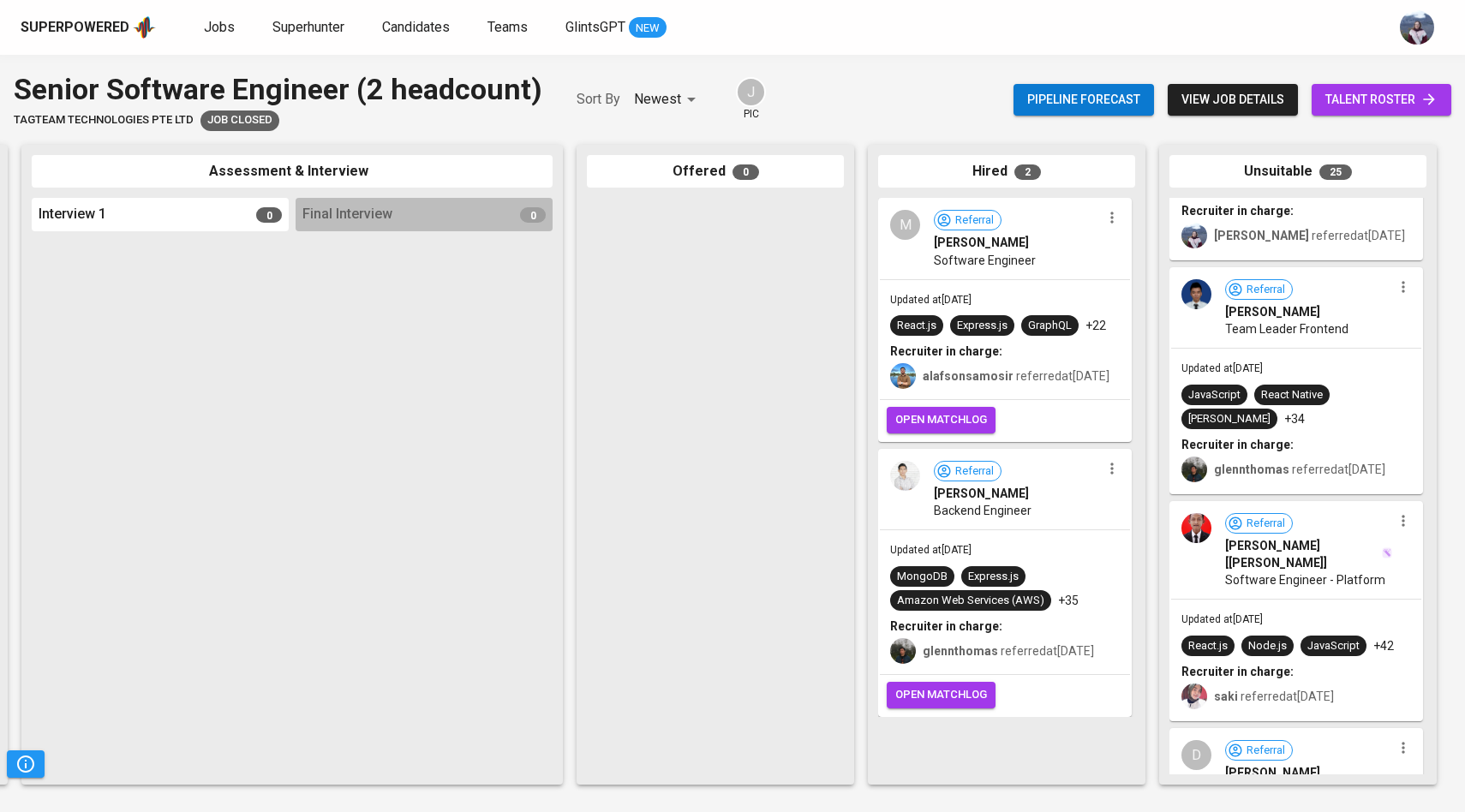
scroll to position [2592, 0]
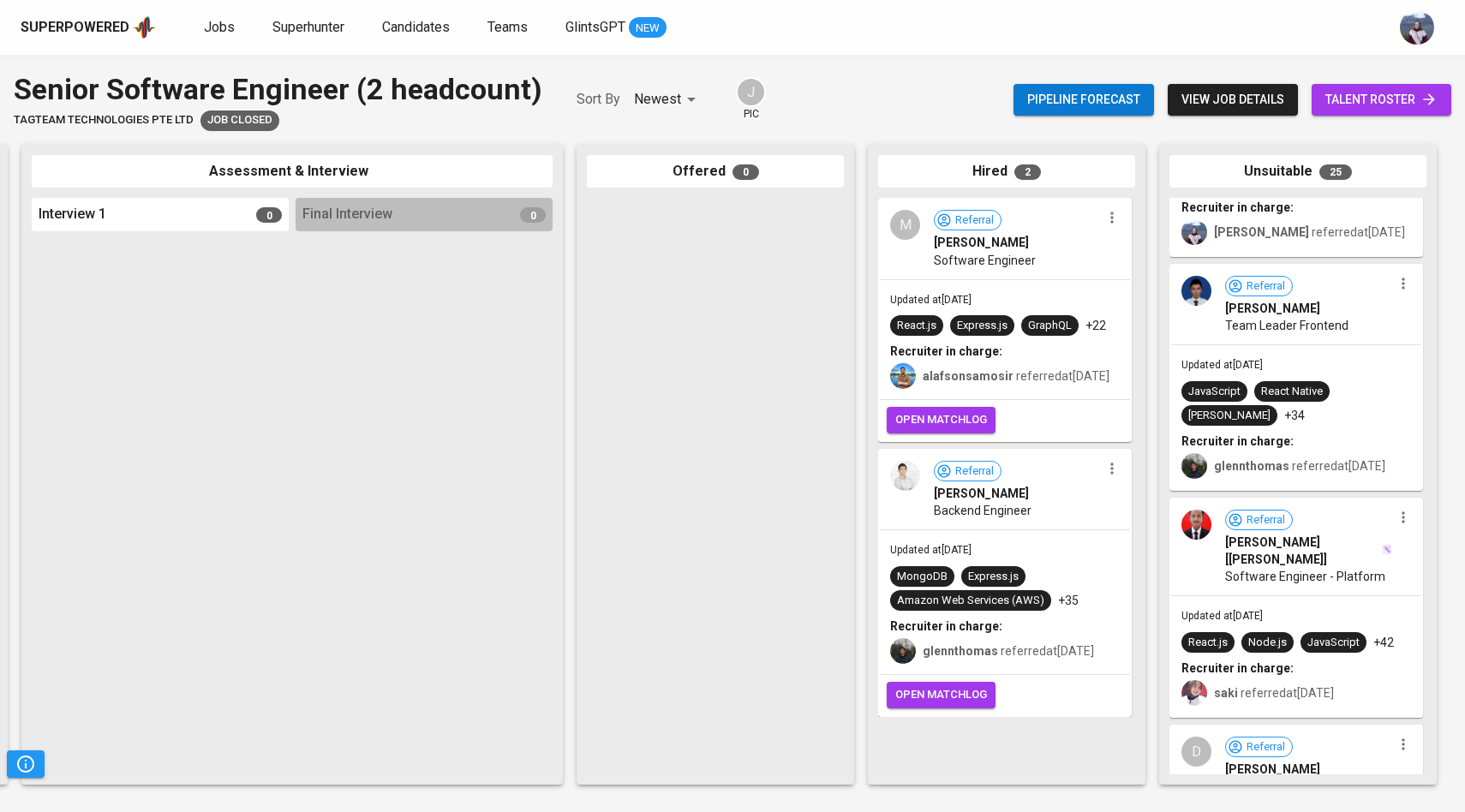
click at [1208, 306] on img at bounding box center [1196, 290] width 30 height 30
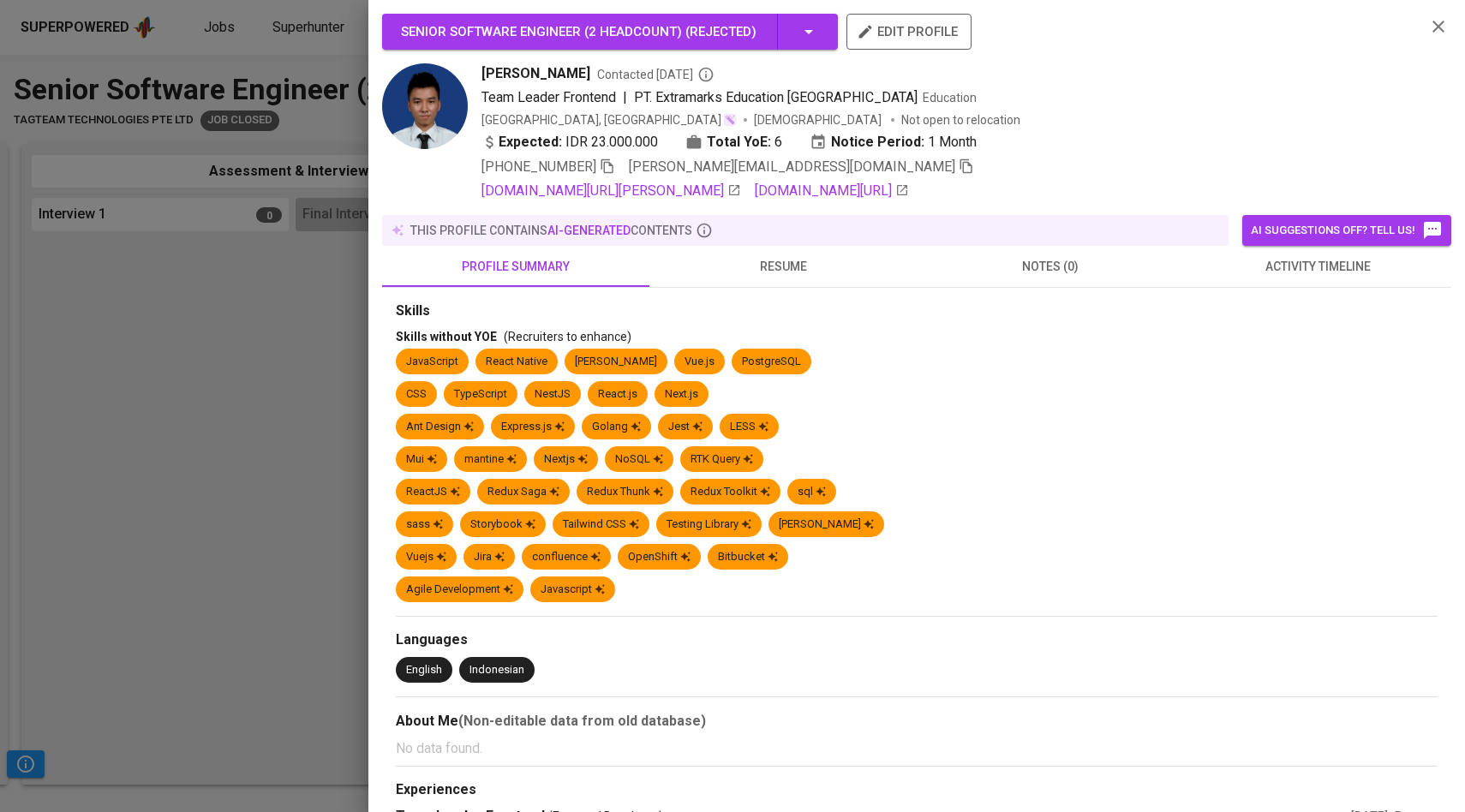
click at [1261, 263] on span "activity timeline" at bounding box center [1318, 267] width 247 height 22
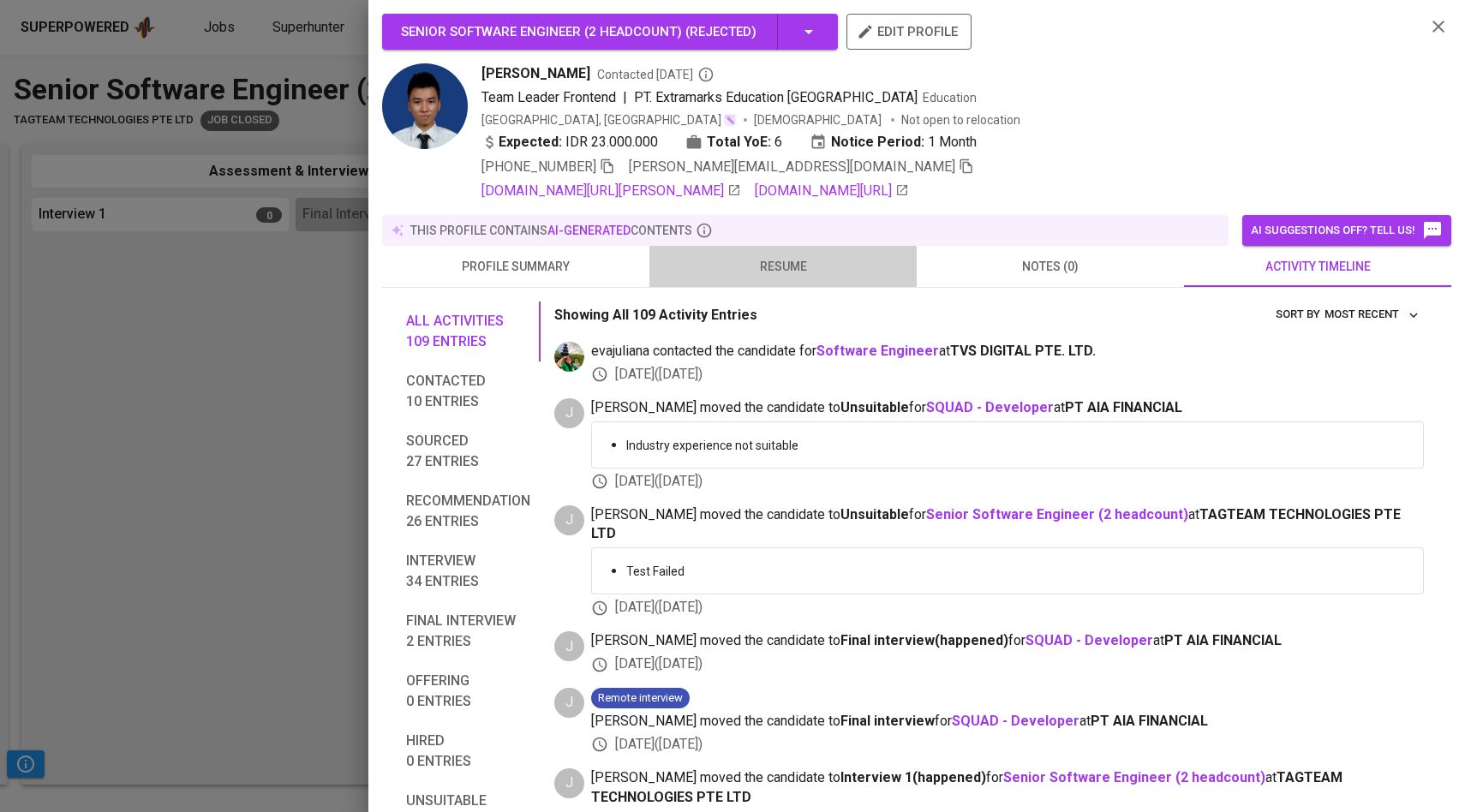
click at [773, 257] on span "resume" at bounding box center [783, 267] width 247 height 22
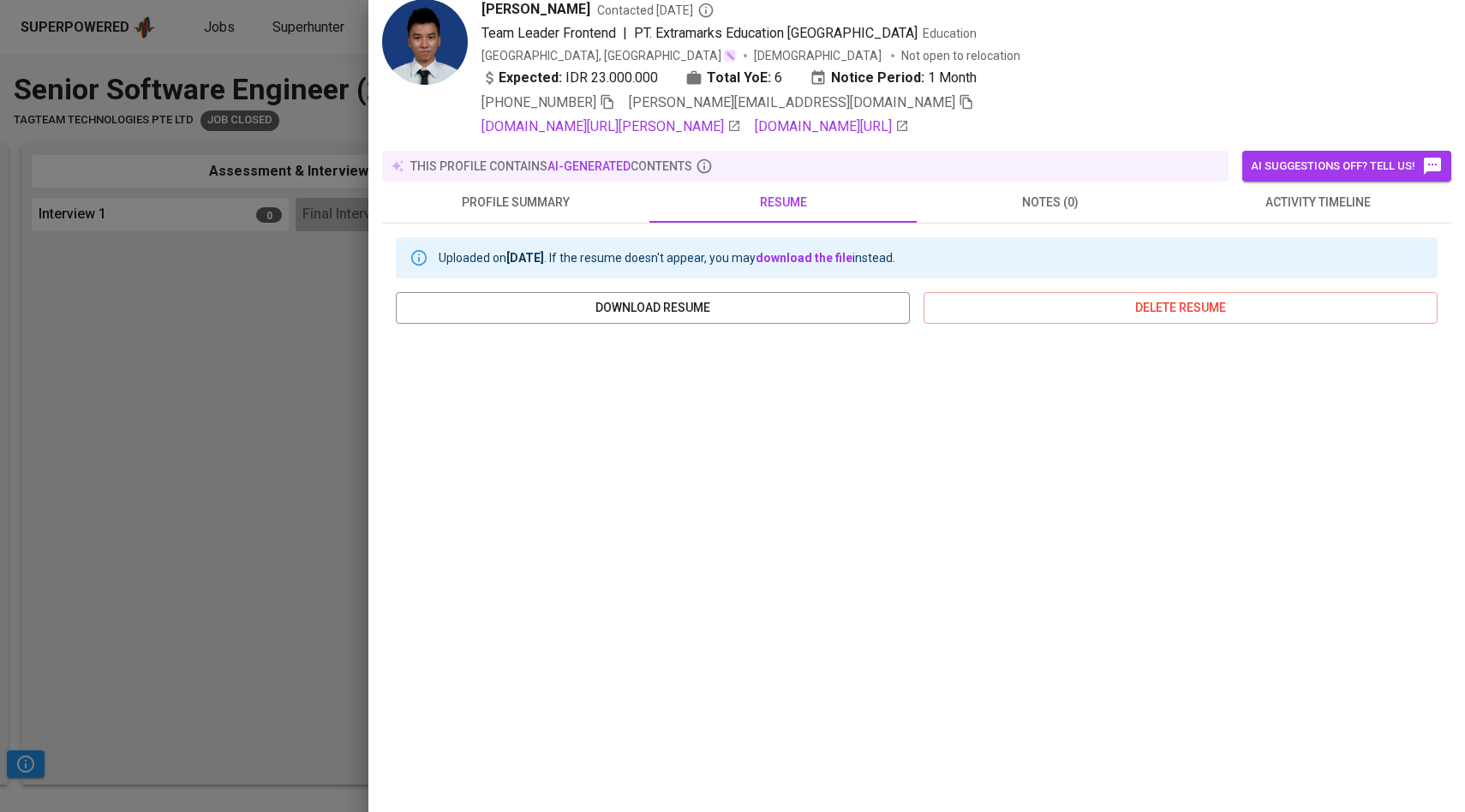
scroll to position [130, 0]
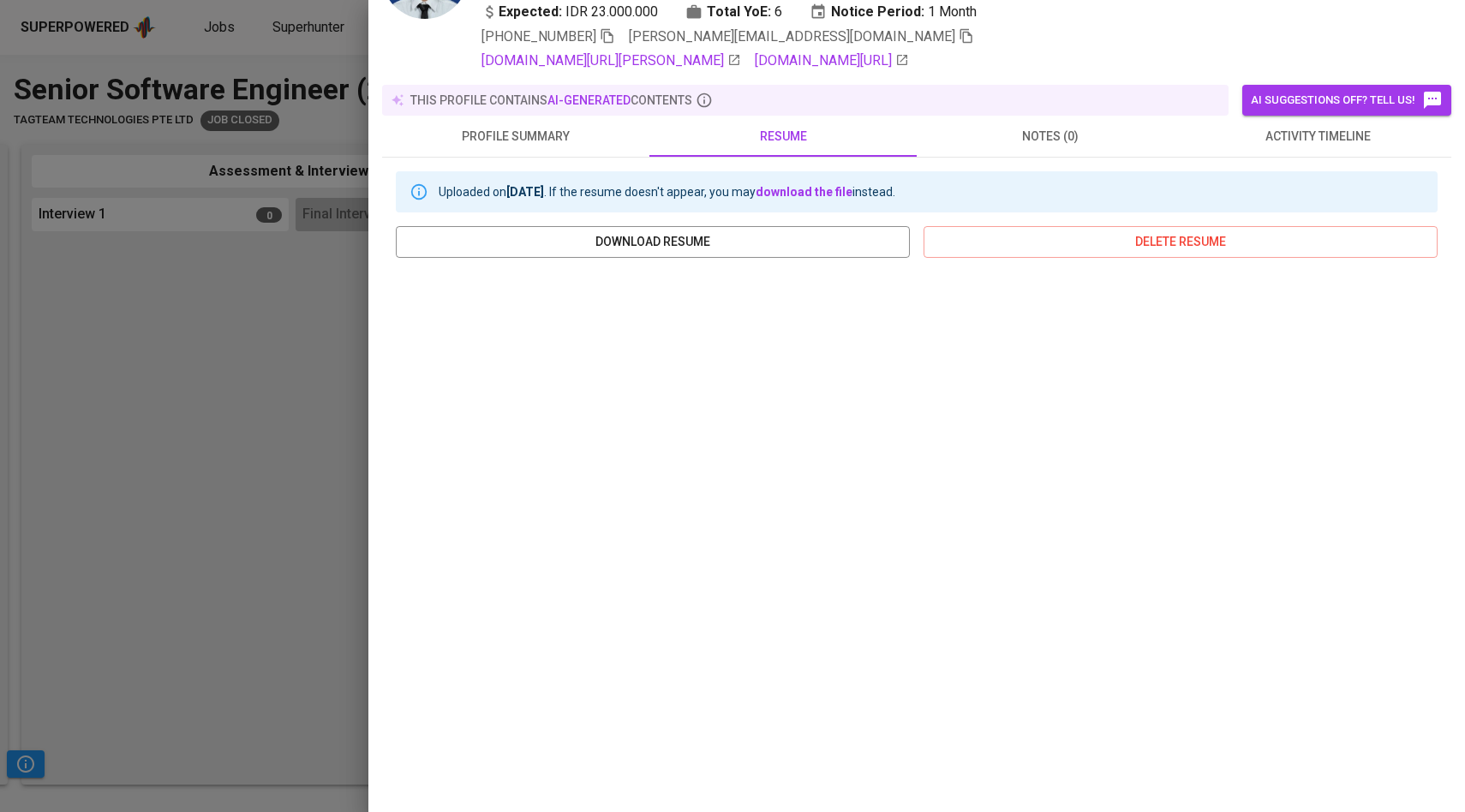
click at [219, 381] on div at bounding box center [732, 406] width 1465 height 812
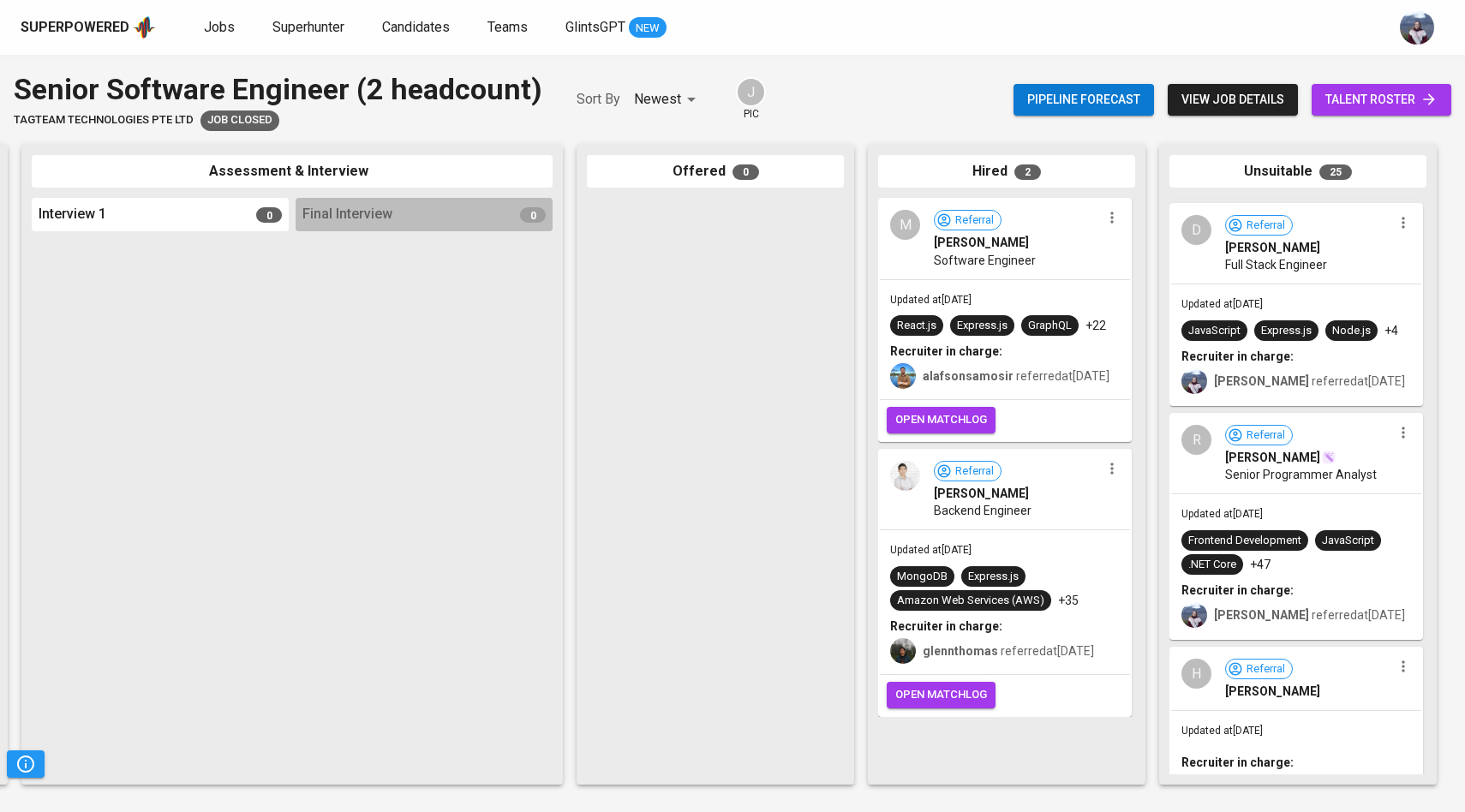
scroll to position [3139, 0]
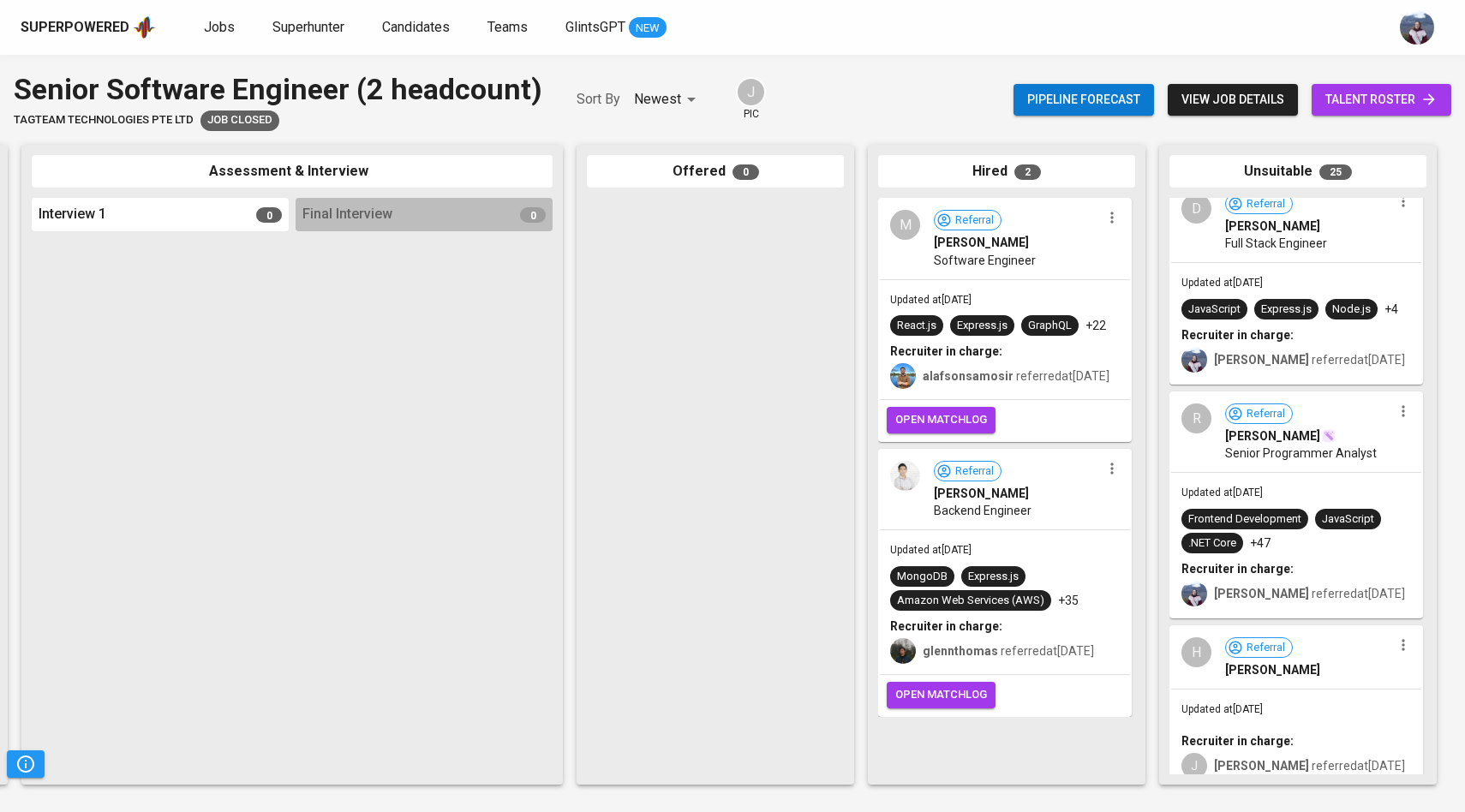
click at [1201, 426] on div "R" at bounding box center [1196, 419] width 30 height 30
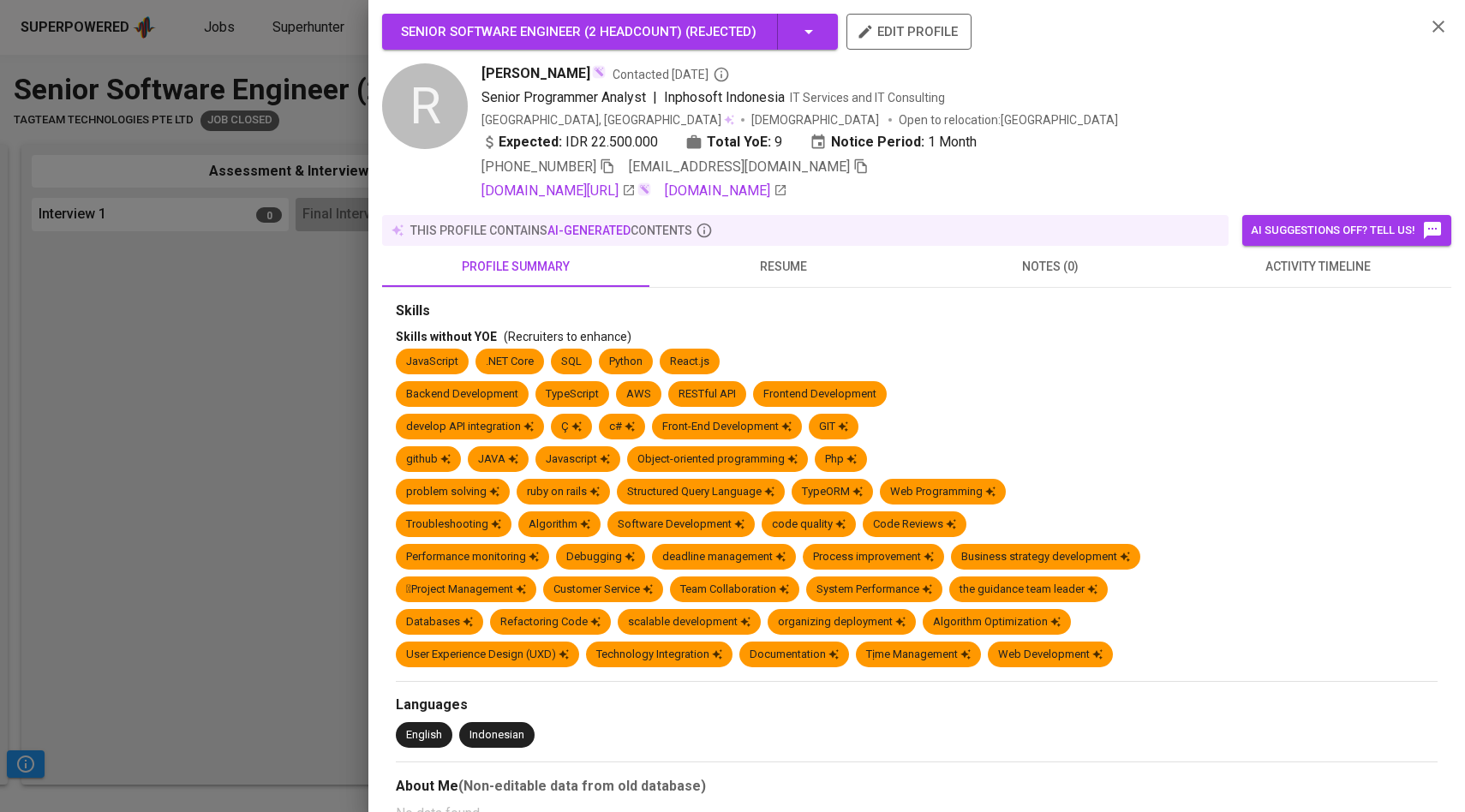
click at [1286, 272] on span "activity timeline" at bounding box center [1318, 267] width 247 height 22
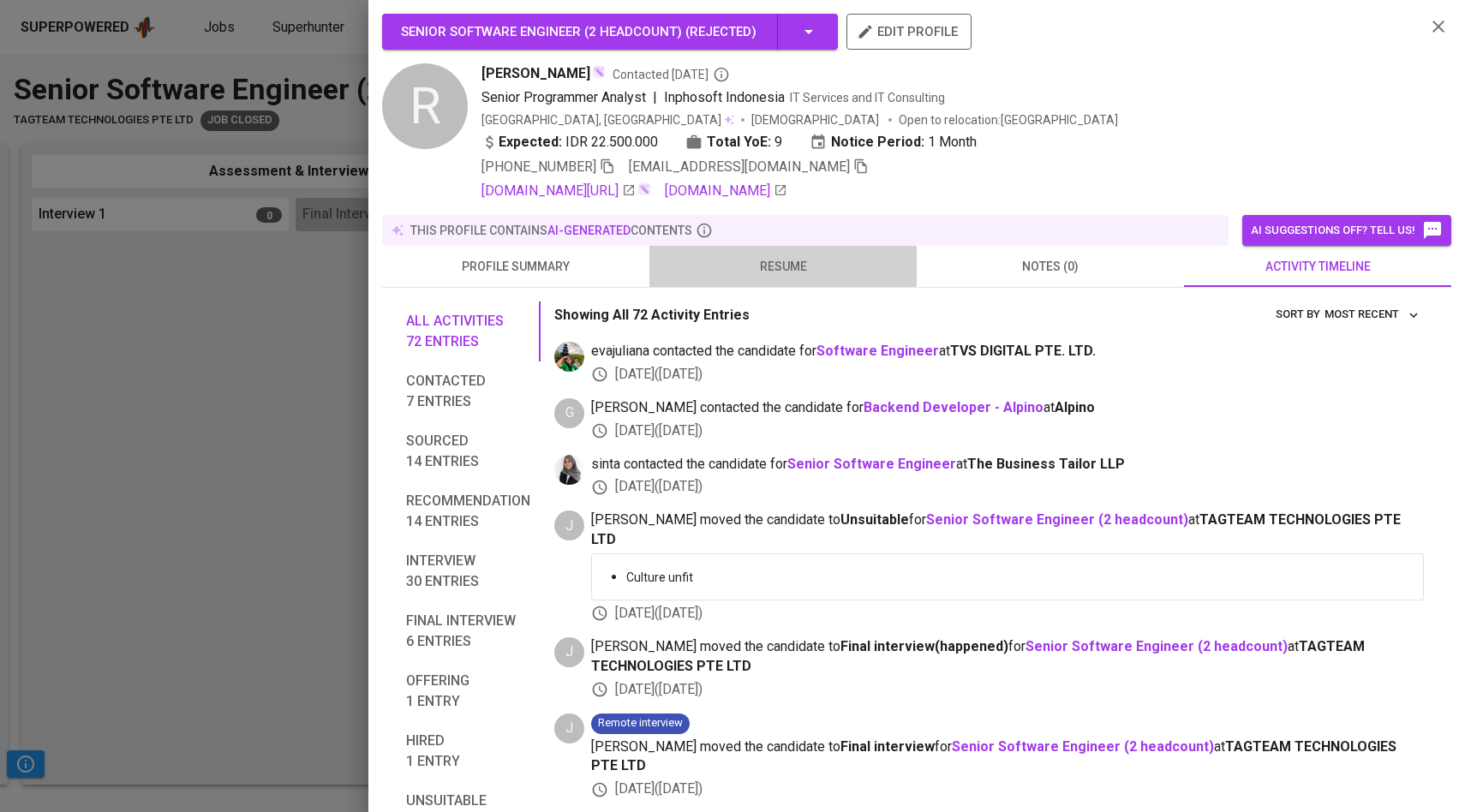
click at [759, 262] on span "resume" at bounding box center [783, 267] width 247 height 22
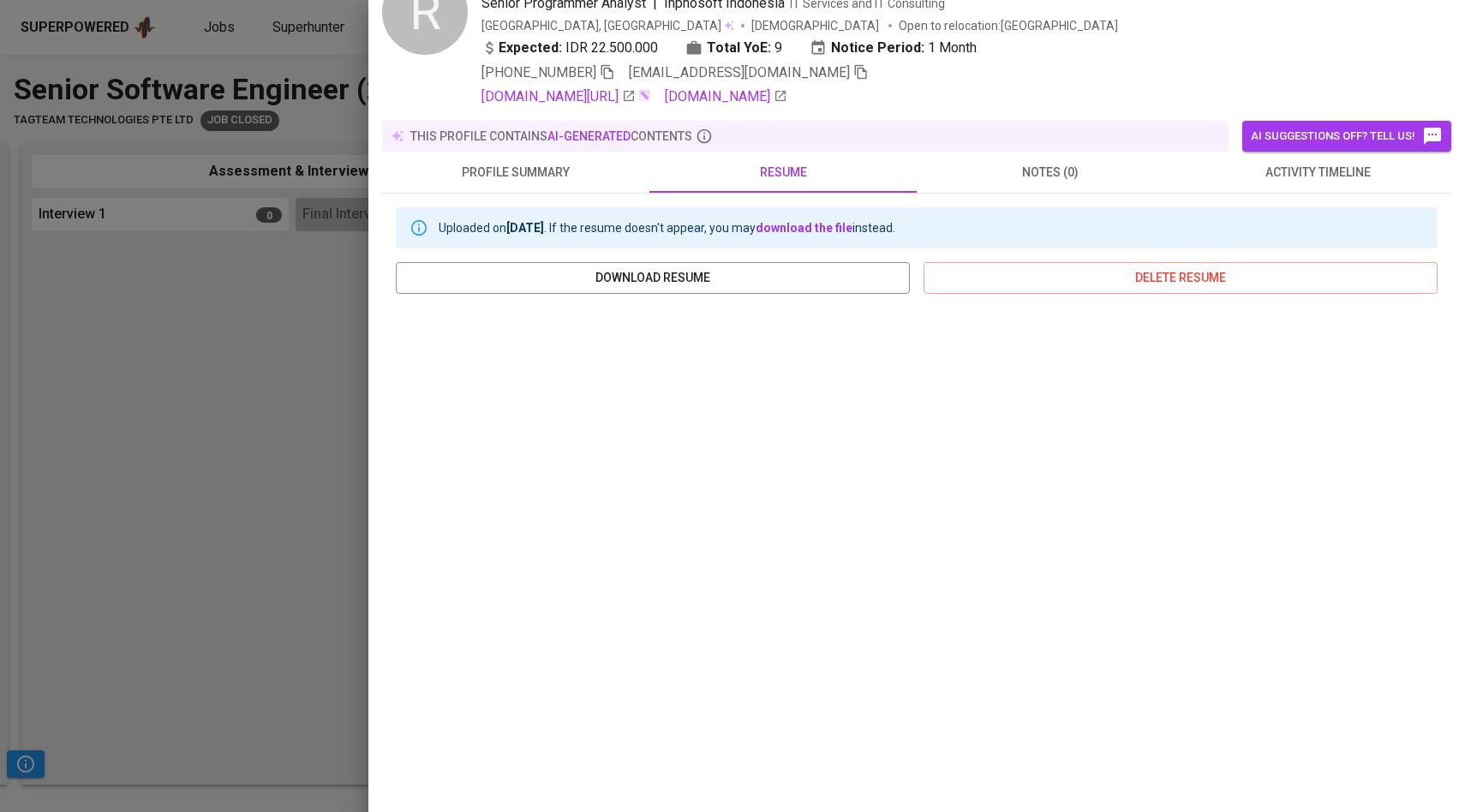
scroll to position [103, 0]
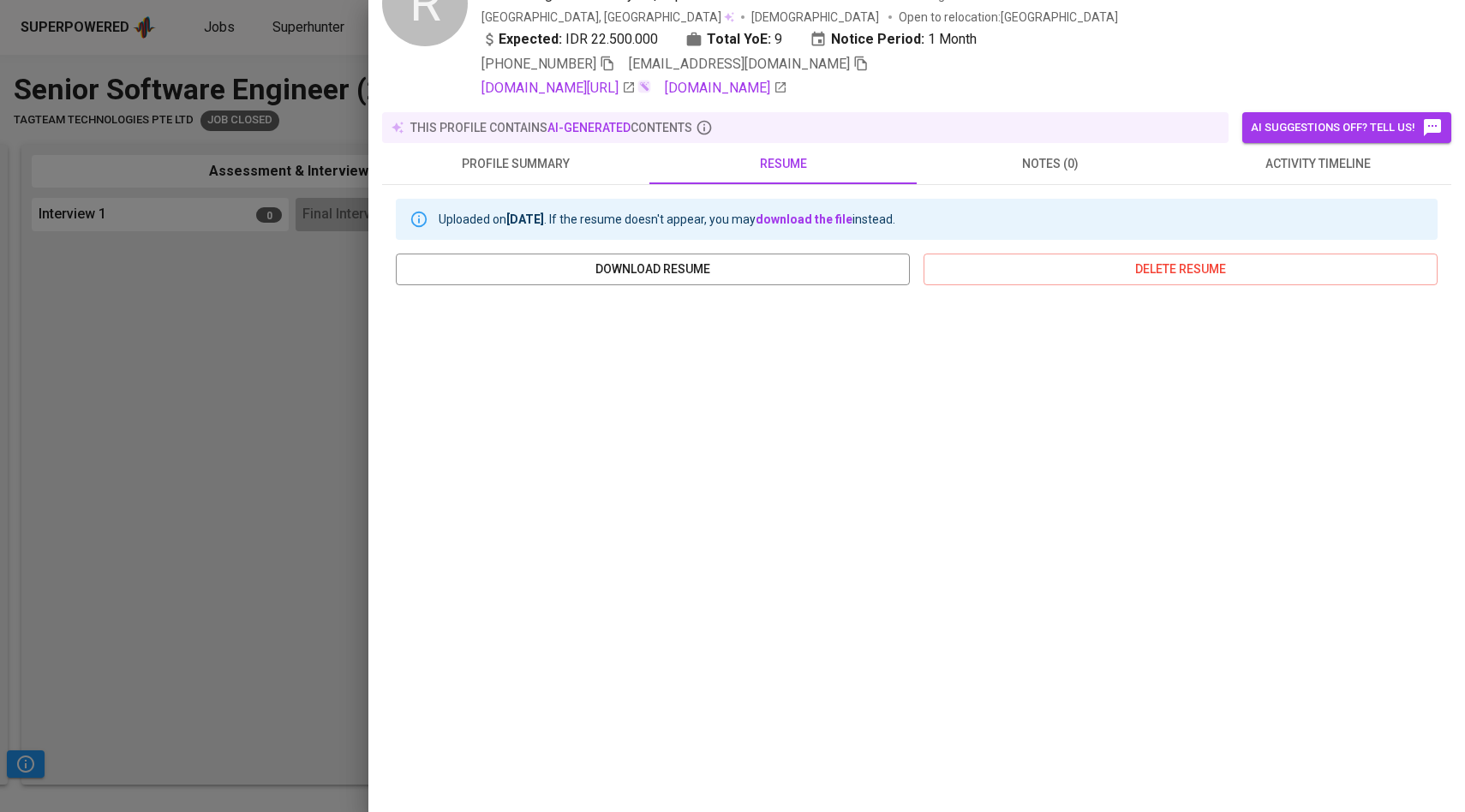
click at [318, 523] on div at bounding box center [732, 406] width 1465 height 812
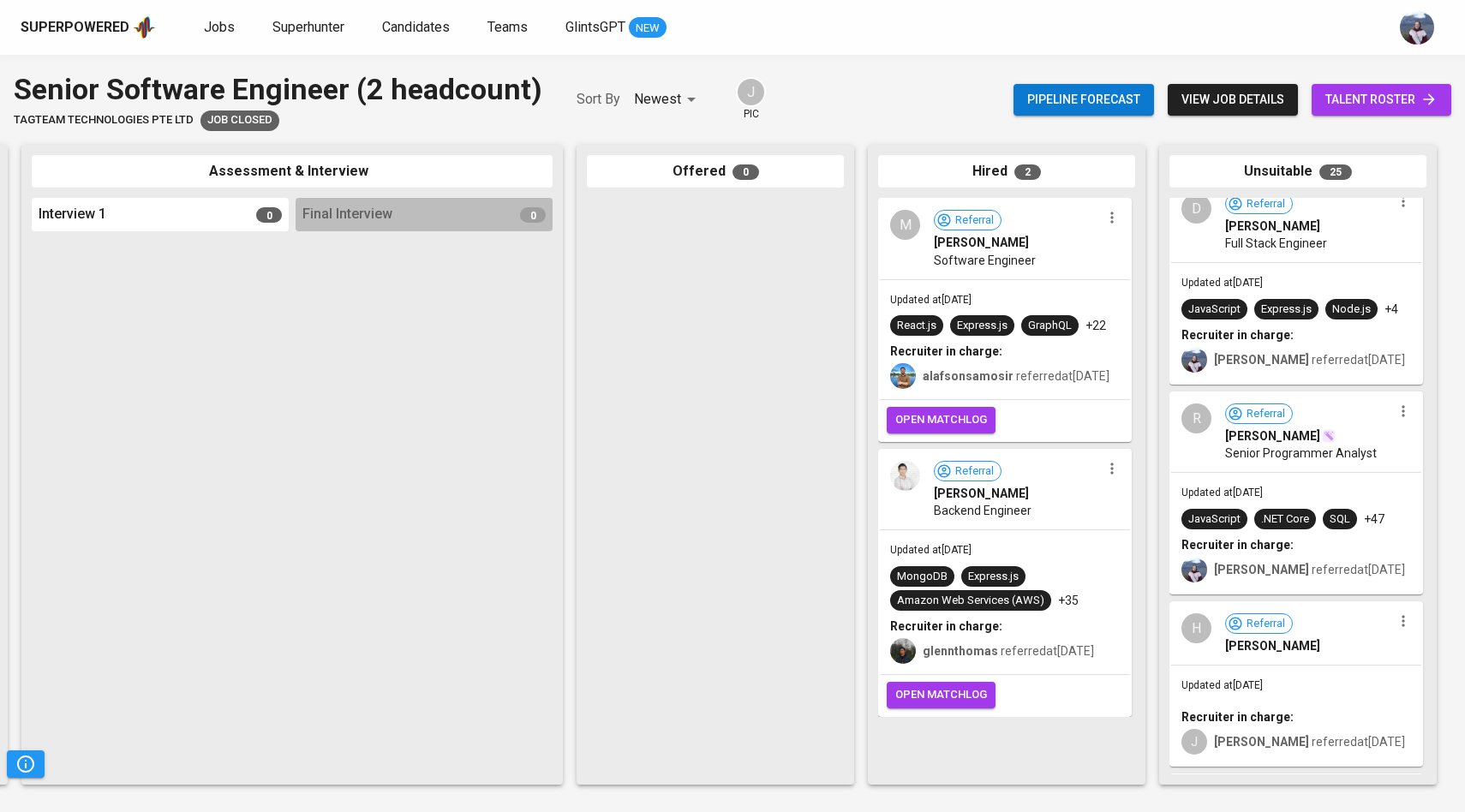
click at [1234, 414] on icon at bounding box center [1236, 414] width 13 height 13
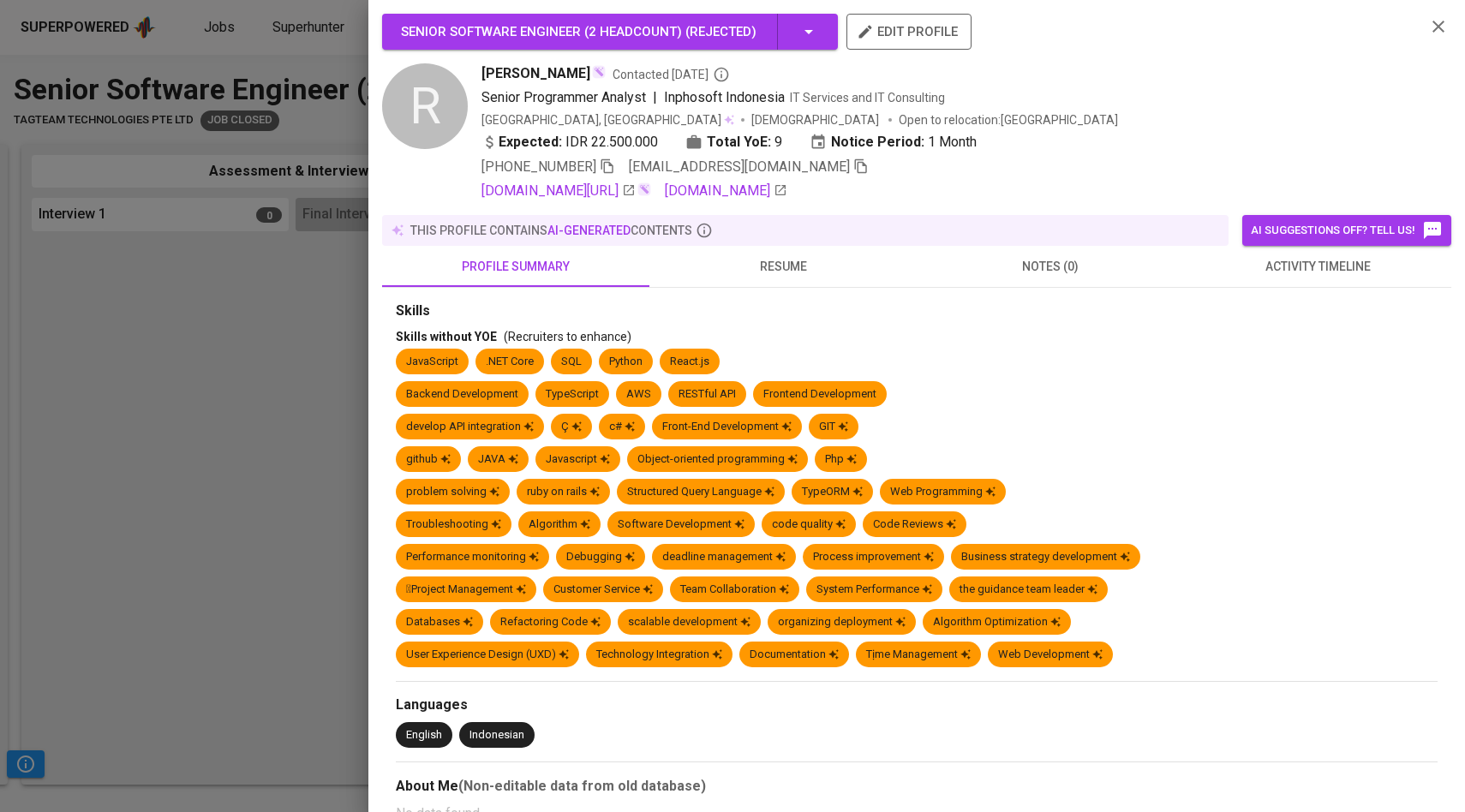
click at [615, 189] on link "linkedin.com/in/rzrinanda" at bounding box center [559, 192] width 154 height 21
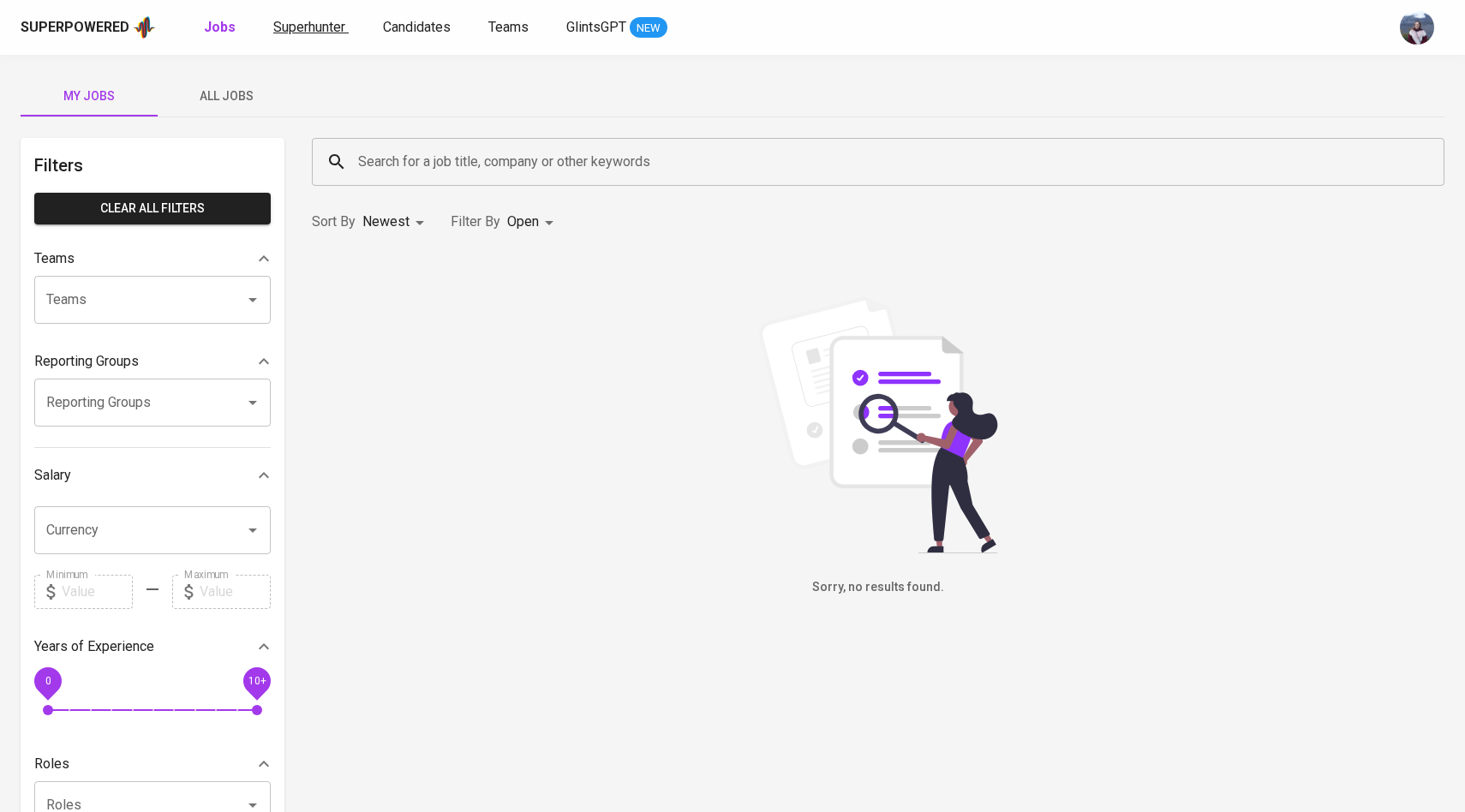
click at [334, 35] on span "Superhunter" at bounding box center [309, 27] width 72 height 16
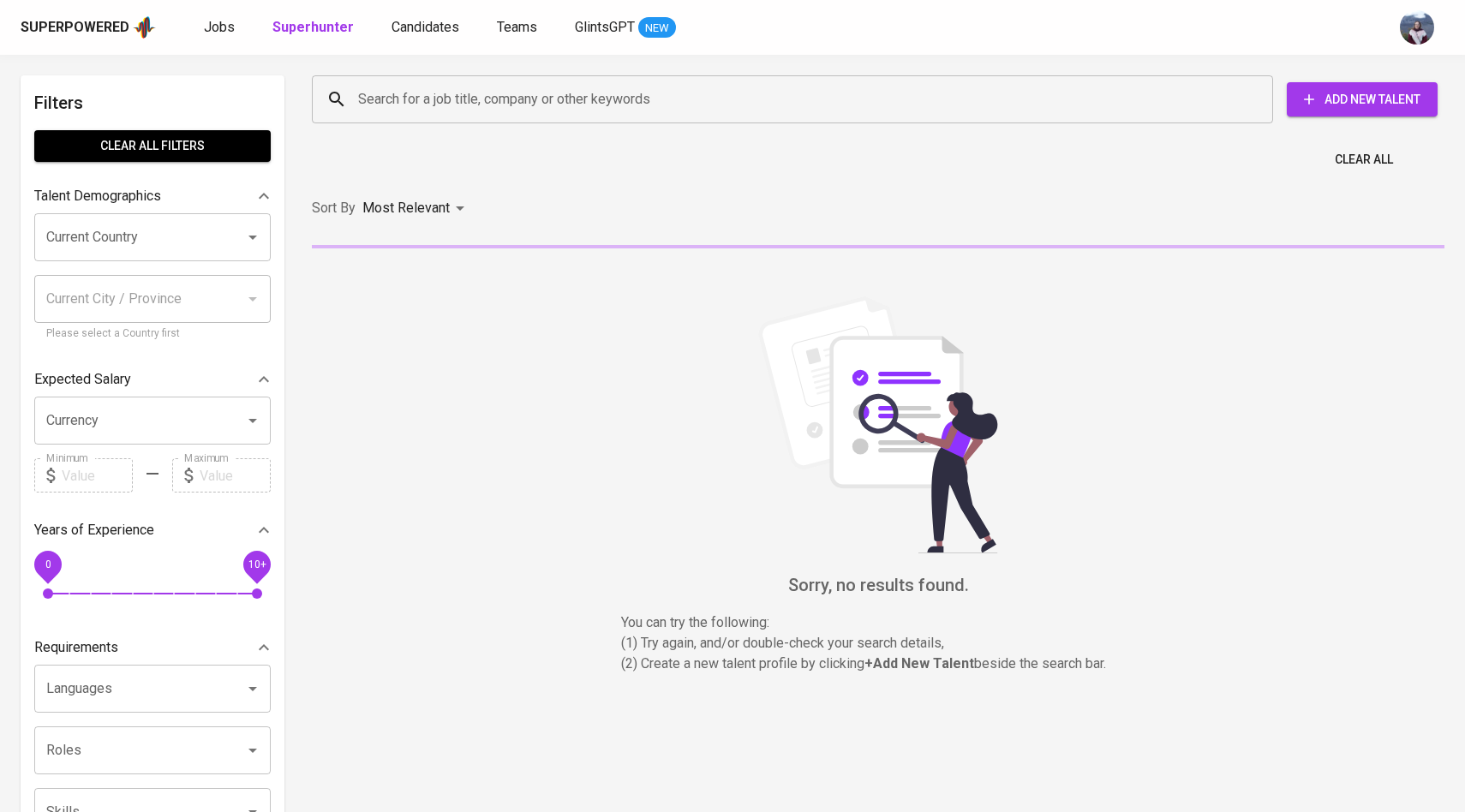
click at [426, 107] on input "Search for a job title, company or other keywords" at bounding box center [797, 100] width 886 height 33
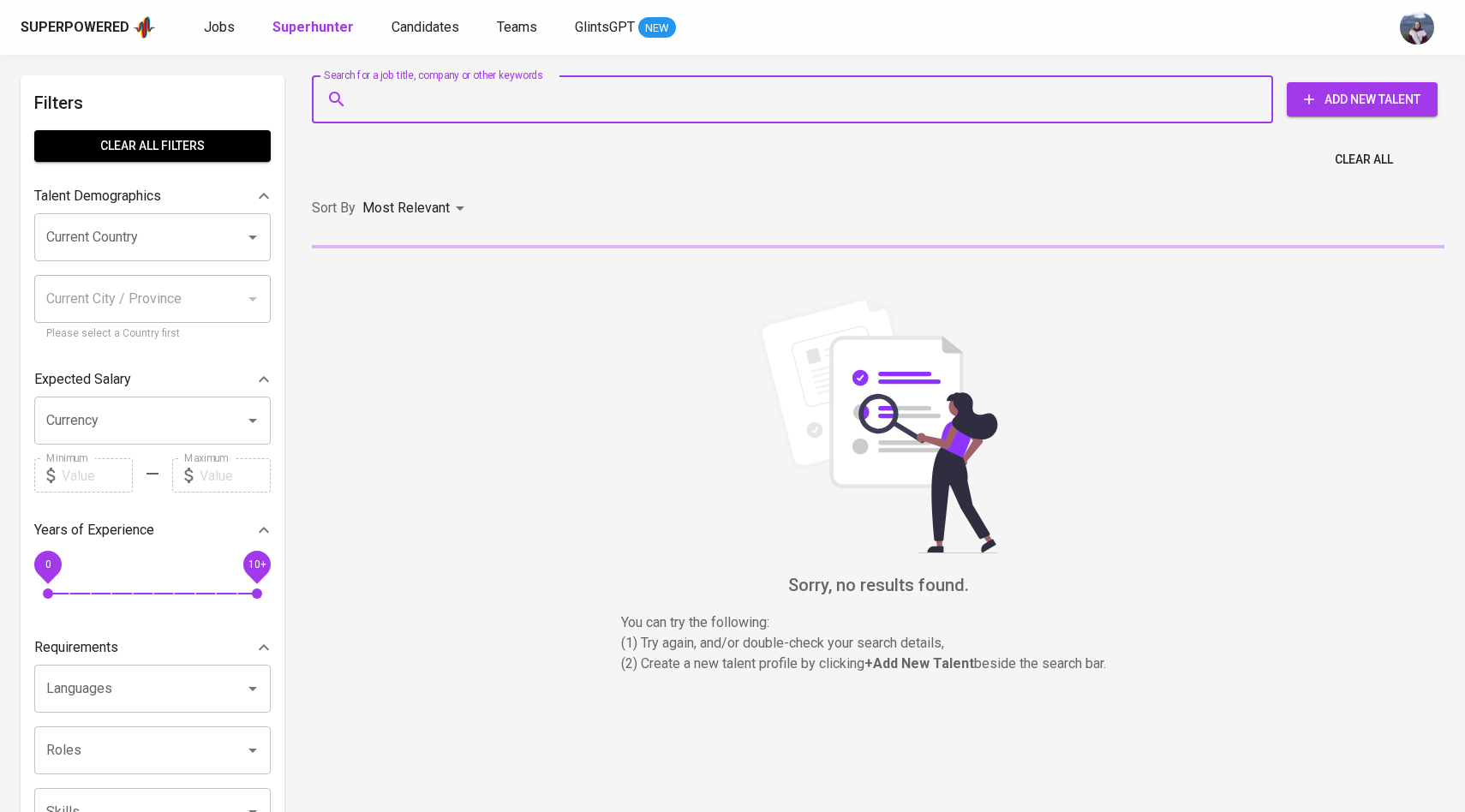
paste input "[EMAIL_ADDRESS][DOMAIN_NAME]"
type input "[EMAIL_ADDRESS][DOMAIN_NAME]"
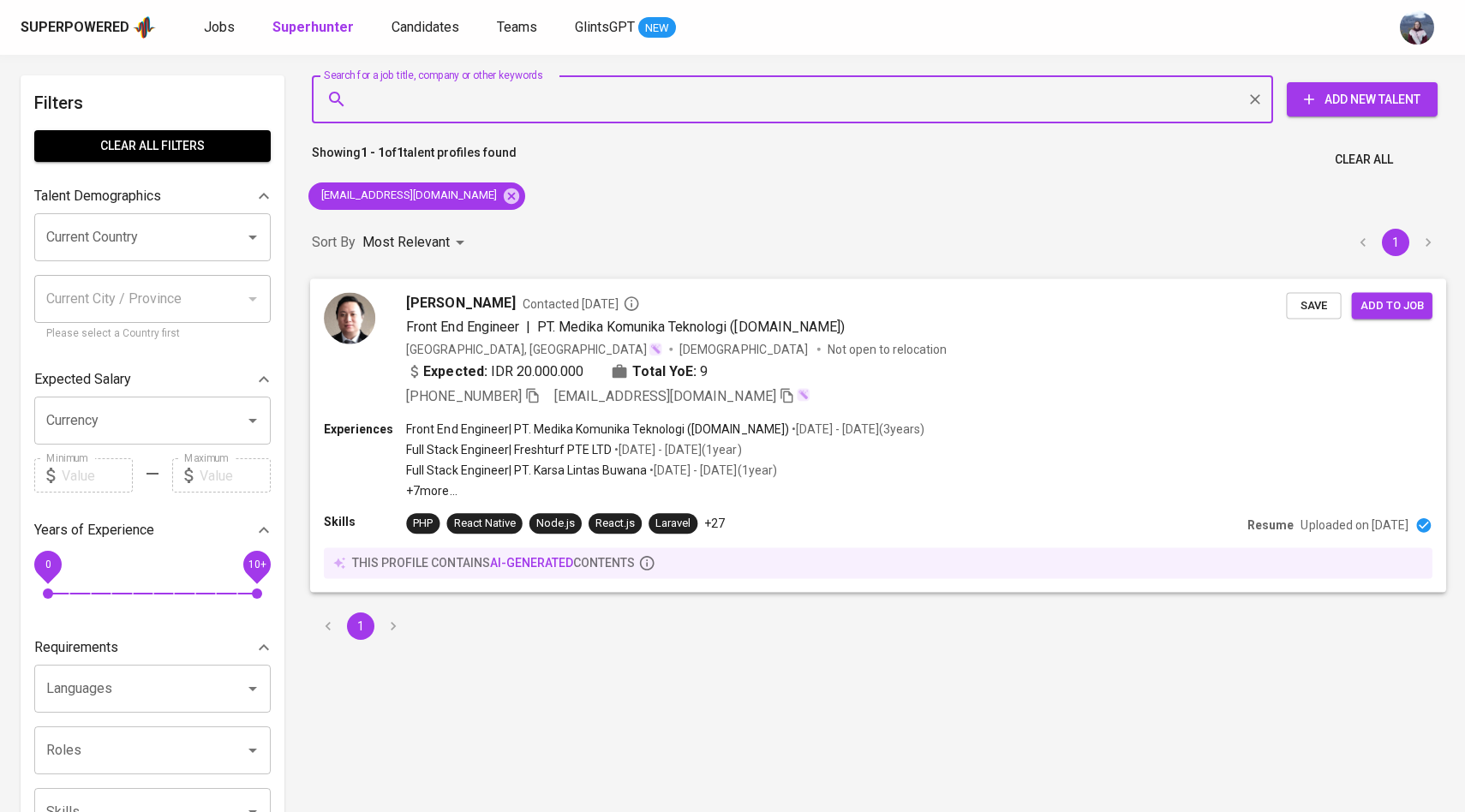
click at [367, 312] on img at bounding box center [349, 317] width 51 height 51
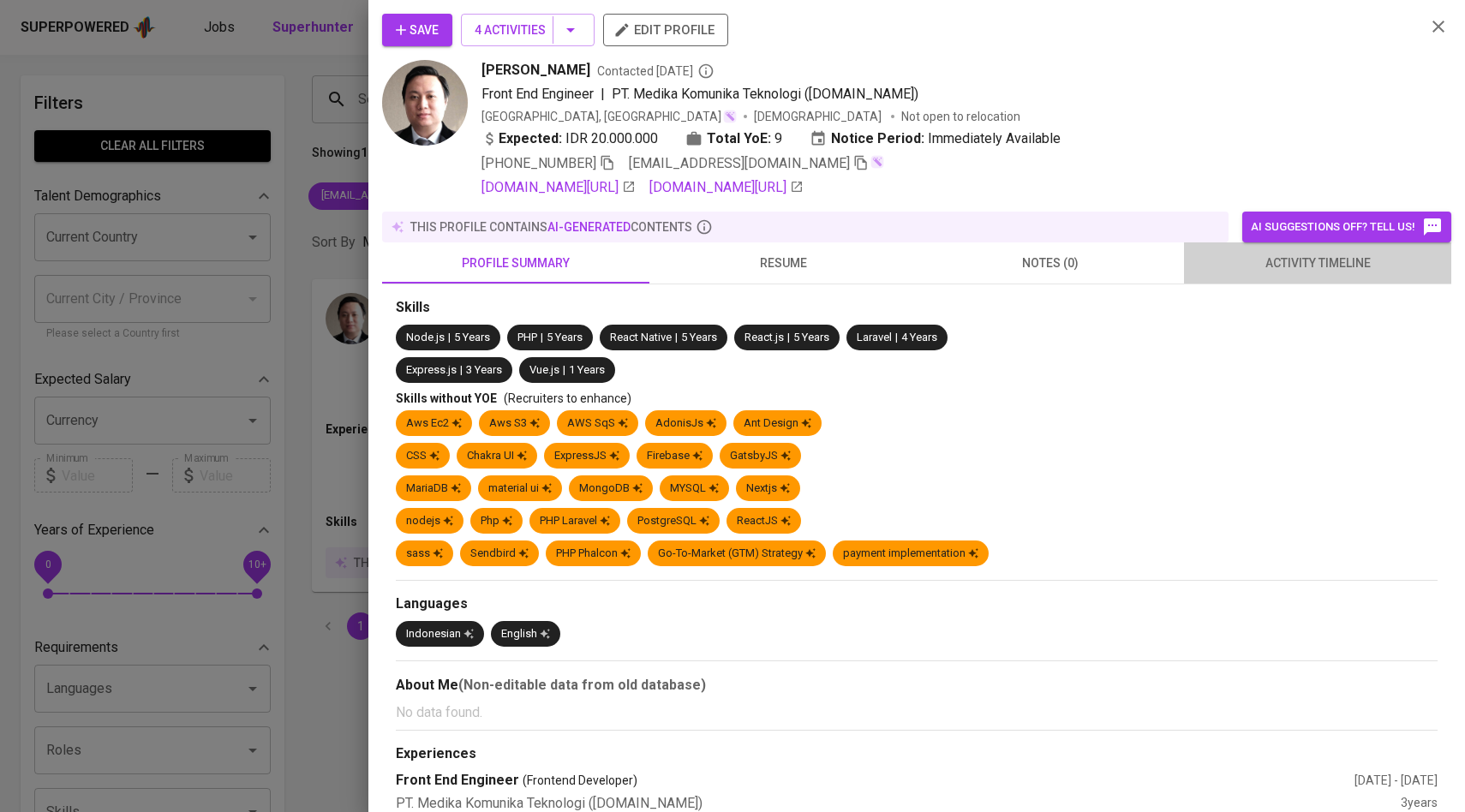
click at [1307, 270] on span "activity timeline" at bounding box center [1318, 263] width 247 height 22
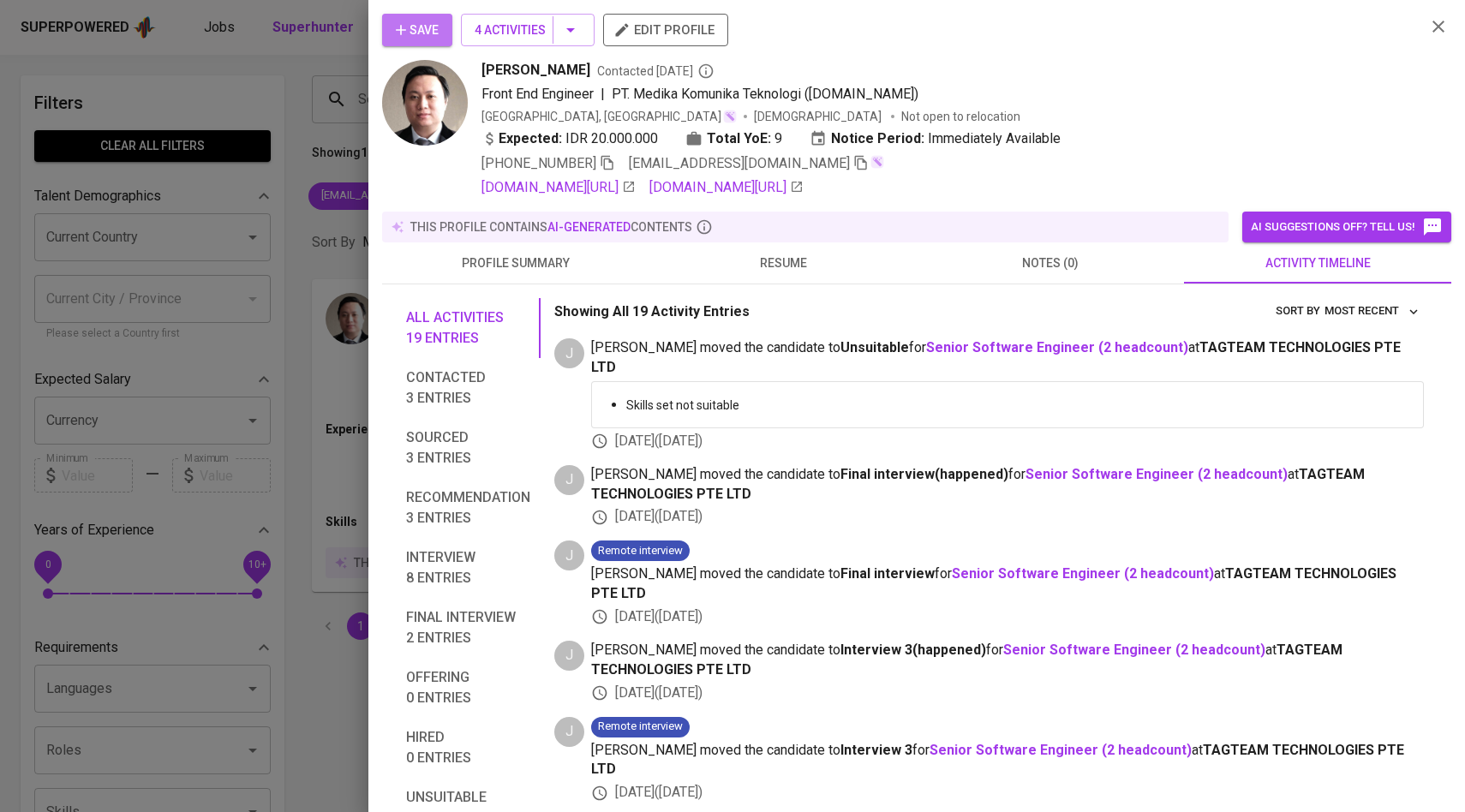
click at [420, 36] on span "Save" at bounding box center [417, 30] width 42 height 22
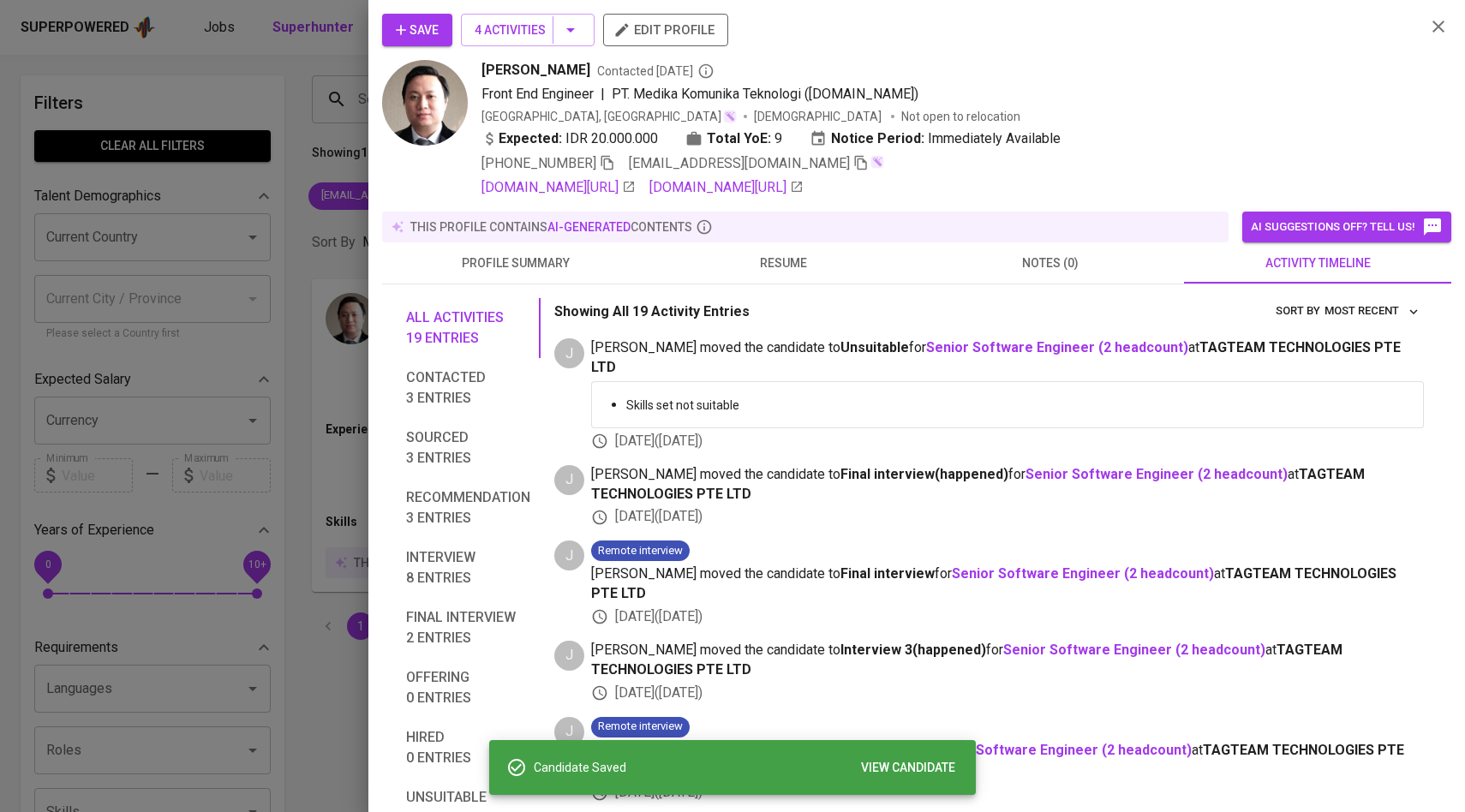
click at [290, 310] on div at bounding box center [732, 406] width 1465 height 812
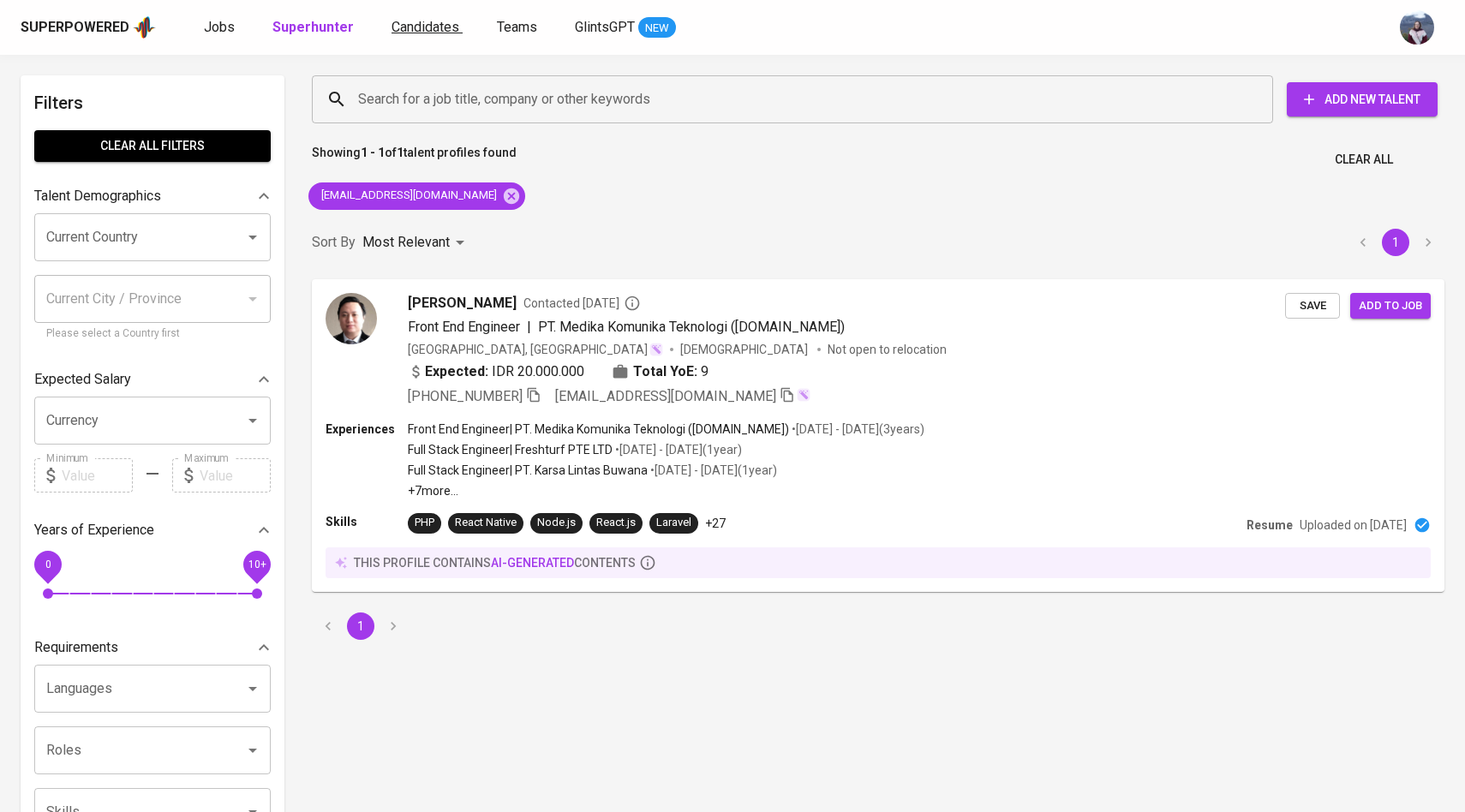
click at [408, 30] on span "Candidates" at bounding box center [426, 27] width 68 height 16
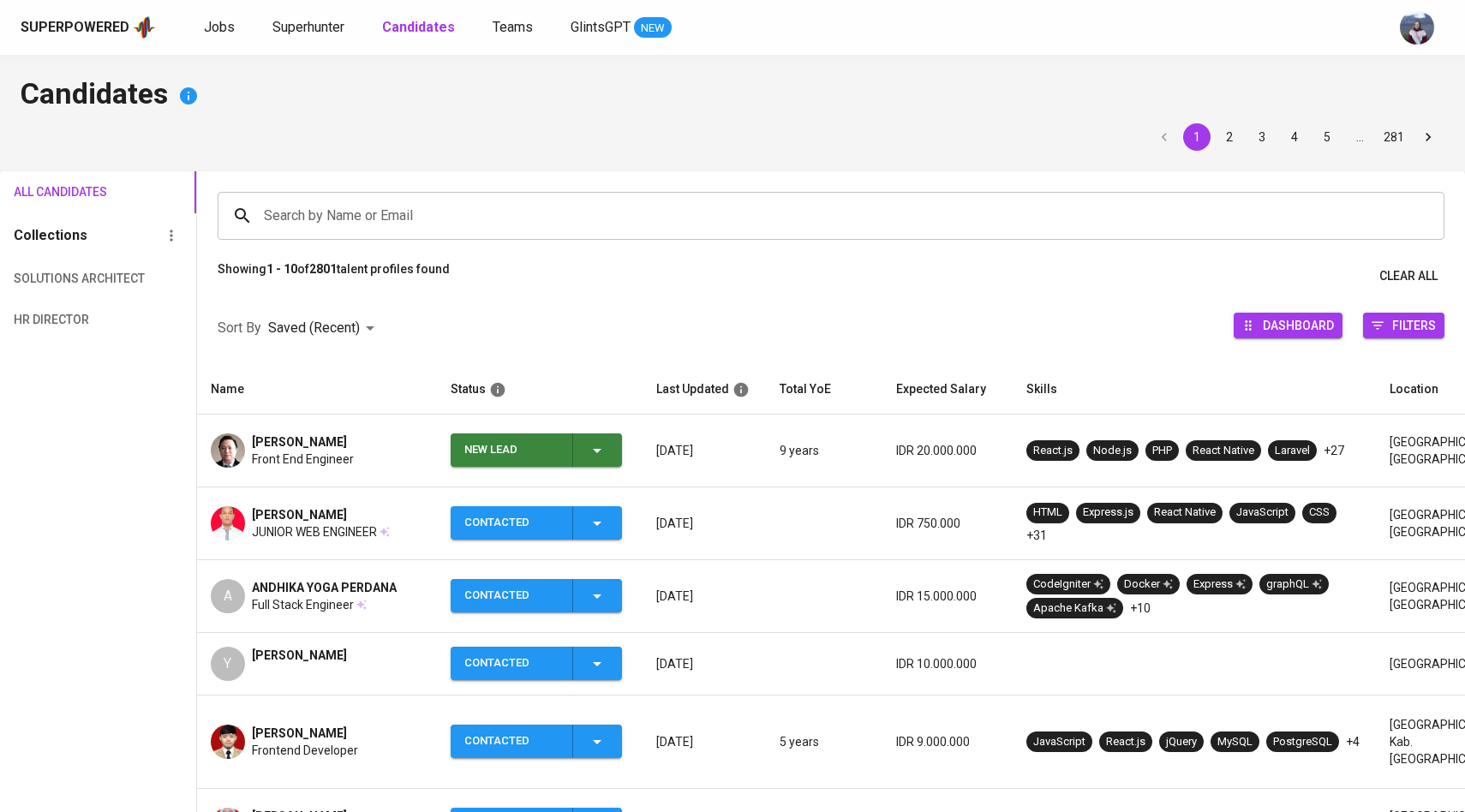
scroll to position [55, 0]
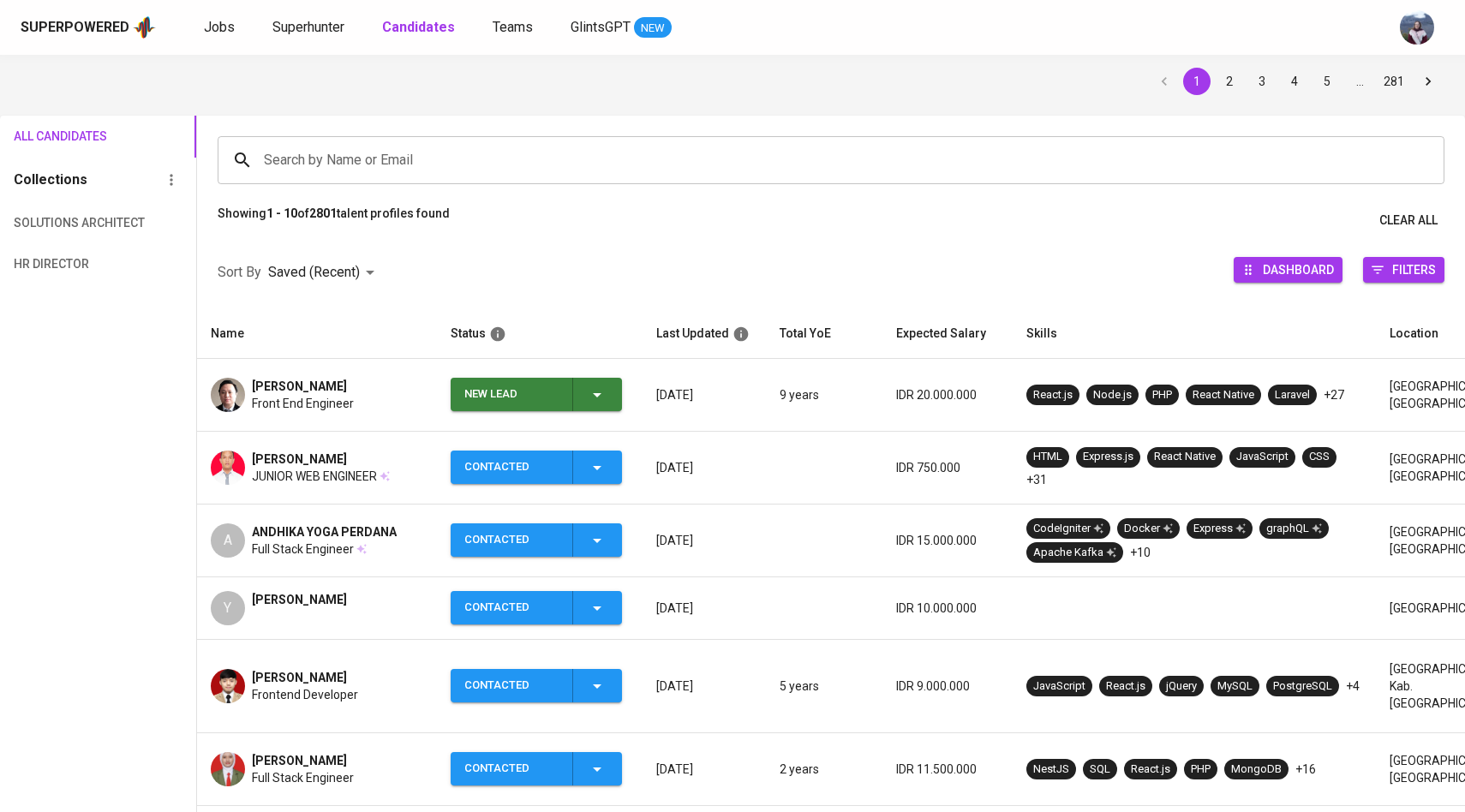
click at [243, 388] on img at bounding box center [228, 395] width 35 height 35
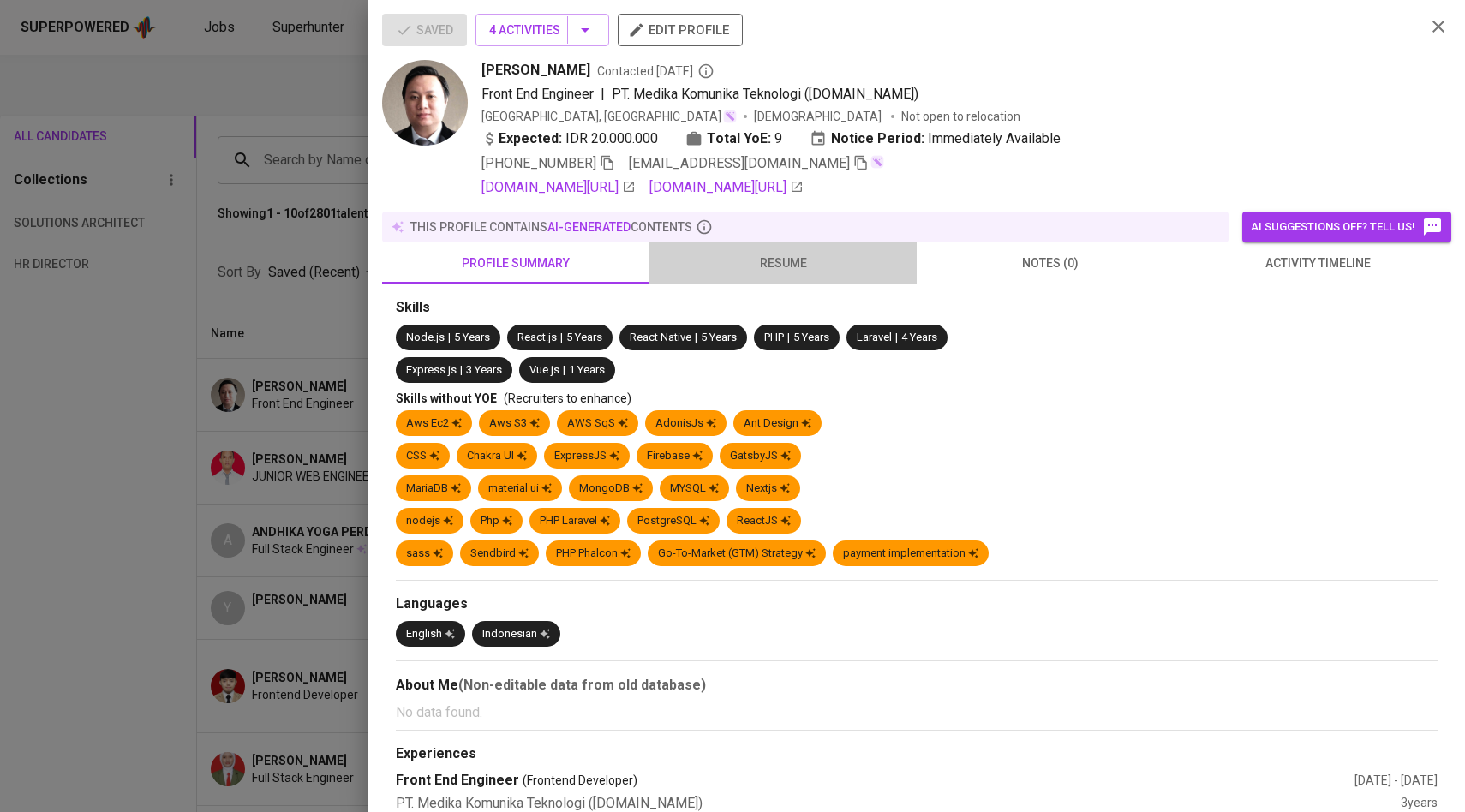
click at [798, 270] on span "resume" at bounding box center [783, 263] width 247 height 22
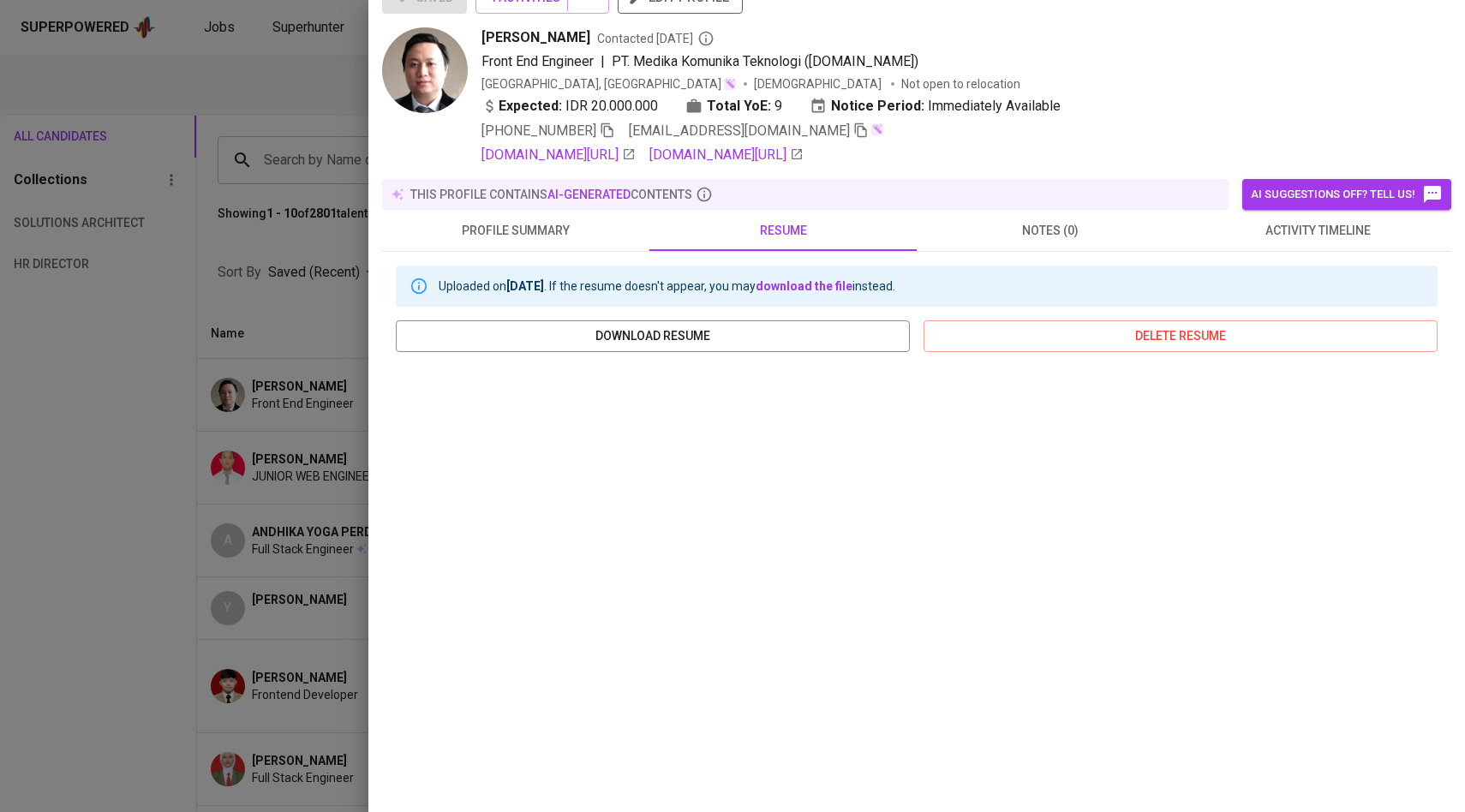
scroll to position [36, 0]
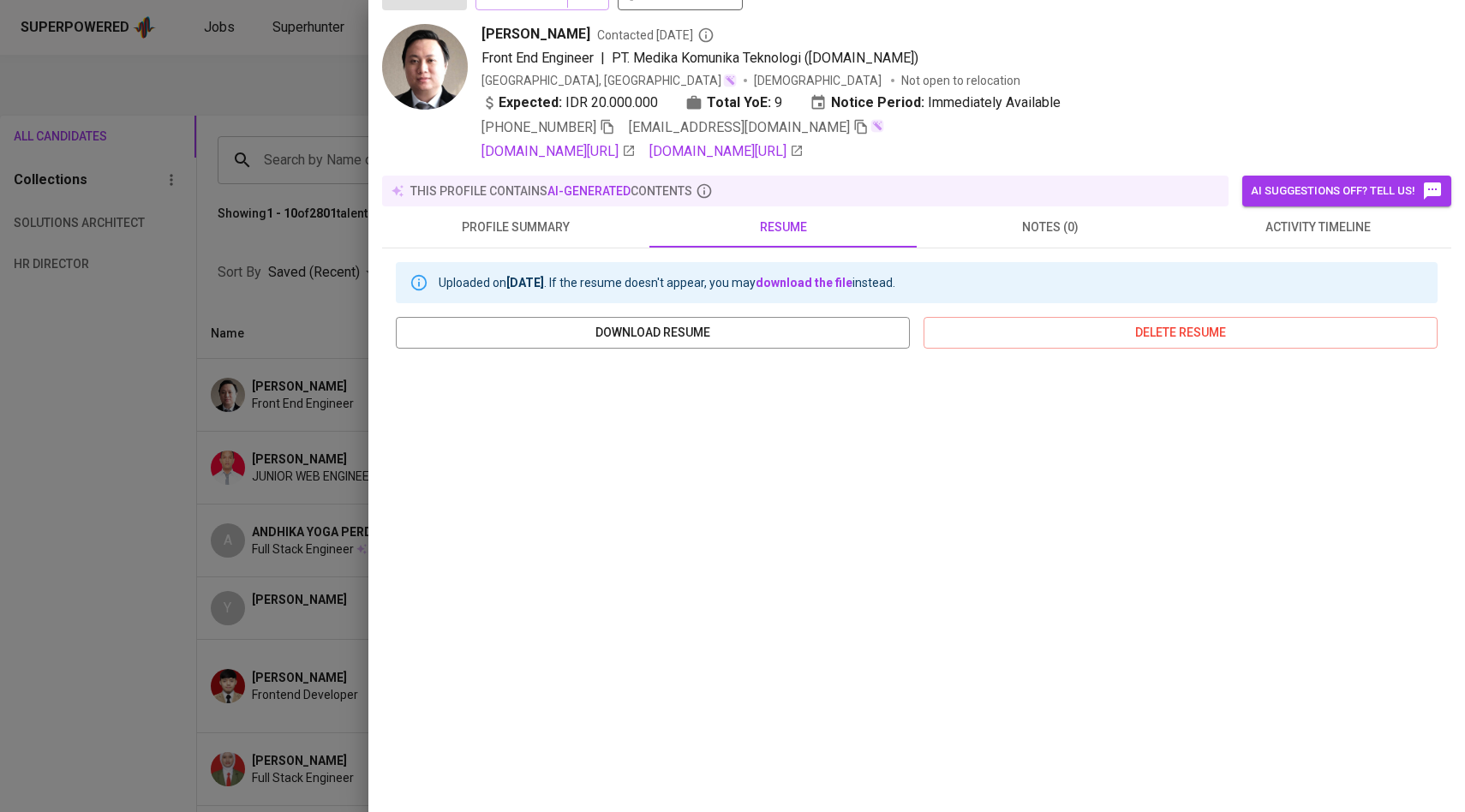
click at [246, 452] on div at bounding box center [732, 406] width 1465 height 812
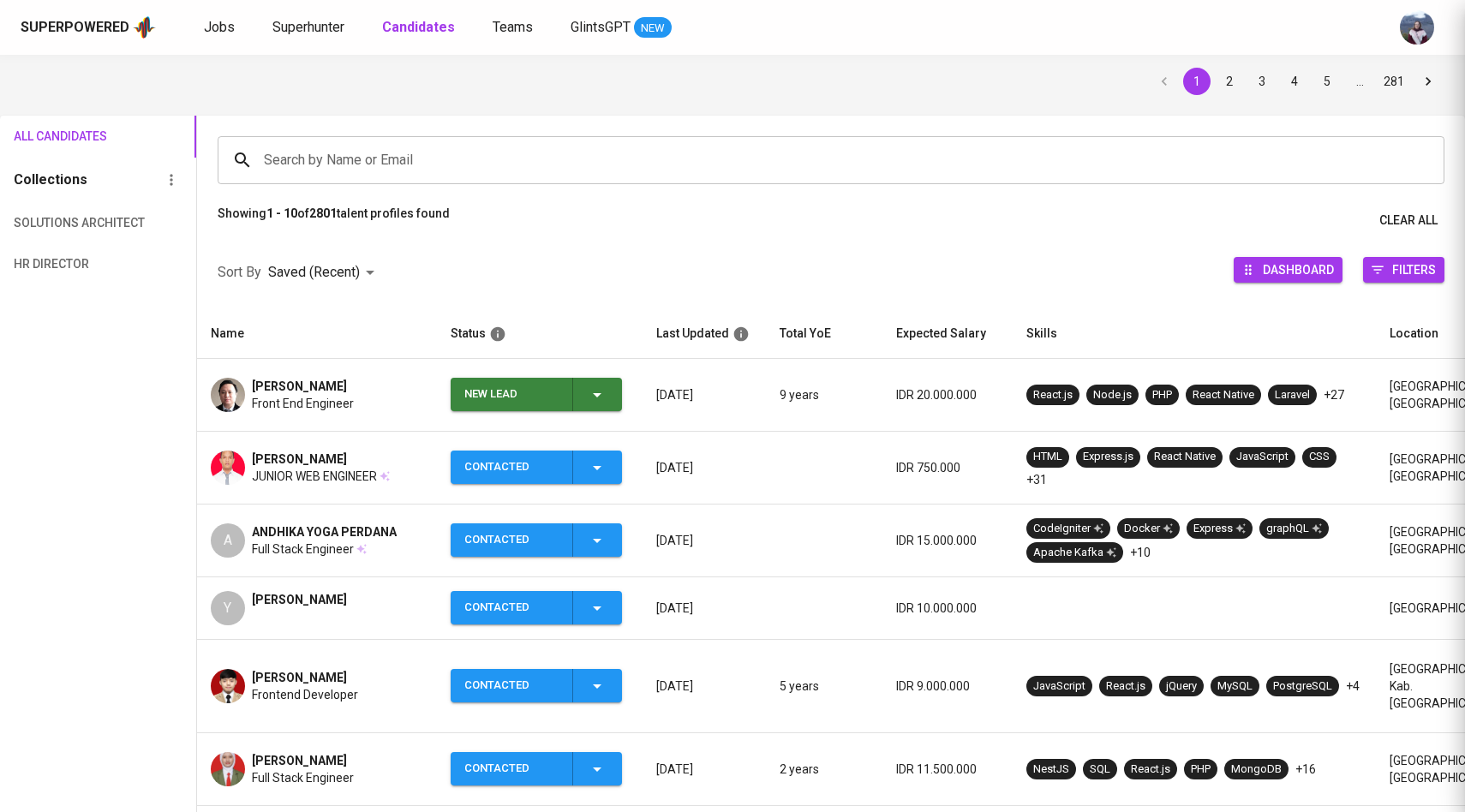
scroll to position [0, 0]
click at [315, 32] on span "Superhunter" at bounding box center [308, 27] width 72 height 16
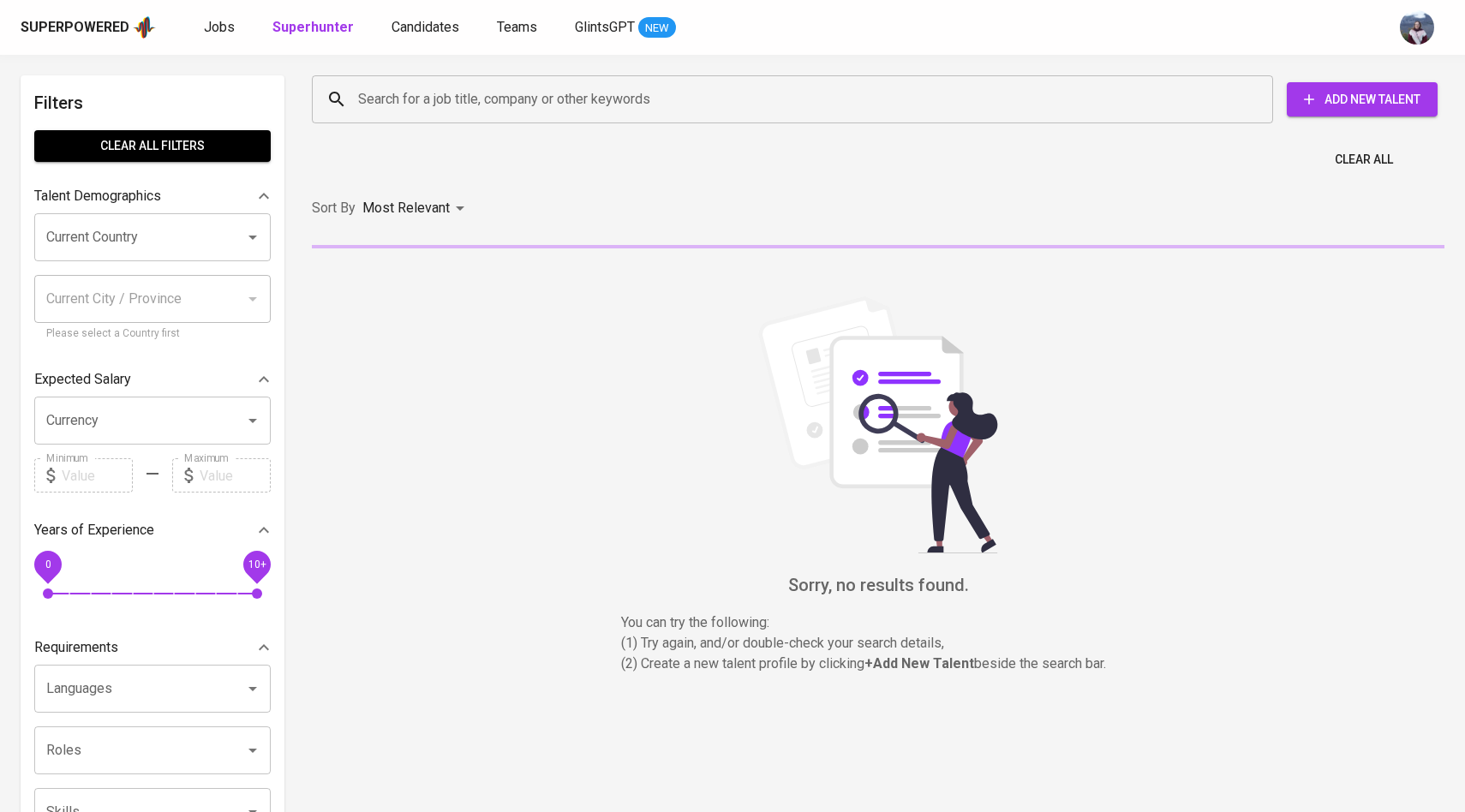
click at [382, 104] on input "Search for a job title, company or other keywords" at bounding box center [797, 100] width 886 height 33
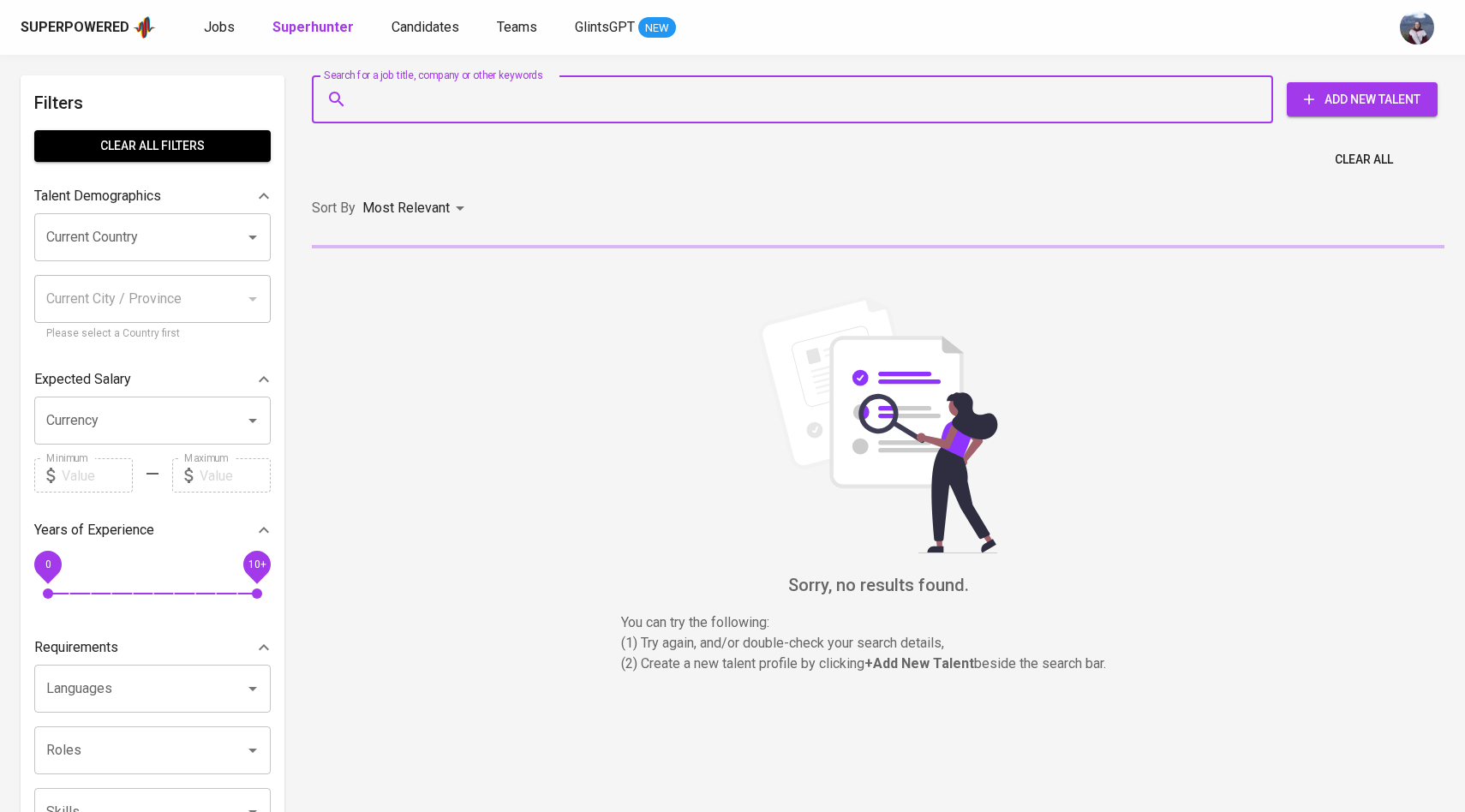
paste input "[EMAIL_ADDRESS][DOMAIN_NAME]"
type input "[EMAIL_ADDRESS][DOMAIN_NAME]"
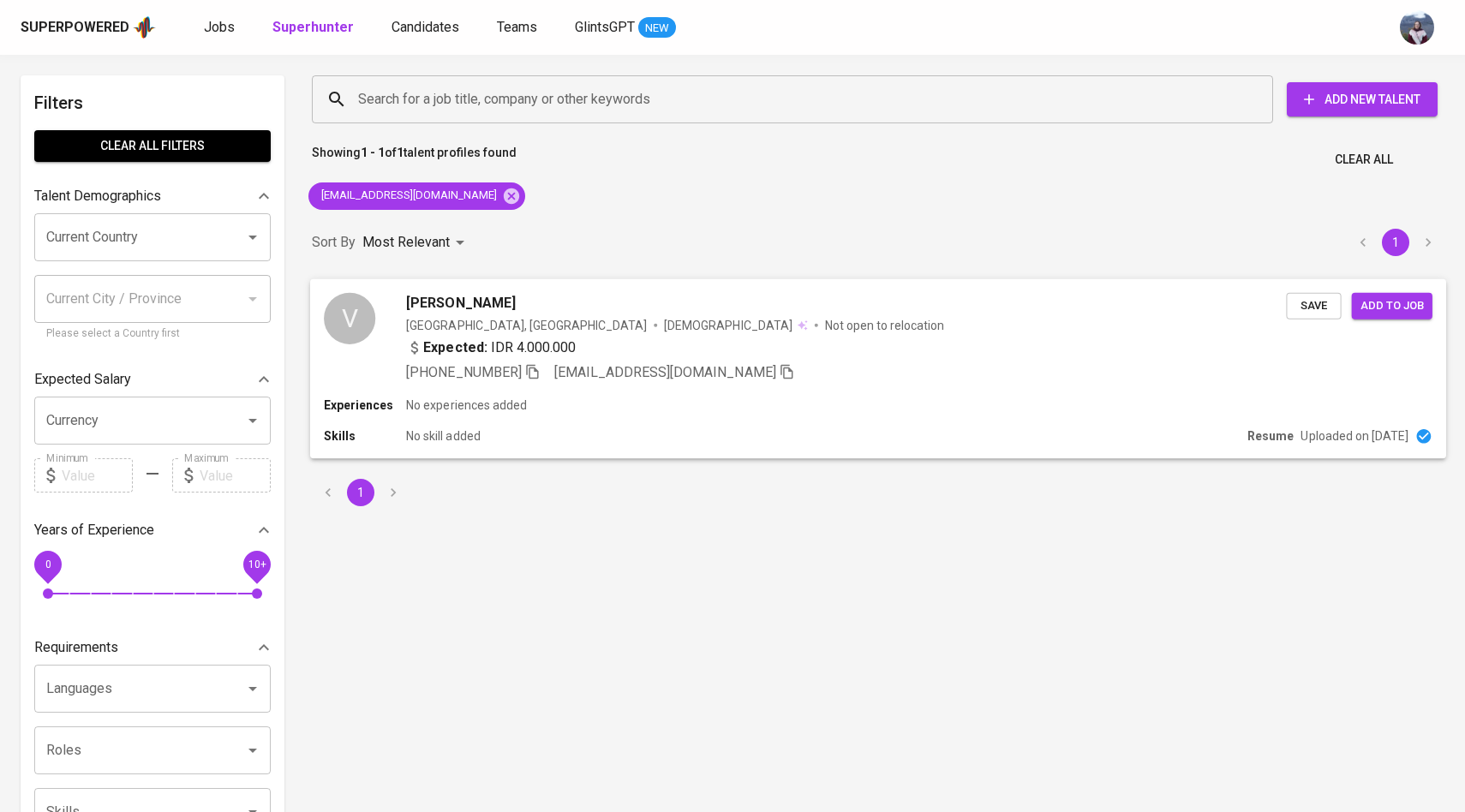
click at [366, 325] on div "V" at bounding box center [349, 317] width 51 height 51
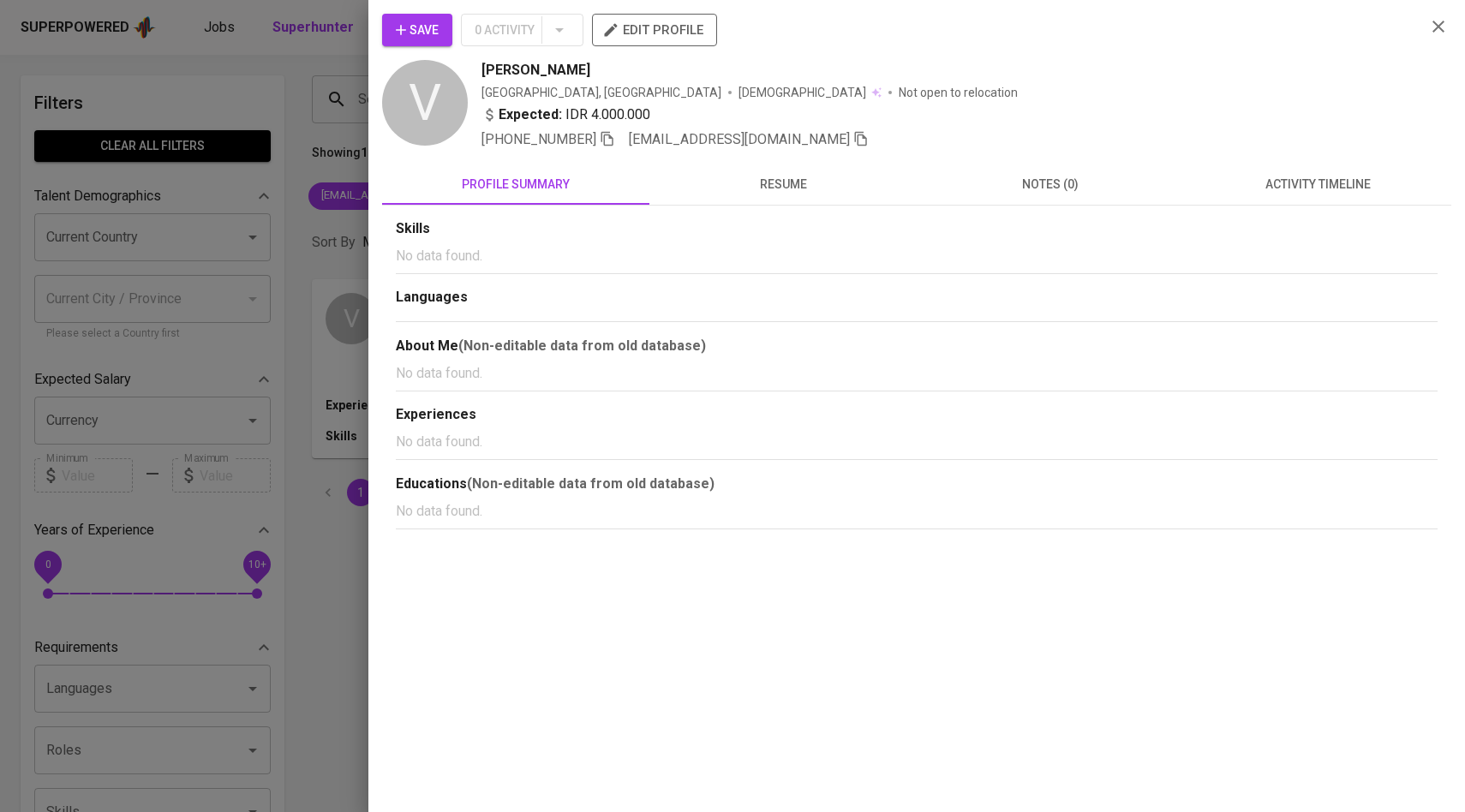
click at [1316, 190] on span "activity timeline" at bounding box center [1318, 185] width 247 height 22
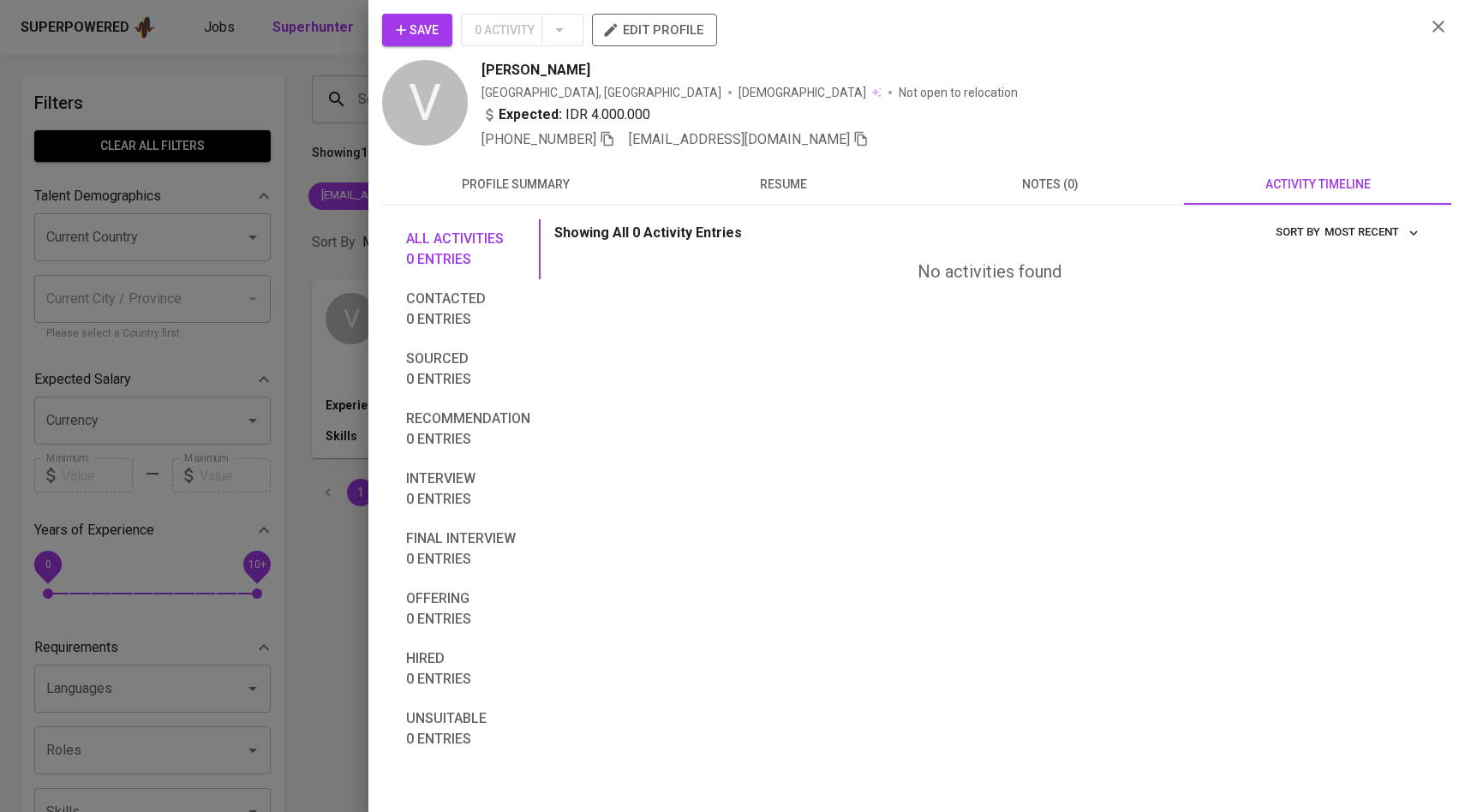
click at [433, 27] on span "Save" at bounding box center [417, 30] width 42 height 22
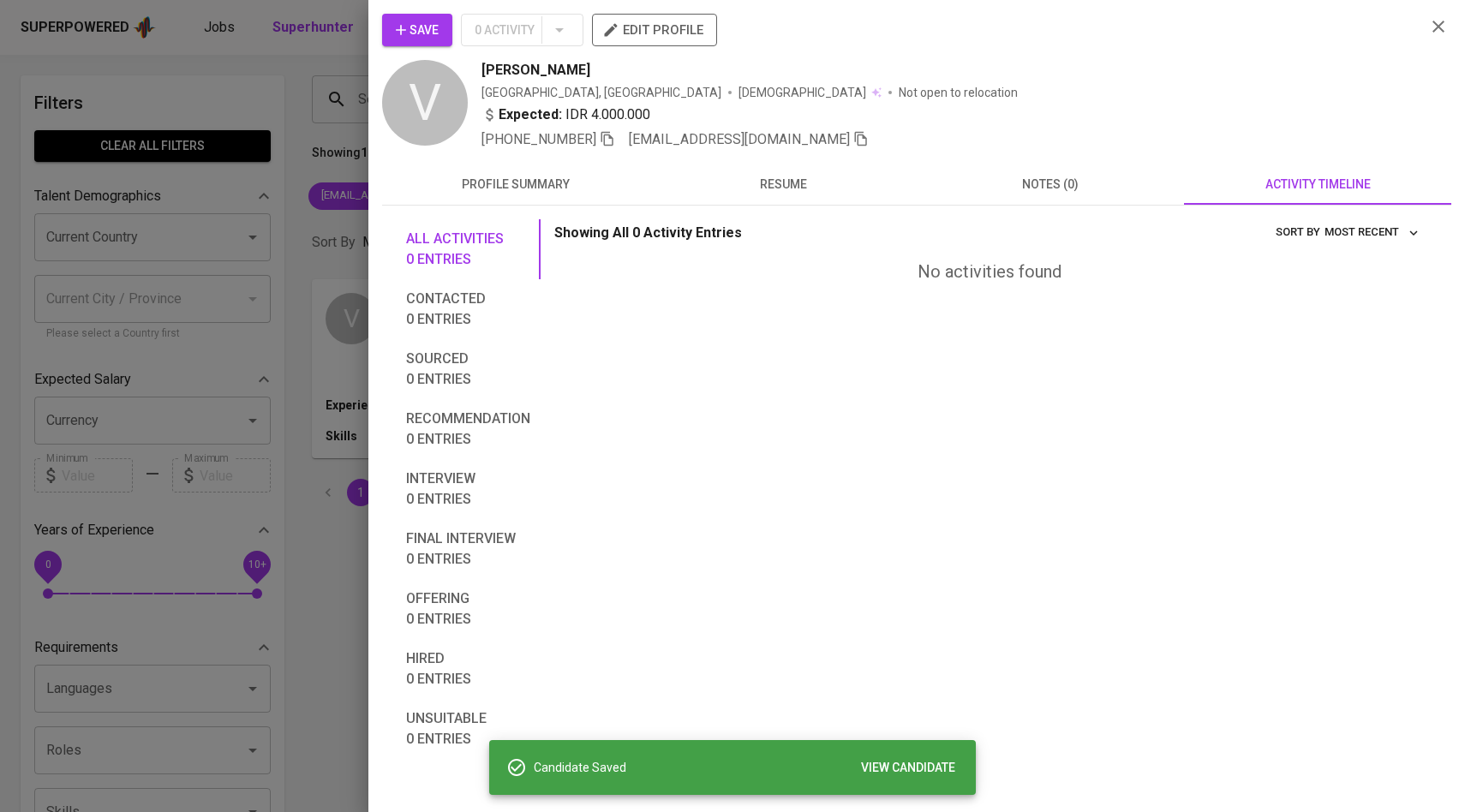
click at [298, 105] on div at bounding box center [732, 406] width 1465 height 812
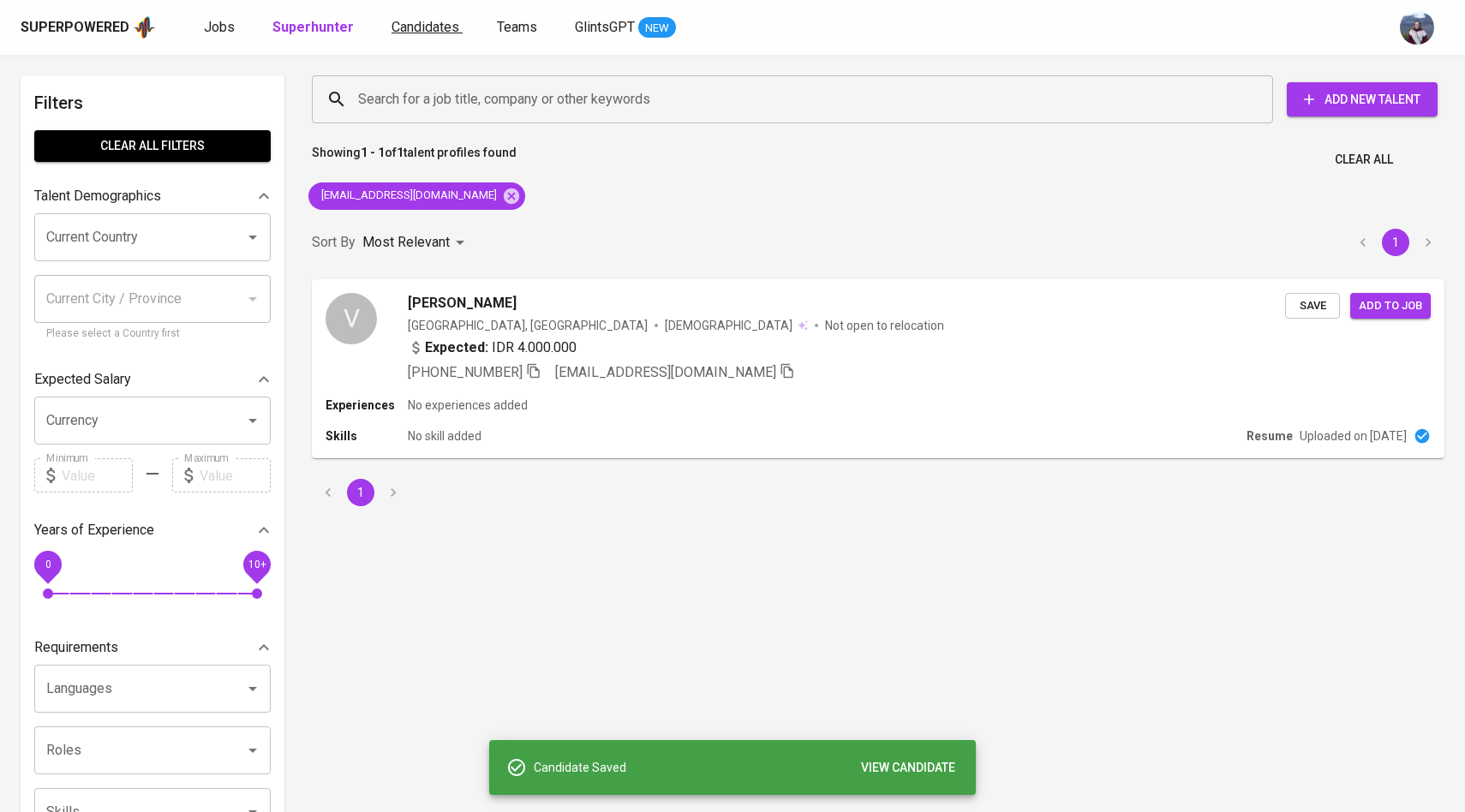
click at [438, 30] on span "Candidates" at bounding box center [426, 27] width 68 height 16
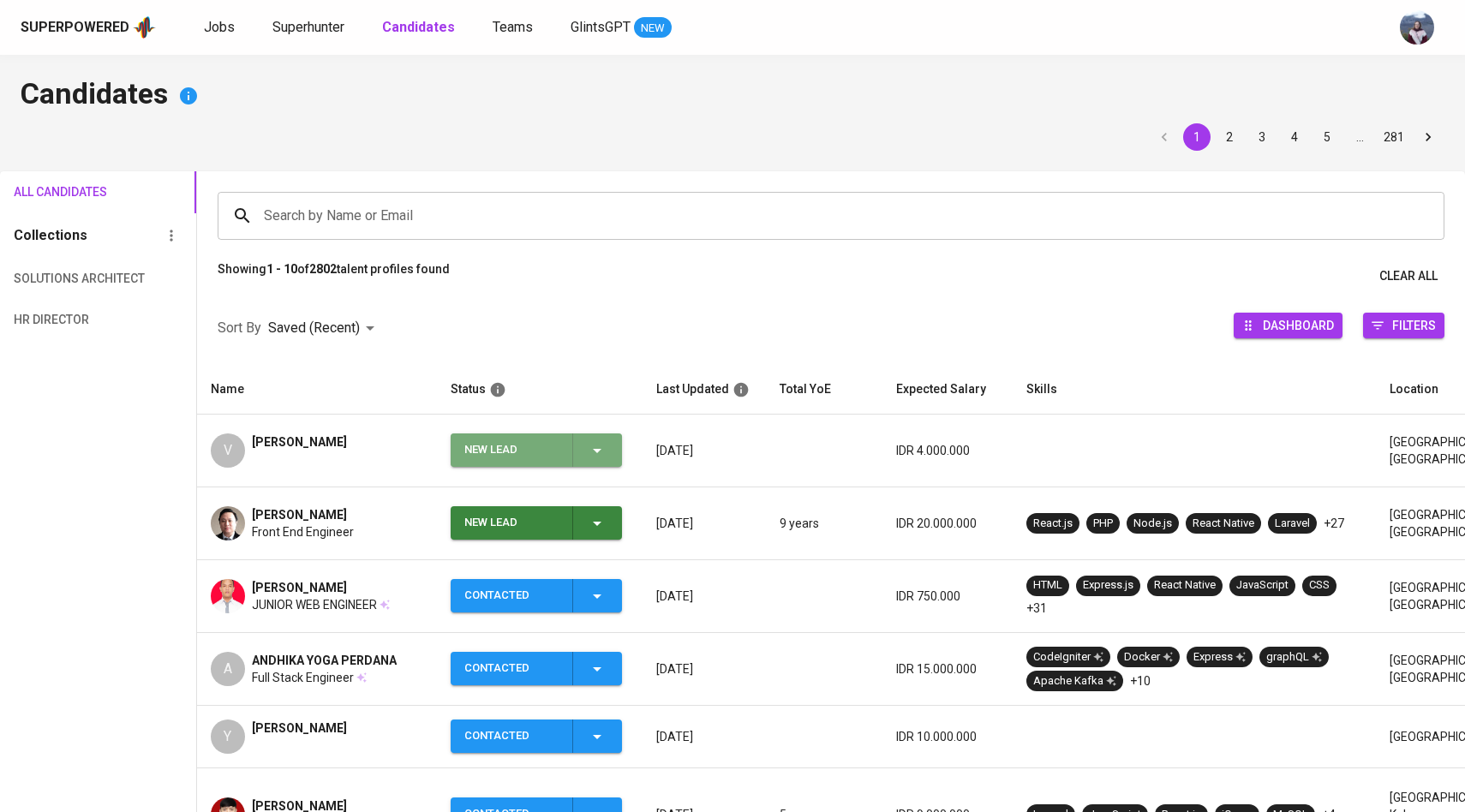
click at [606, 450] on icon "button" at bounding box center [597, 451] width 21 height 21
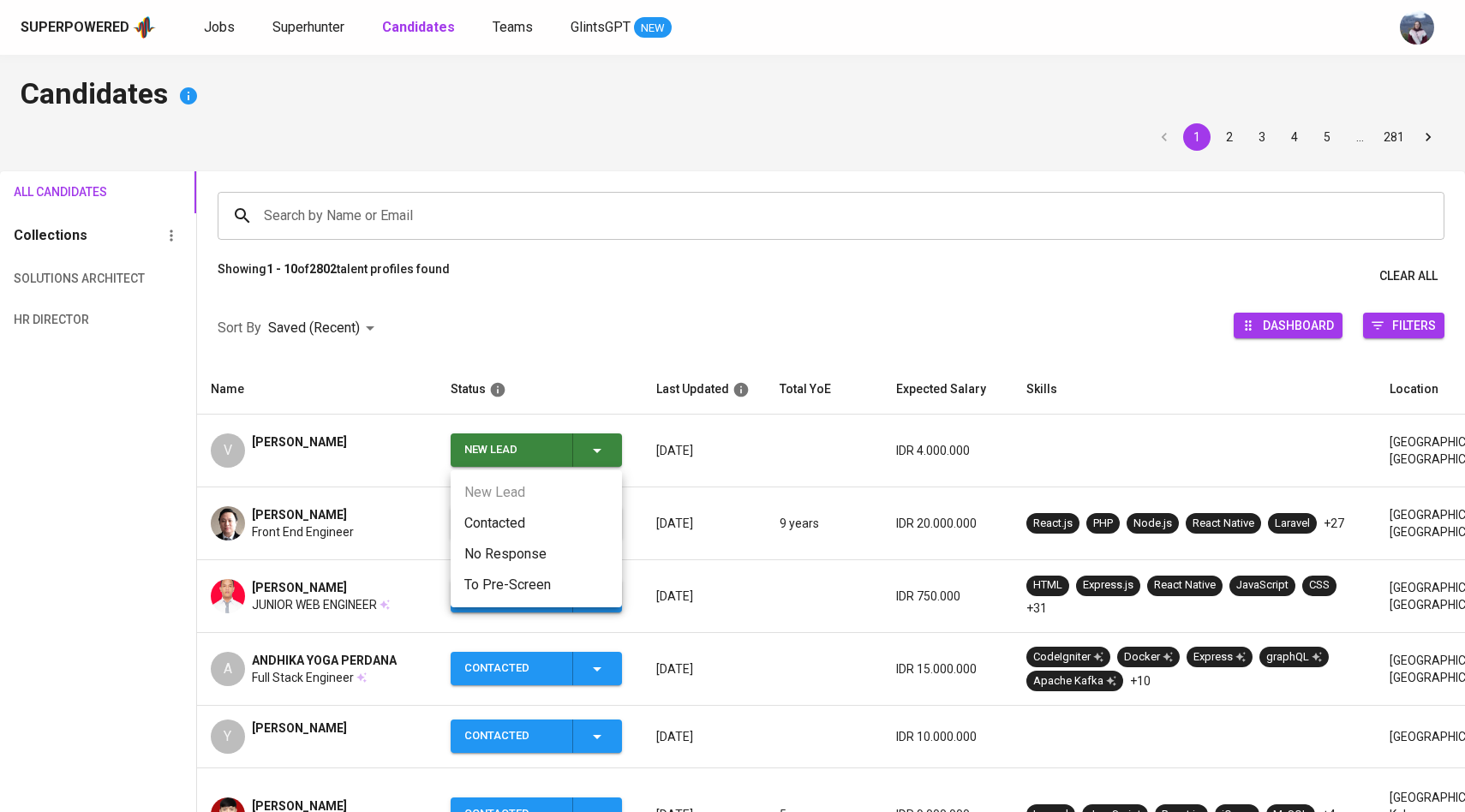
click at [518, 522] on li "Contacted" at bounding box center [537, 523] width 172 height 31
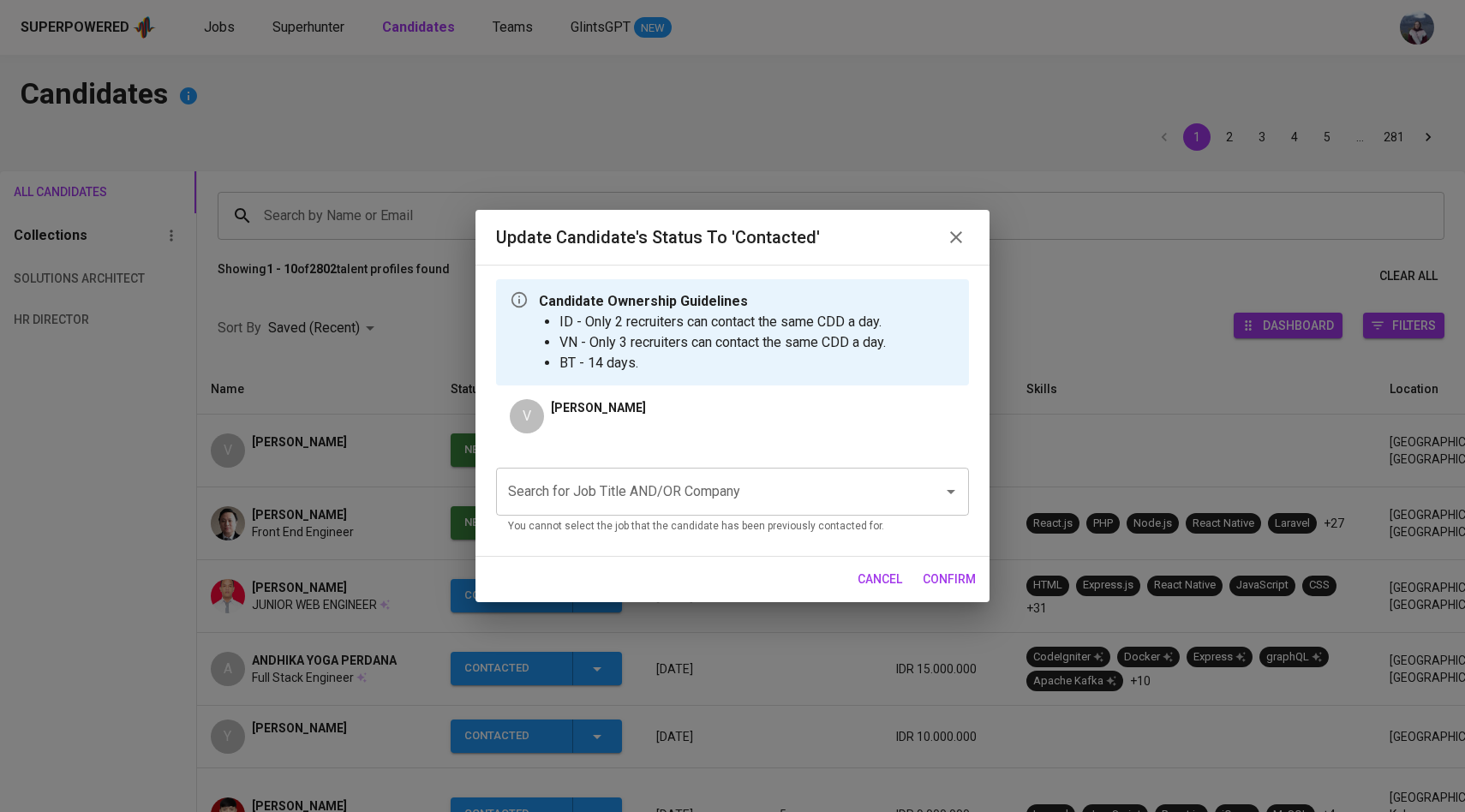
click at [622, 501] on input "Search for Job Title AND/OR Company" at bounding box center [708, 492] width 410 height 33
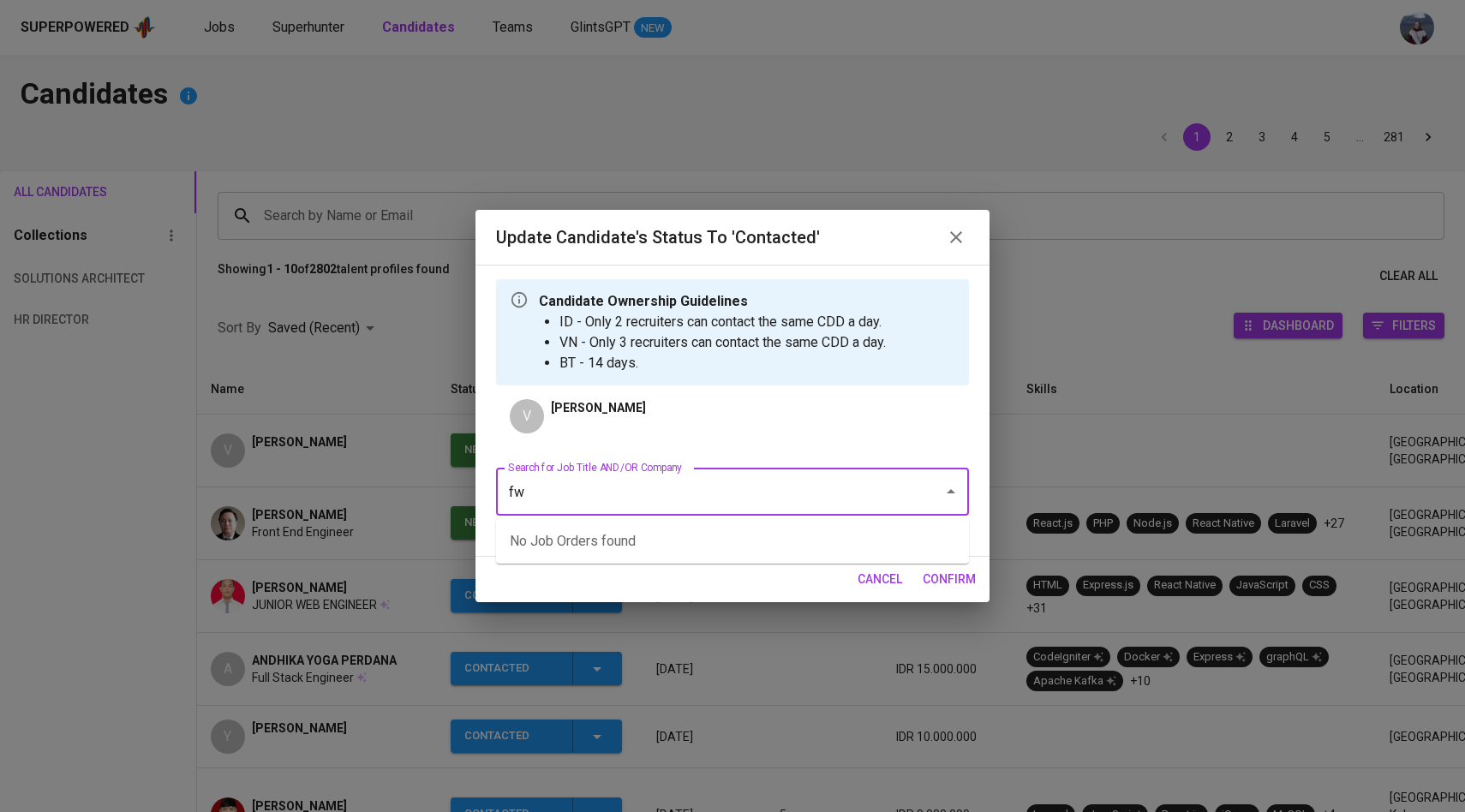
type input "f"
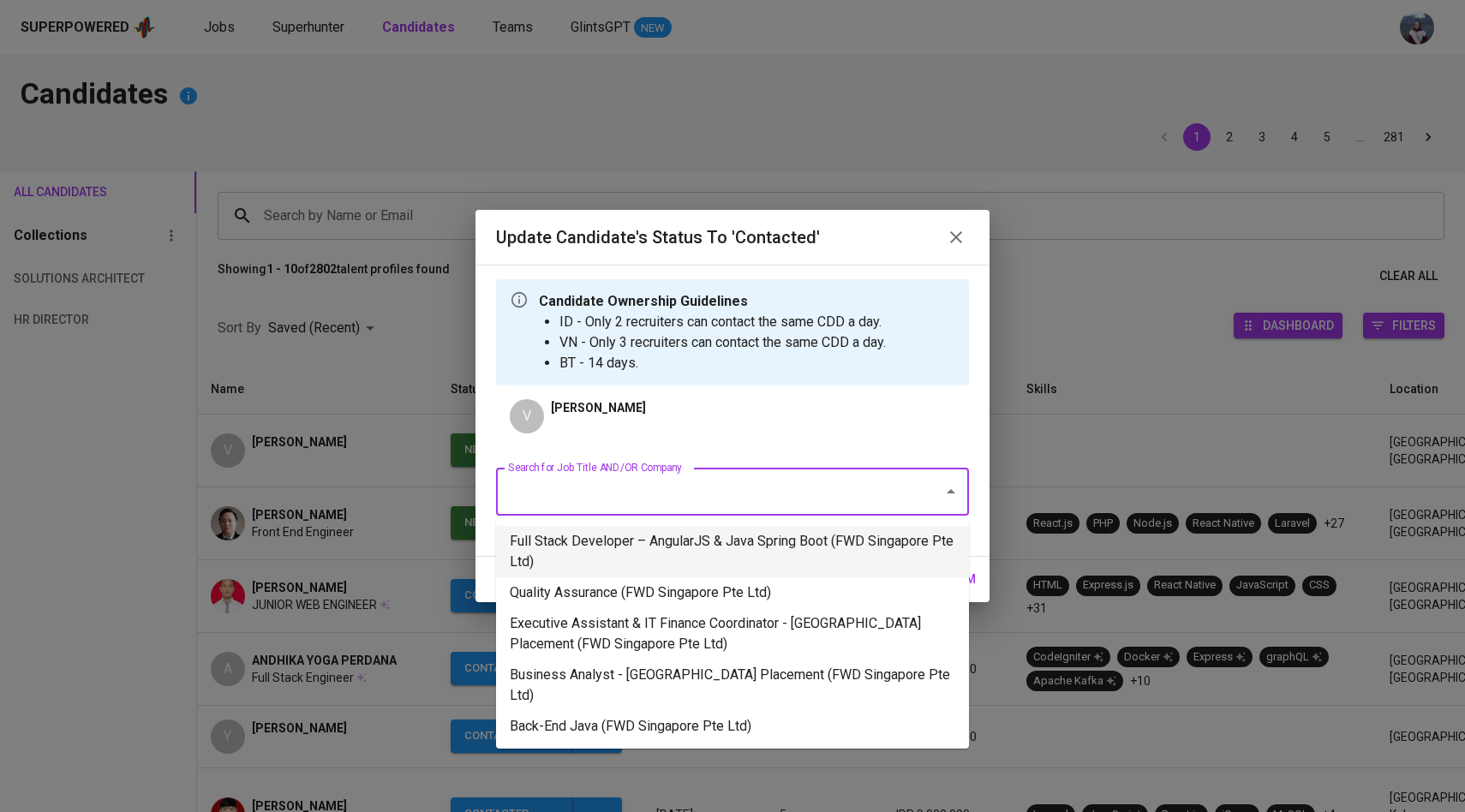
click at [641, 550] on li "Full Stack Developer – AngularJS & Java Spring Boot (FWD Singapore Pte Ltd)" at bounding box center [732, 551] width 473 height 51
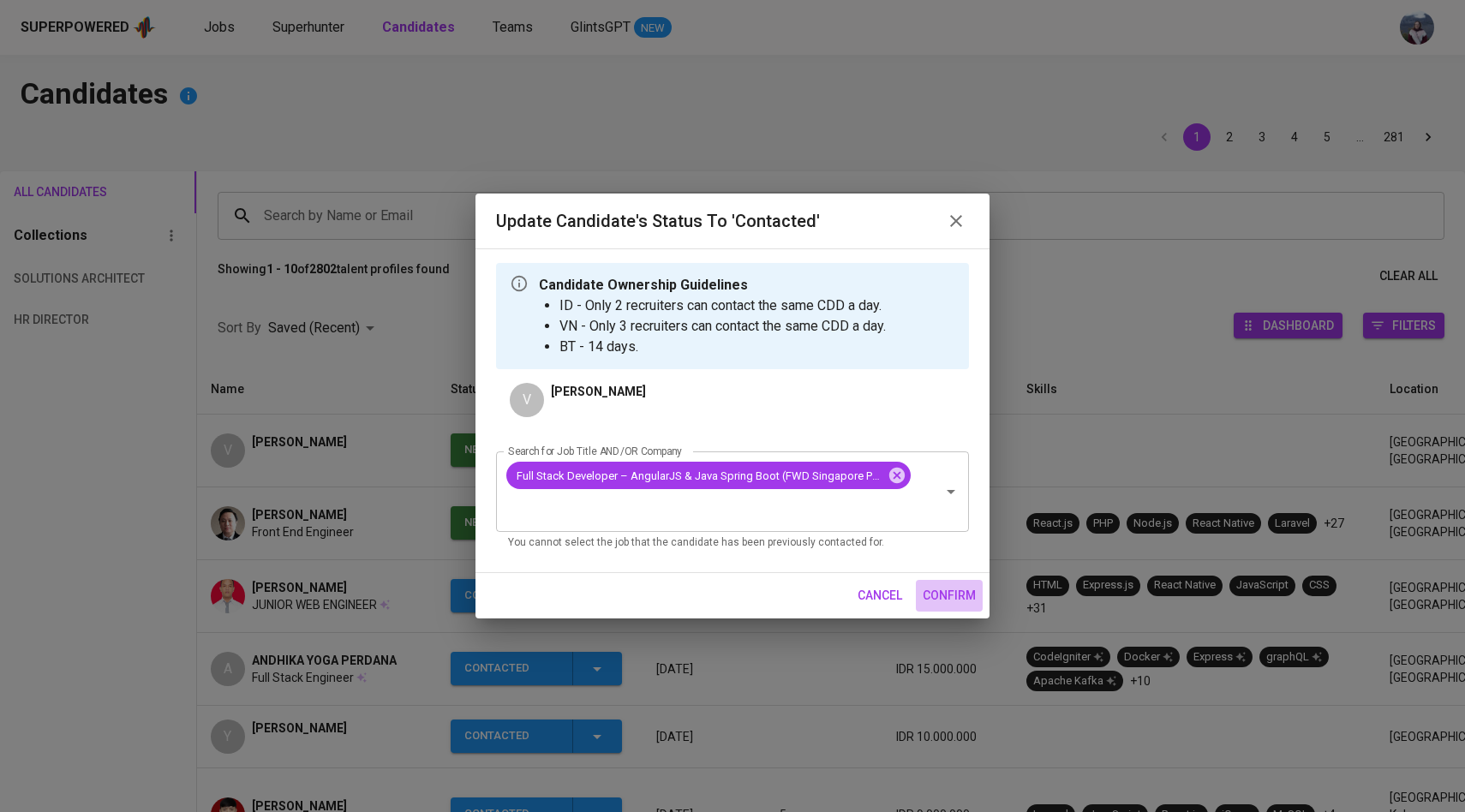
click at [950, 594] on span "confirm" at bounding box center [949, 595] width 53 height 22
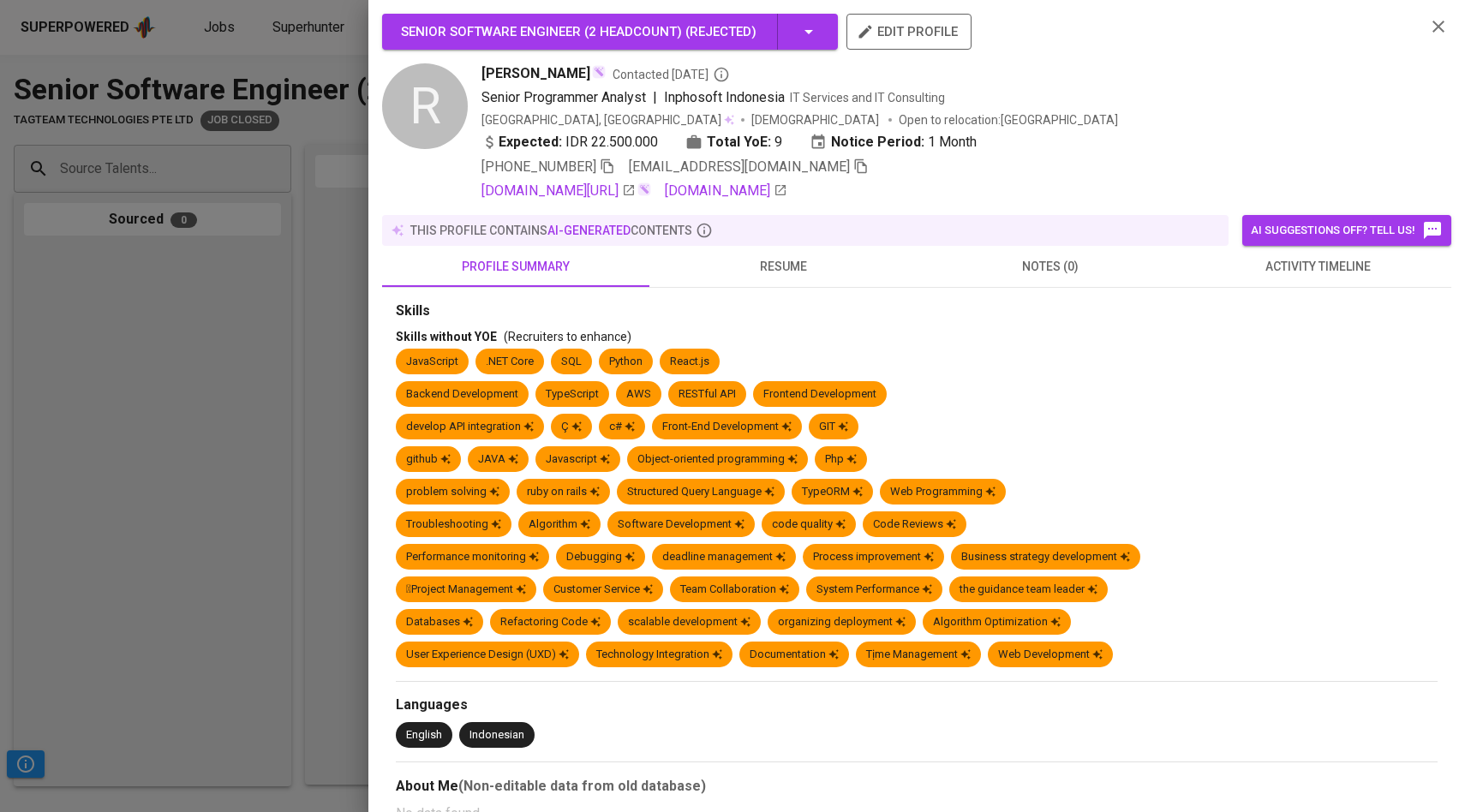
scroll to position [3139, 0]
click at [84, 155] on div at bounding box center [732, 406] width 1465 height 812
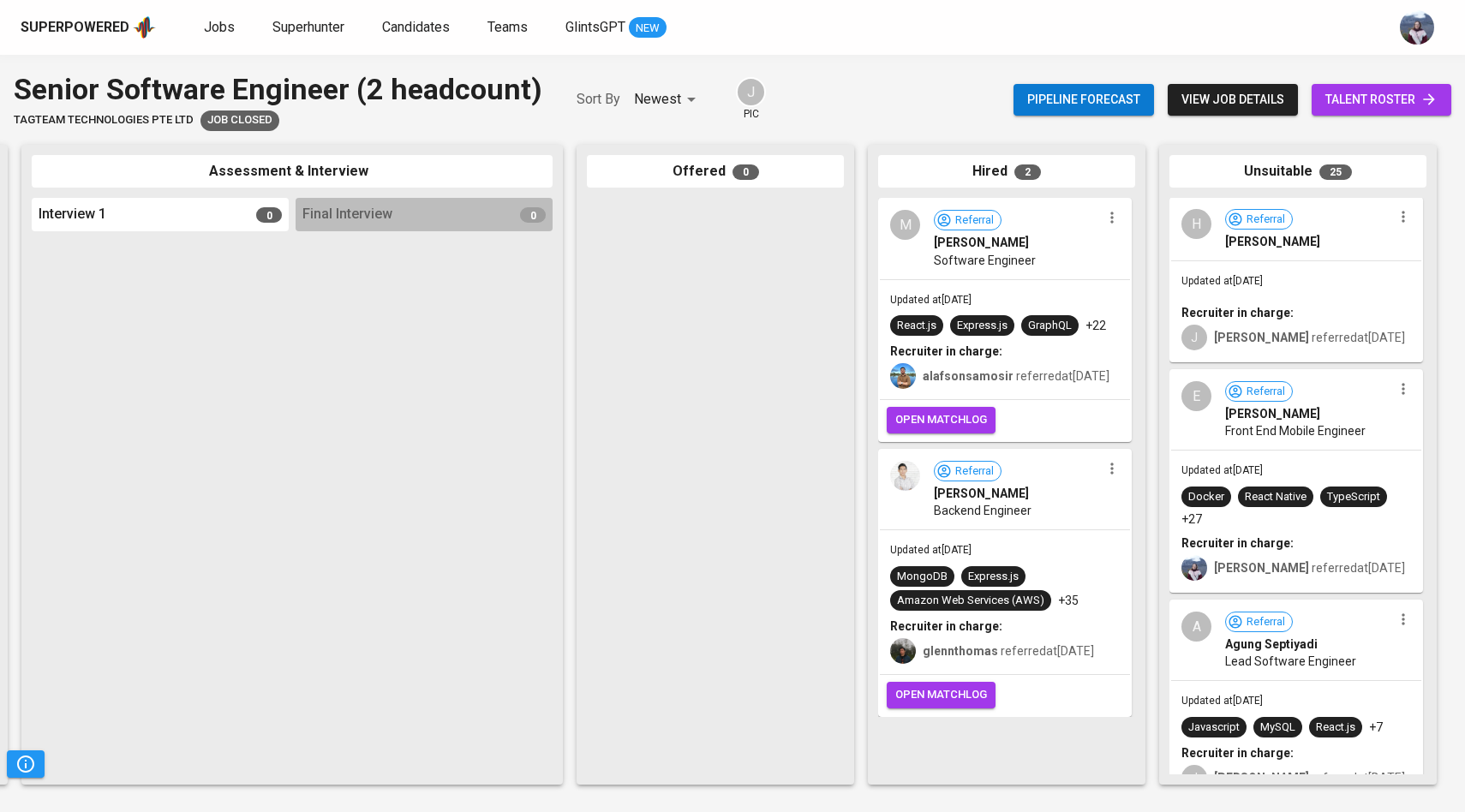
scroll to position [3555, 0]
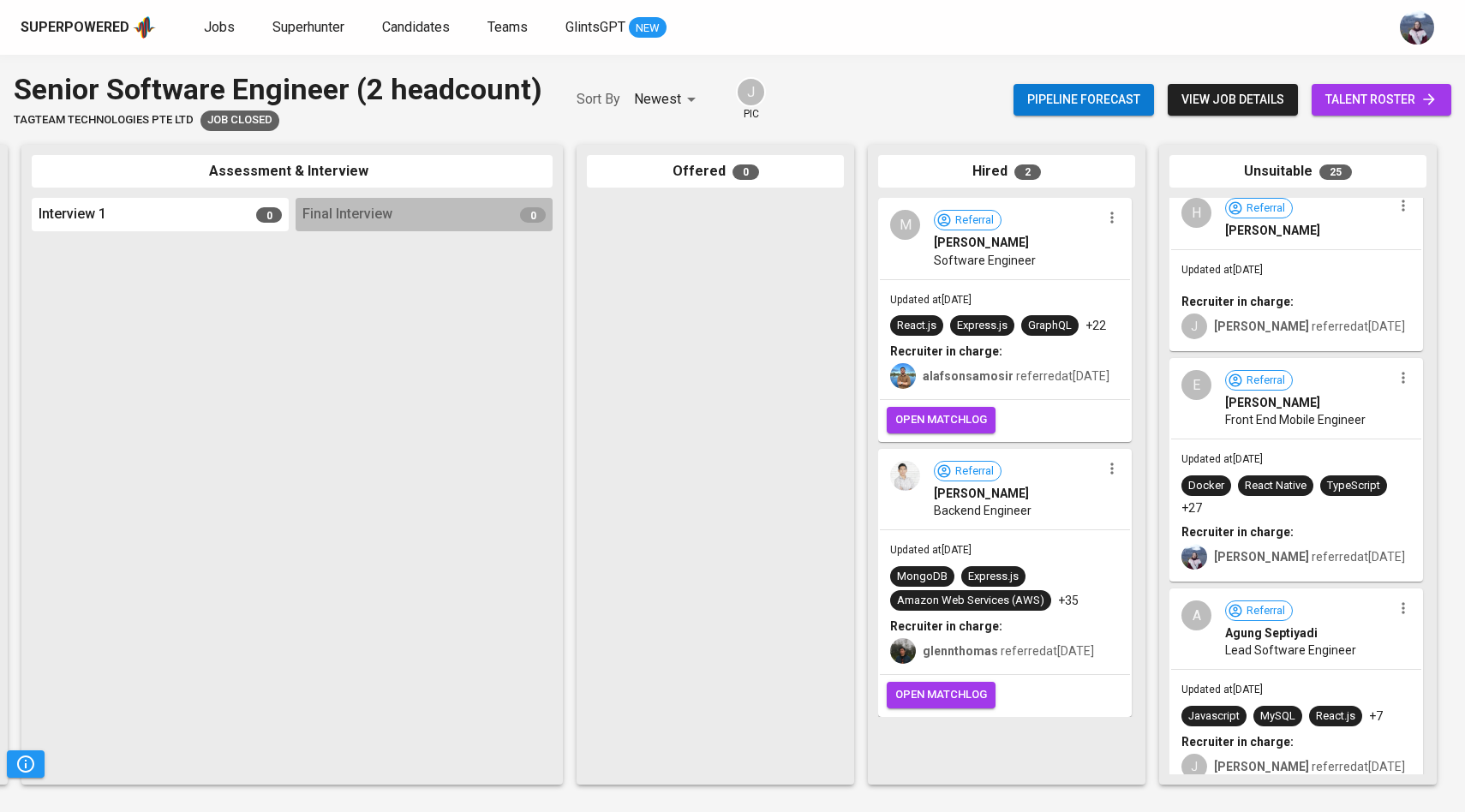
click at [1209, 380] on div "E" at bounding box center [1196, 385] width 30 height 30
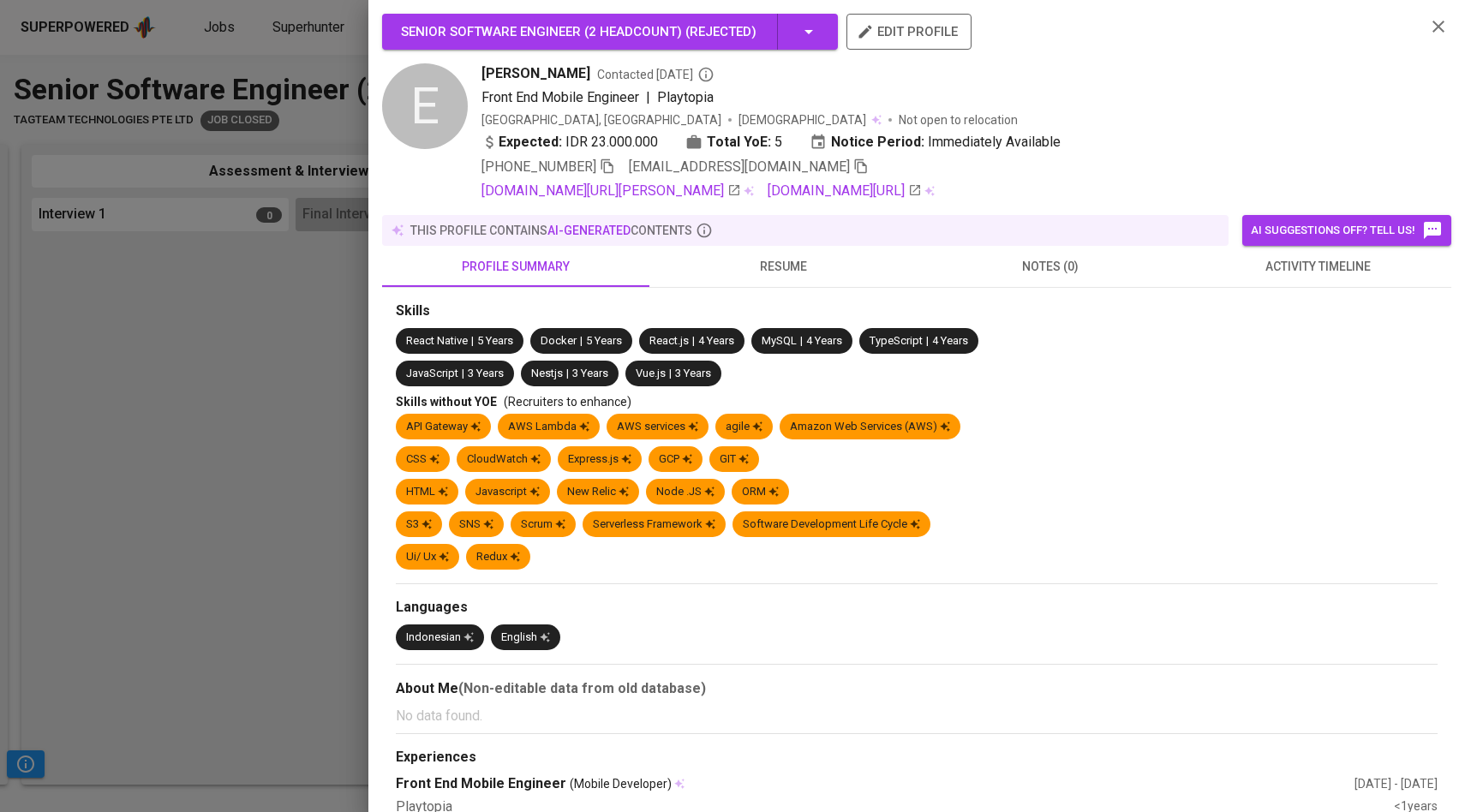
click at [1289, 267] on span "activity timeline" at bounding box center [1318, 267] width 247 height 22
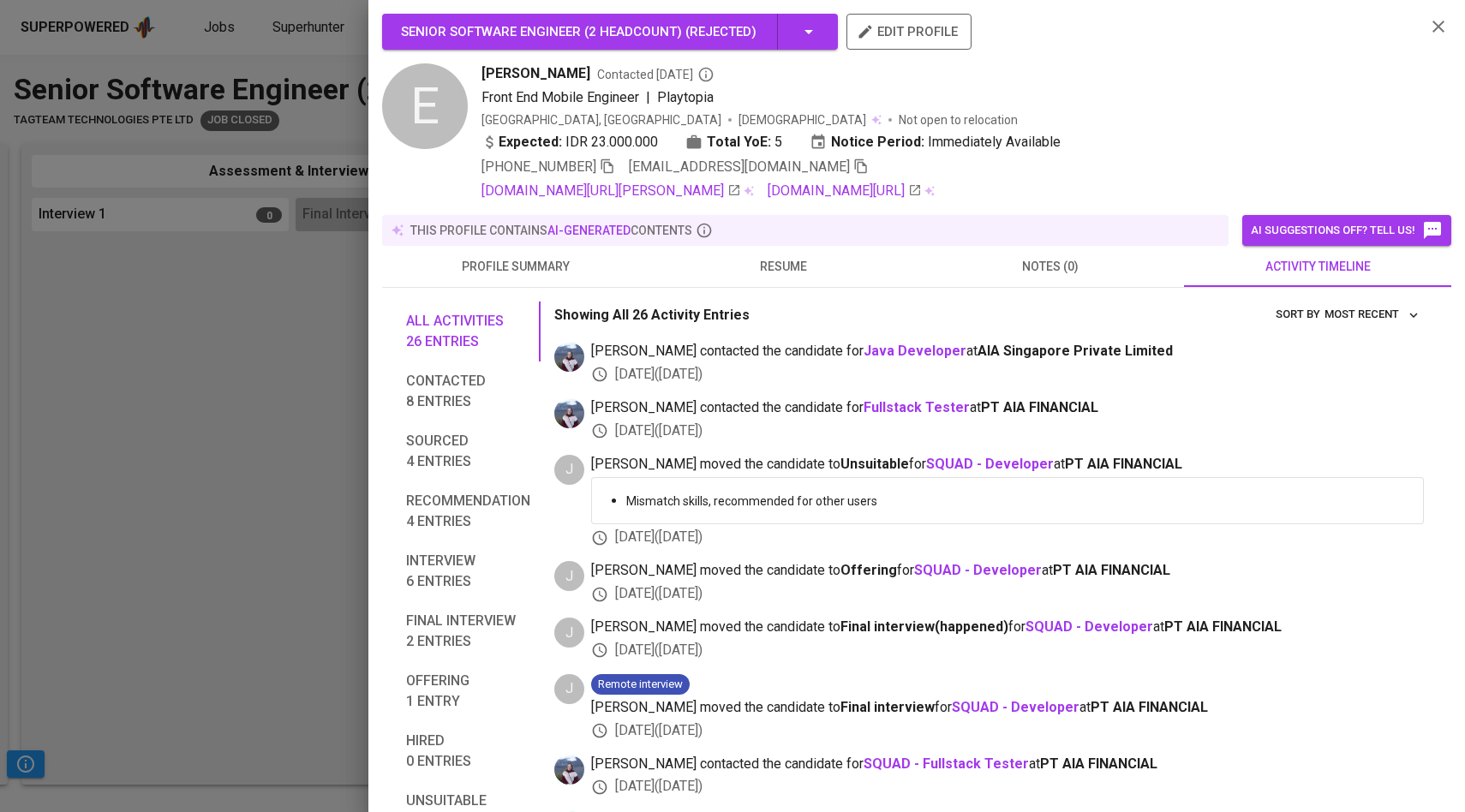
click at [803, 263] on span "resume" at bounding box center [783, 267] width 247 height 22
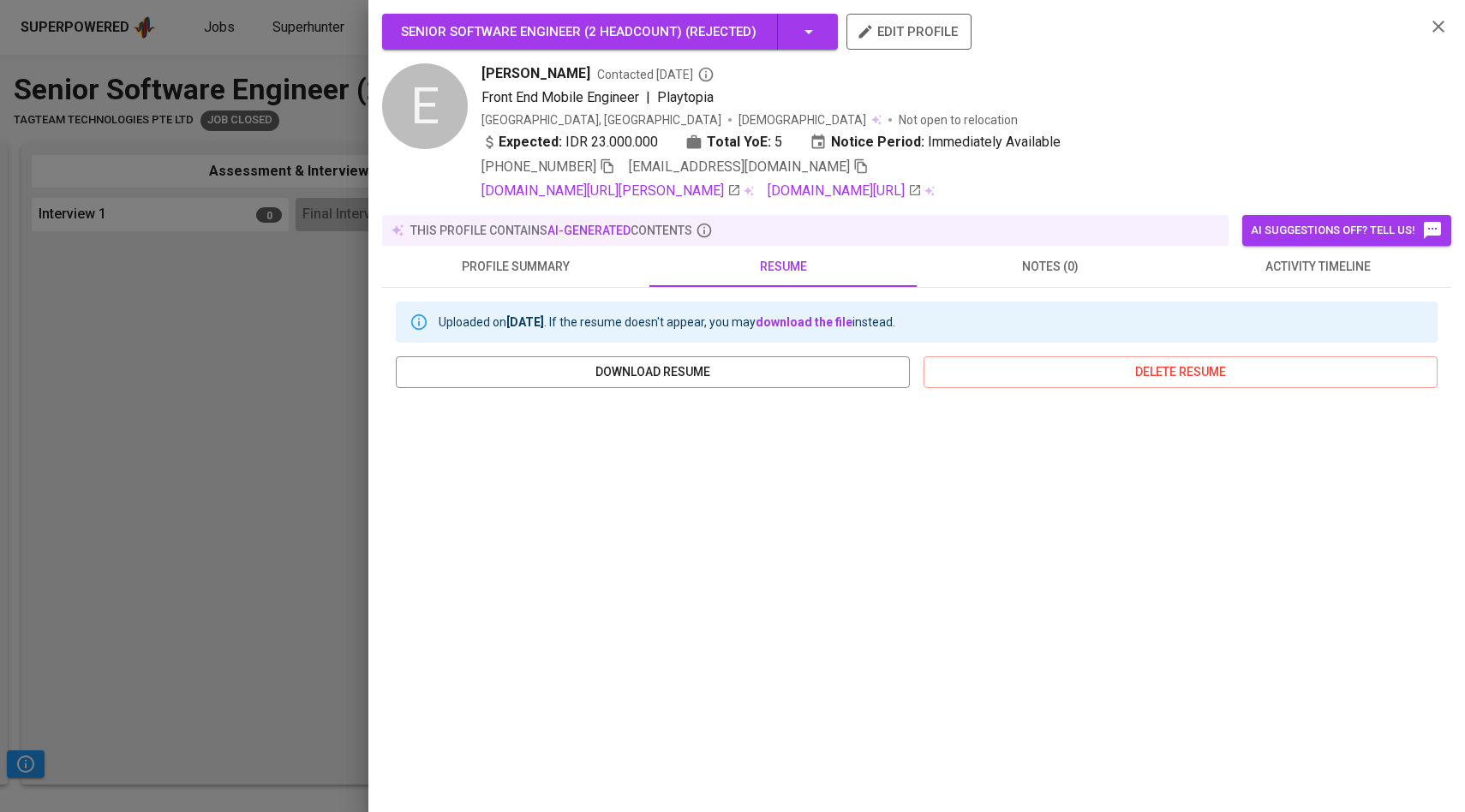
click at [286, 309] on div at bounding box center [732, 406] width 1465 height 812
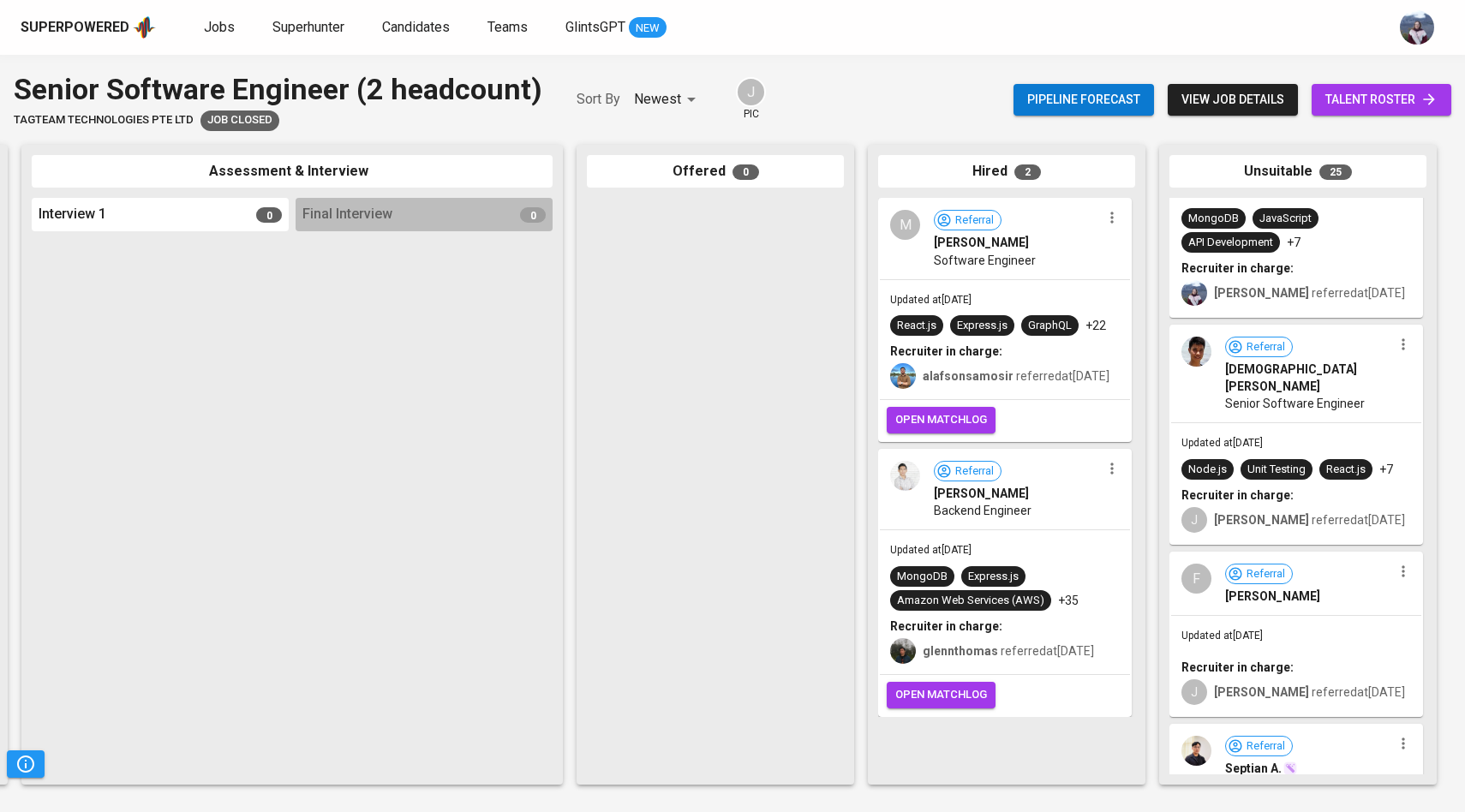
scroll to position [4427, 0]
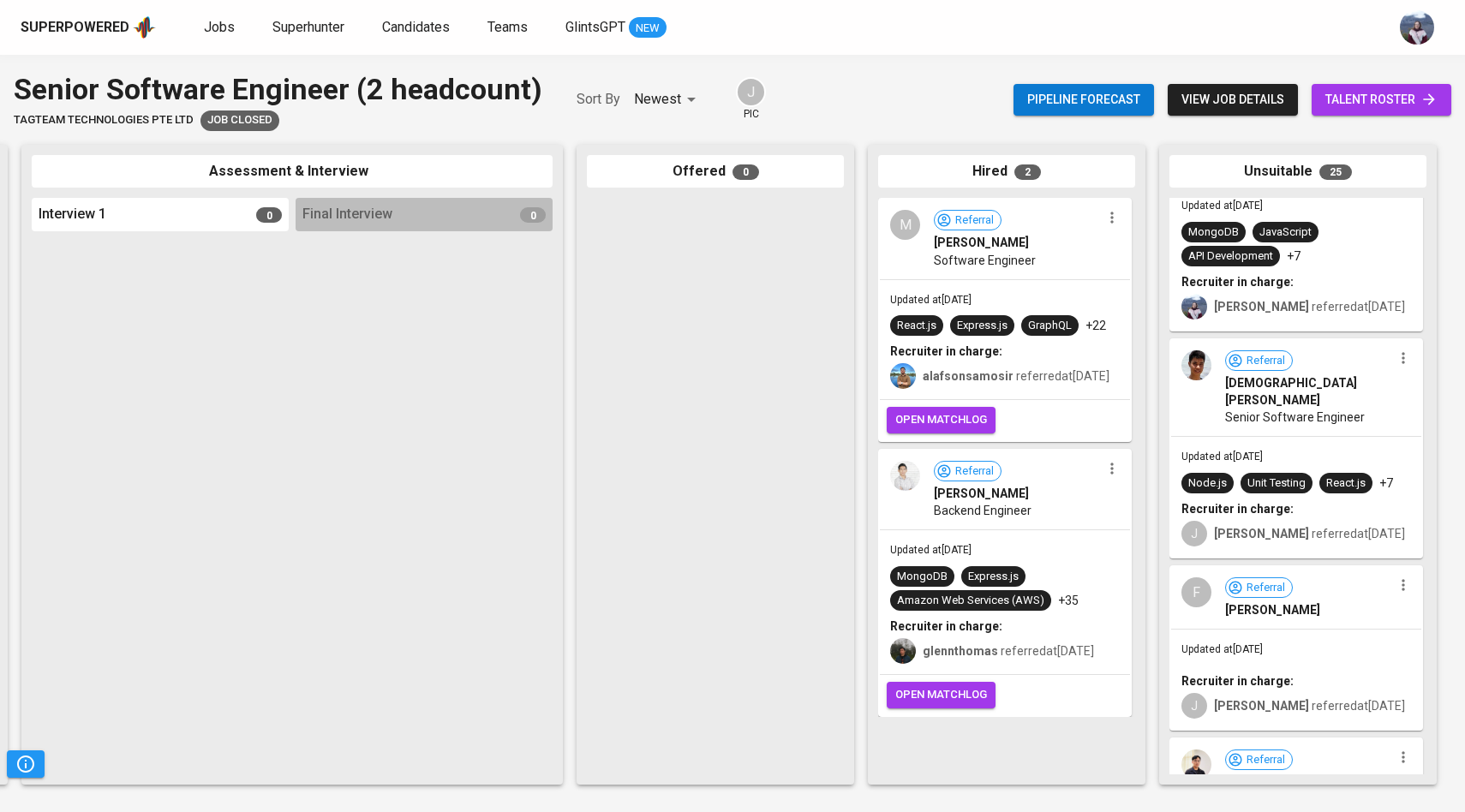
click at [1203, 367] on img at bounding box center [1196, 365] width 30 height 30
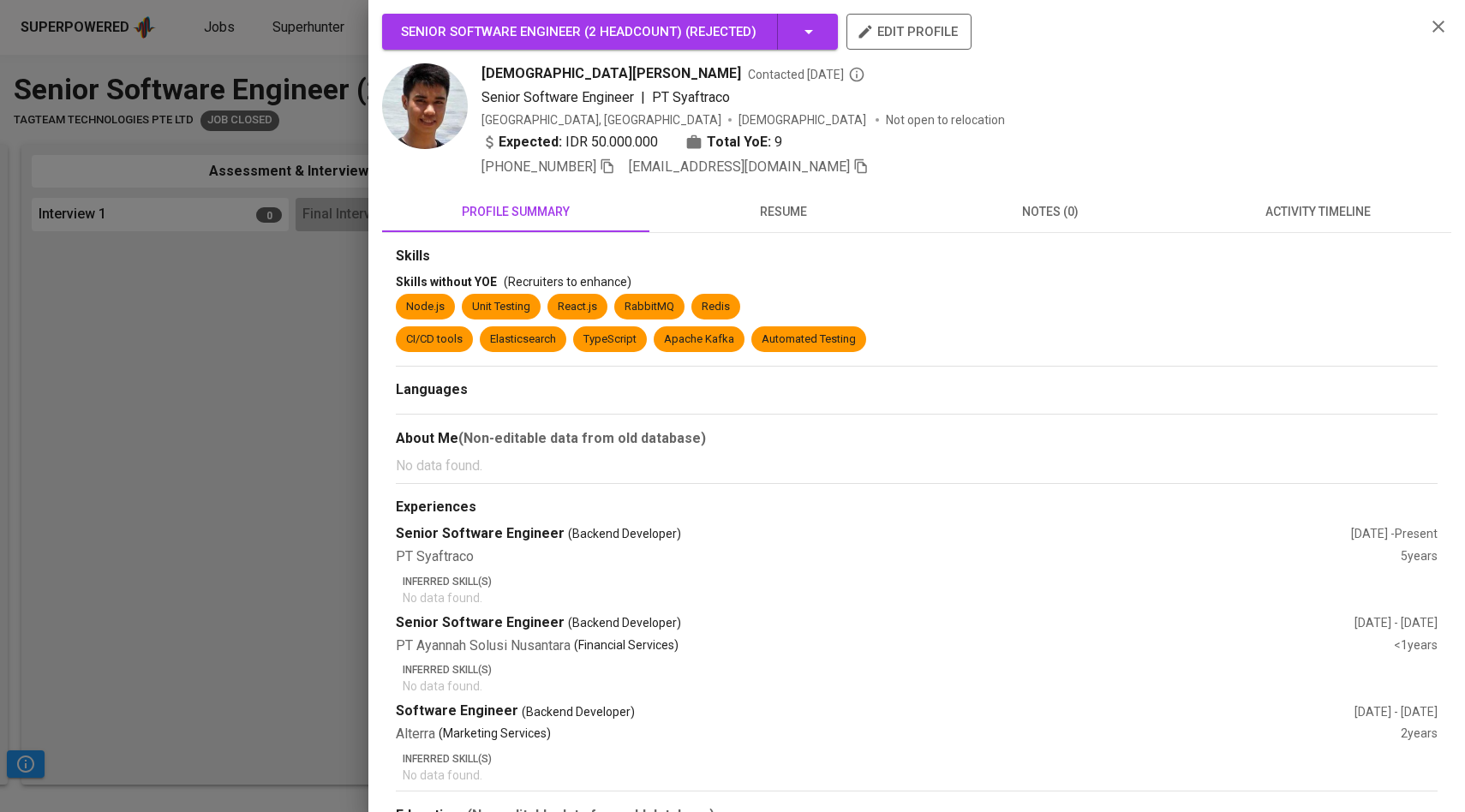
click at [1284, 212] on span "activity timeline" at bounding box center [1318, 211] width 247 height 22
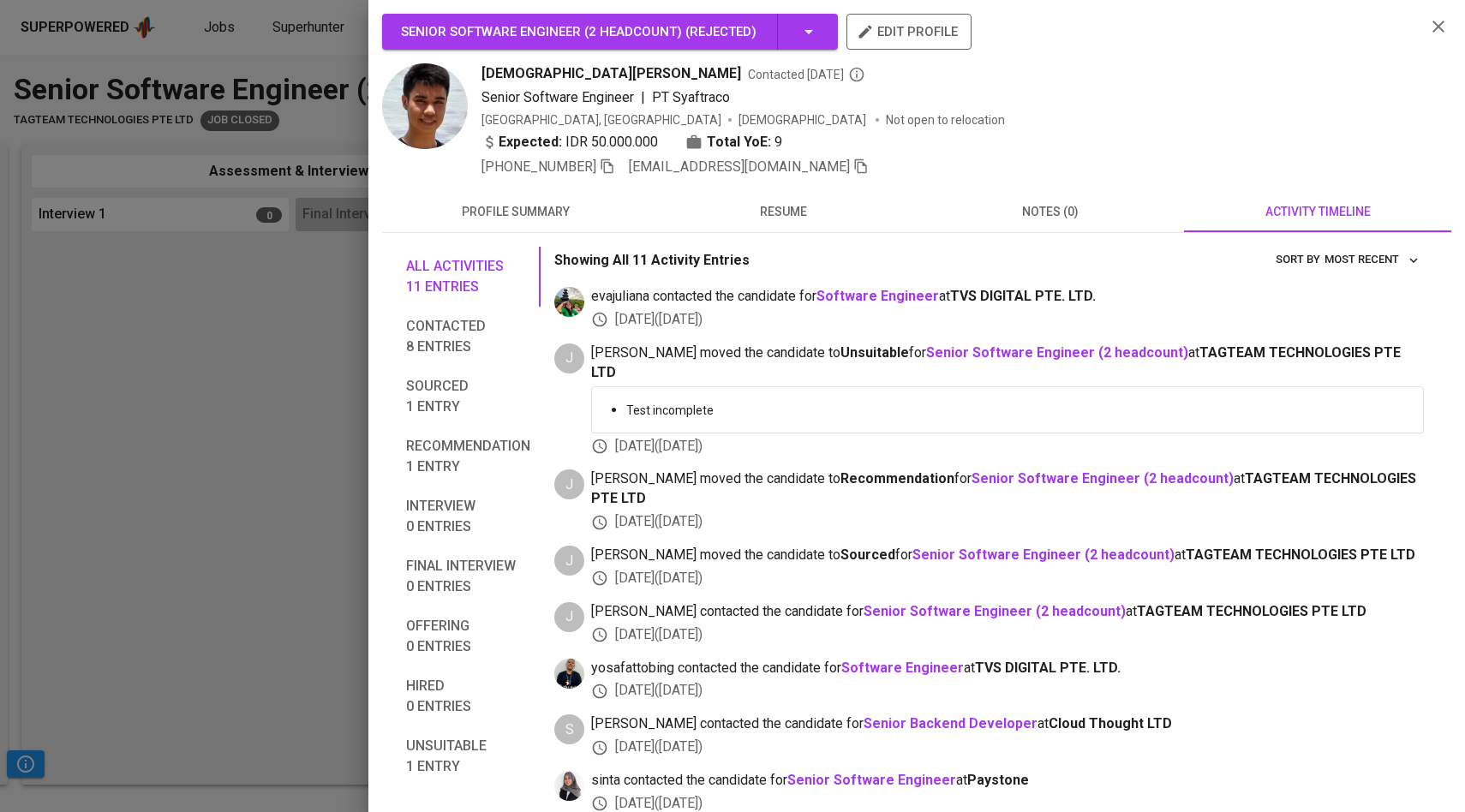
click at [775, 237] on div "All activities 11 entries Contacted 8 entries Sourced 1 entry Recommendation 1 …" at bounding box center [917, 607] width 1070 height 750
click at [776, 218] on span "resume" at bounding box center [783, 211] width 247 height 22
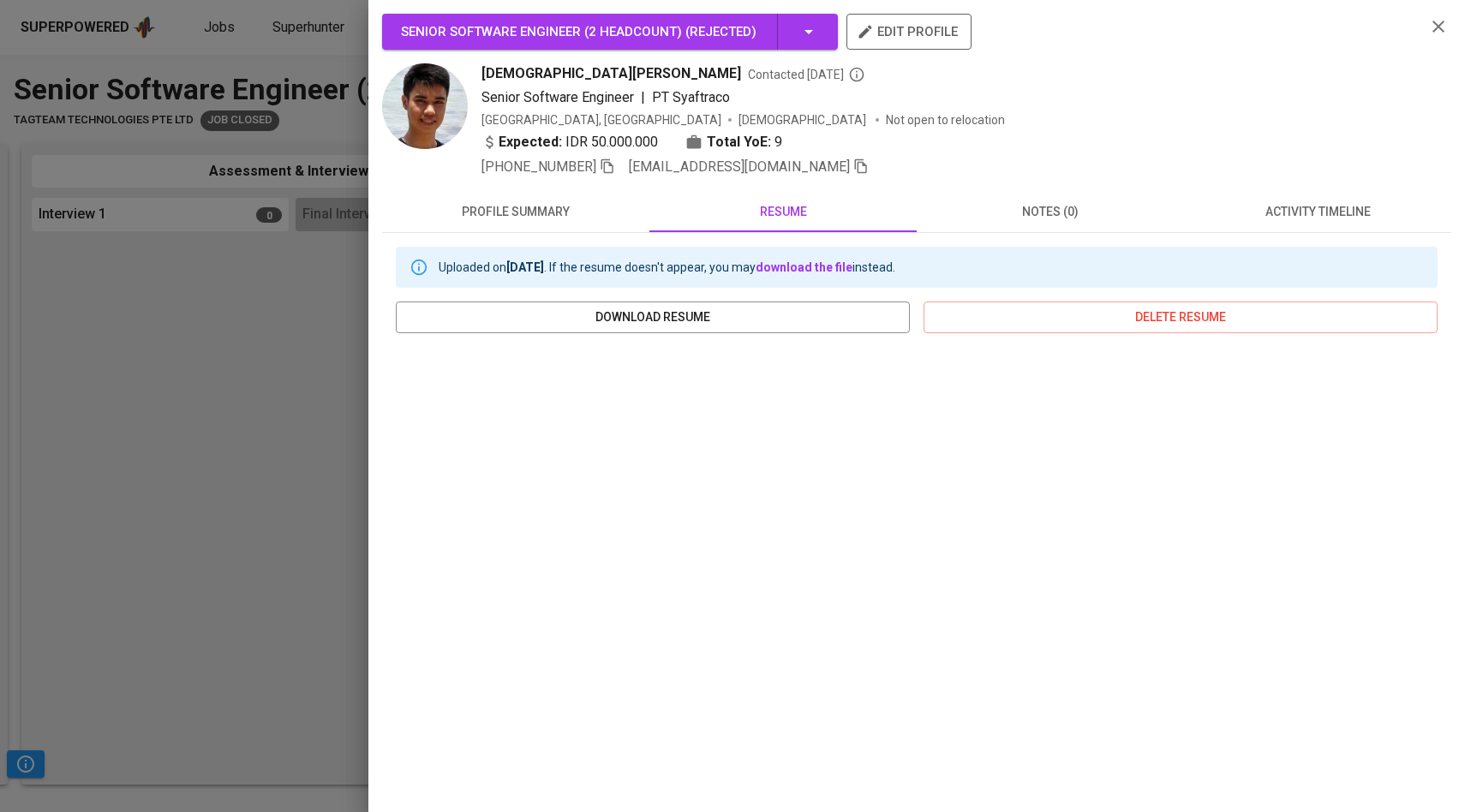
click at [278, 389] on div at bounding box center [732, 406] width 1465 height 812
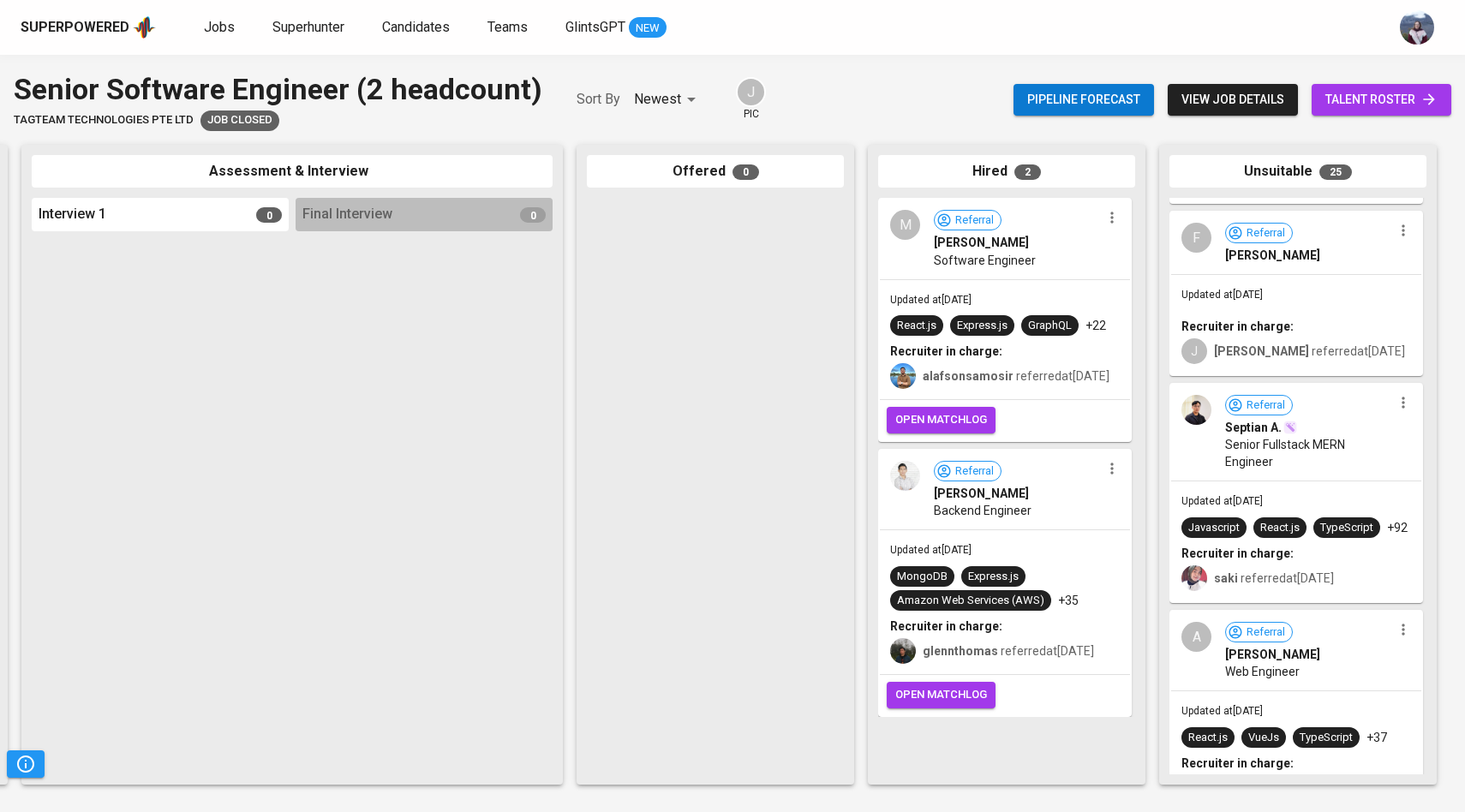
scroll to position [4784, 0]
click at [1206, 409] on img at bounding box center [1196, 408] width 30 height 30
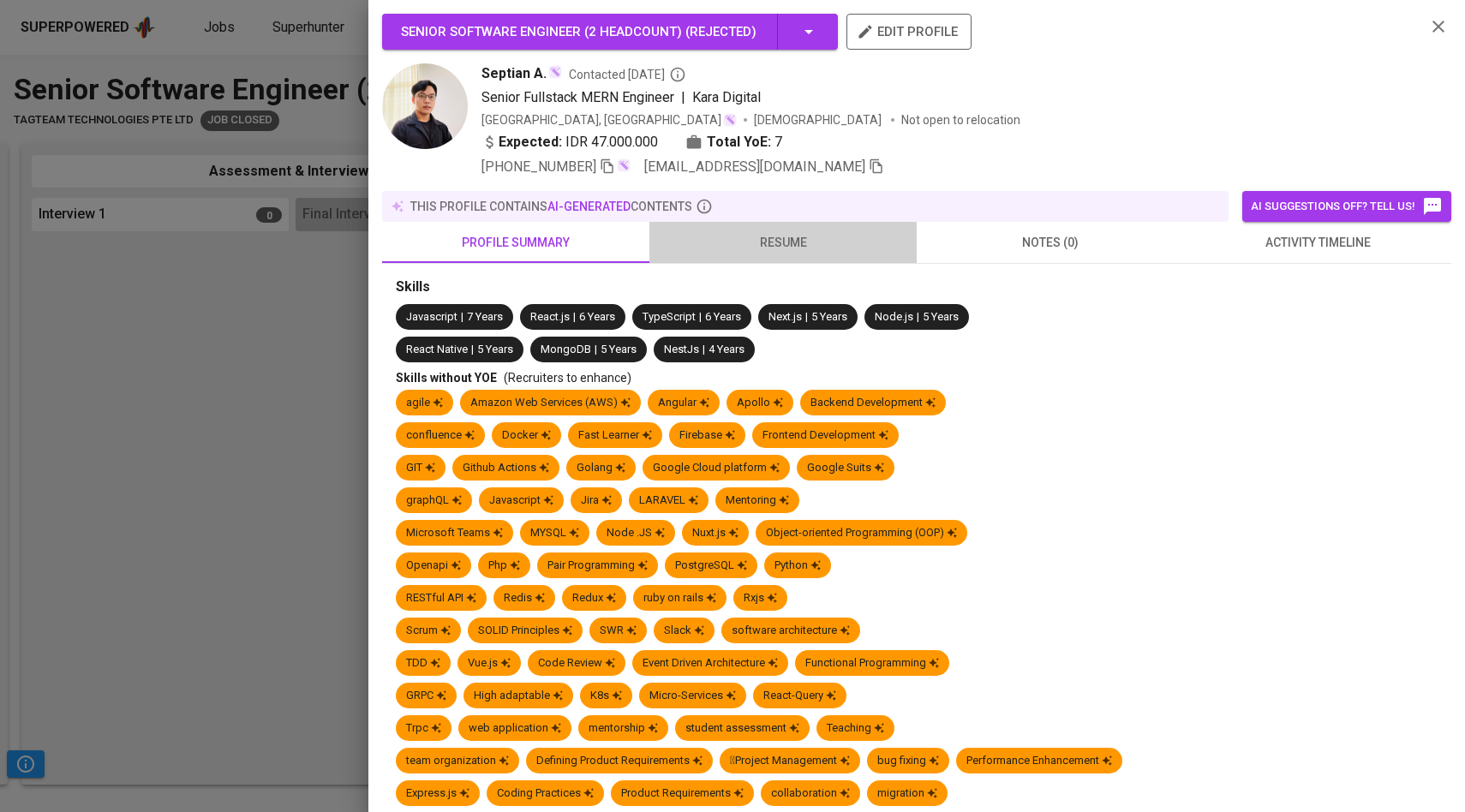
click at [790, 250] on span "resume" at bounding box center [783, 243] width 247 height 22
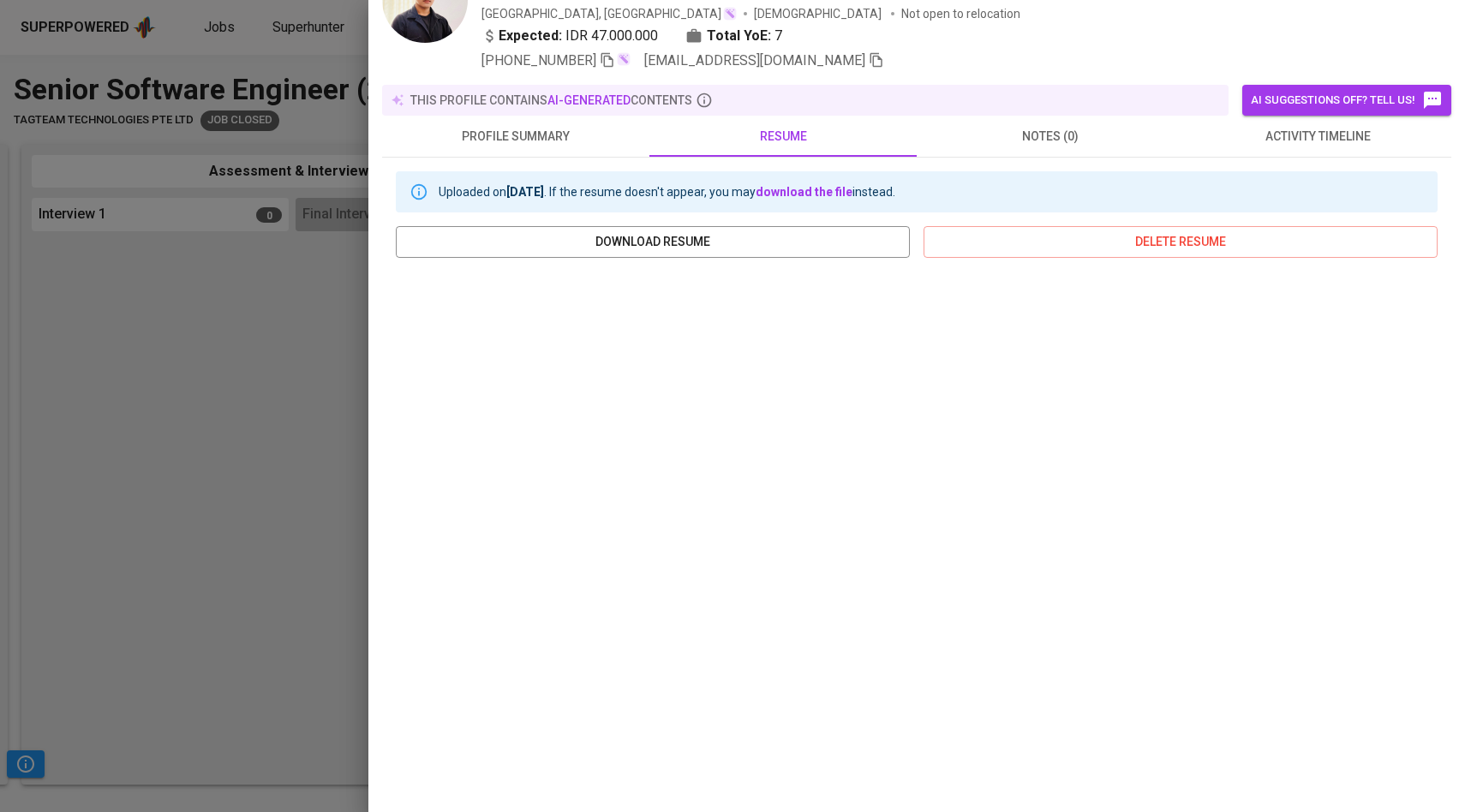
scroll to position [79, 0]
